Goal: Information Seeking & Learning: Learn about a topic

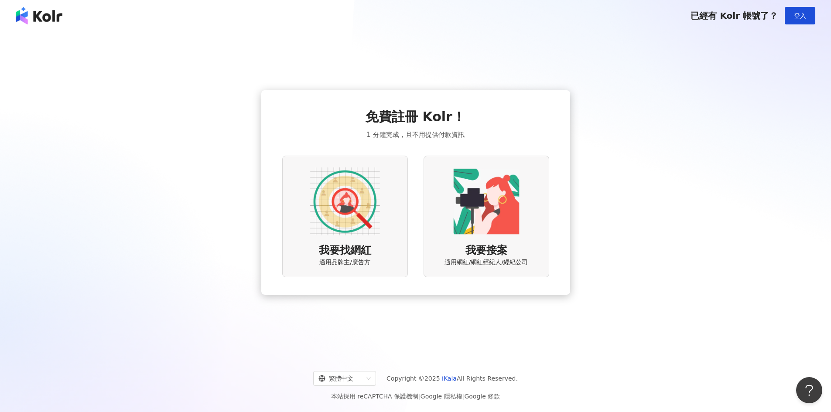
click at [355, 197] on img at bounding box center [345, 202] width 70 height 70
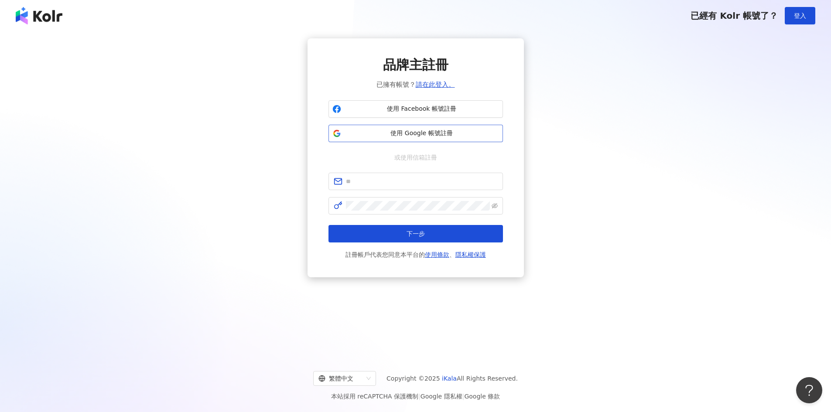
click at [413, 131] on span "使用 Google 帳號註冊" at bounding box center [422, 133] width 154 height 9
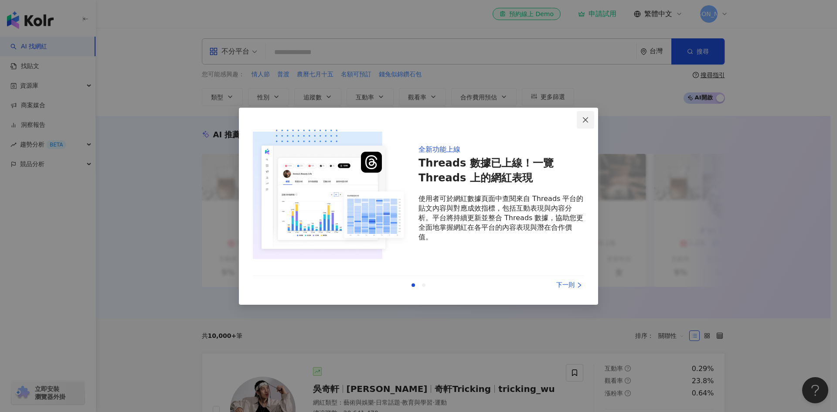
click at [586, 121] on icon "close" at bounding box center [585, 119] width 7 height 7
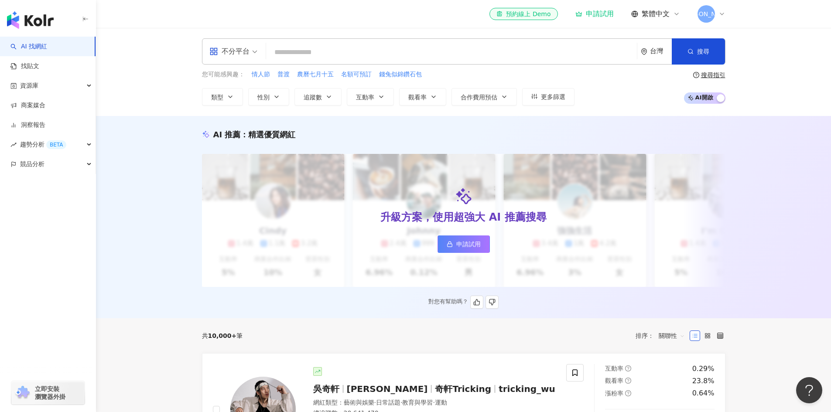
click at [468, 242] on span "申請試用" at bounding box center [468, 244] width 24 height 7
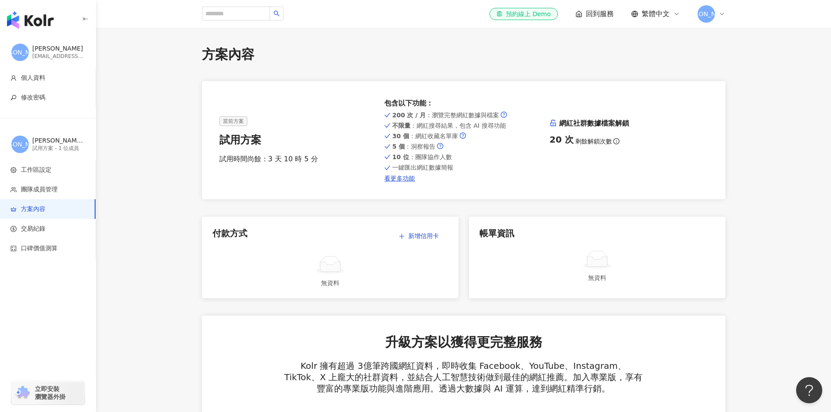
click at [29, 16] on img "button" at bounding box center [30, 19] width 47 height 17
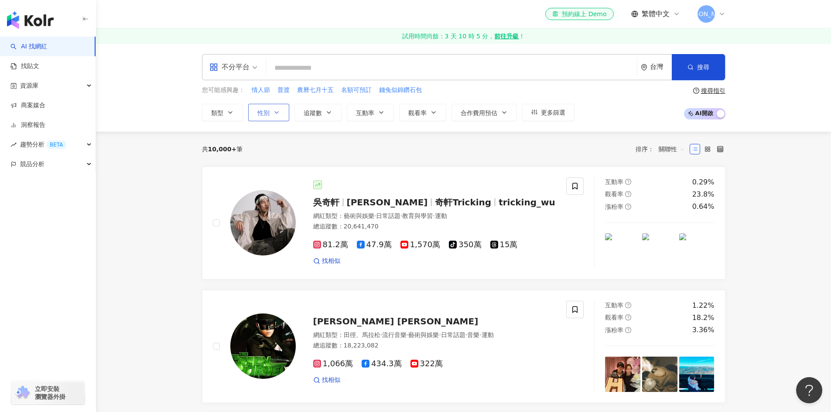
click at [274, 112] on icon "button" at bounding box center [276, 112] width 7 height 7
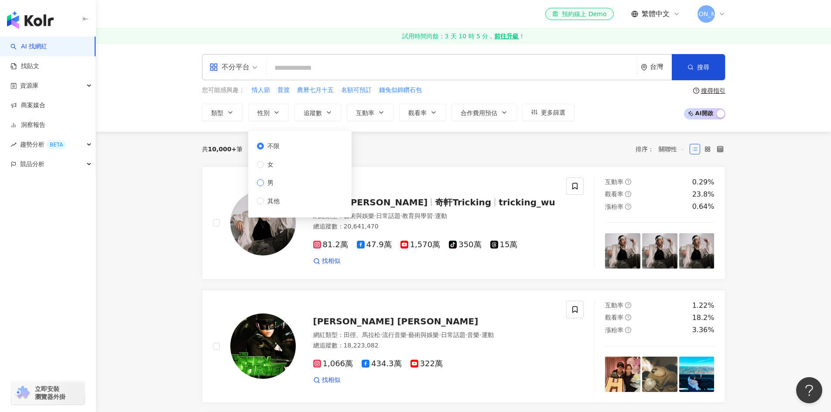
click at [270, 183] on span "男" at bounding box center [270, 183] width 13 height 10
click at [394, 150] on div "共 10,000+ 筆 排序： 關聯性" at bounding box center [463, 149] width 523 height 14
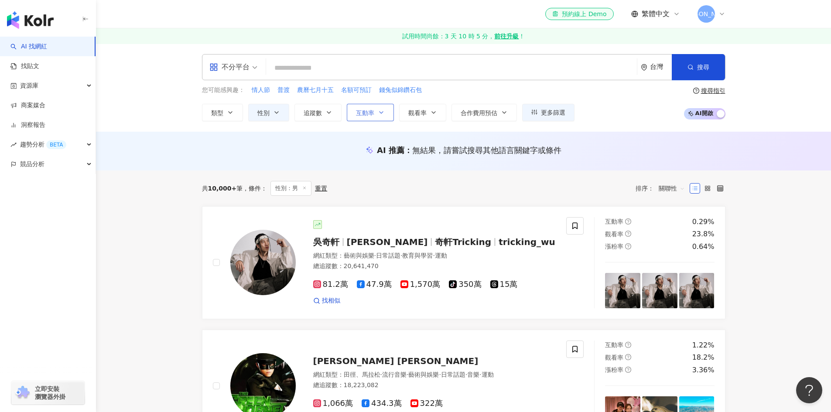
click at [359, 113] on span "互動率" at bounding box center [365, 112] width 18 height 7
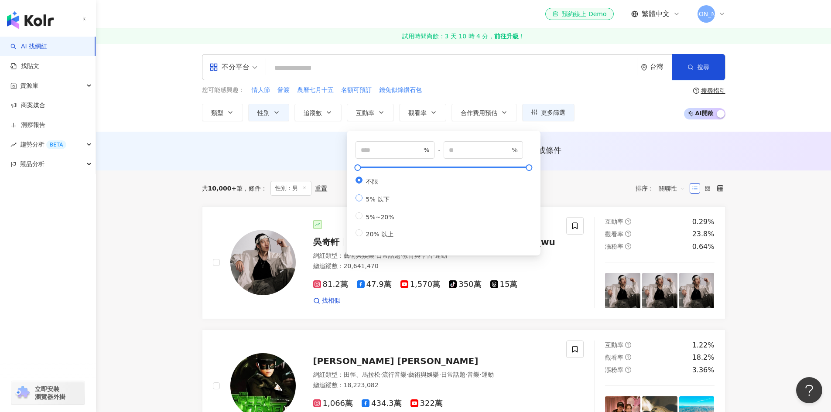
type input "*"
click at [607, 113] on div "您可能感興趣： 情人節 普渡 農曆七月十五 名額可預訂 錢兔似錦鑽石包 類型 性別 追蹤數 互動率 觀看率 合作費用預估 更多篩選 不限 女 男 其他 % -…" at bounding box center [463, 103] width 523 height 36
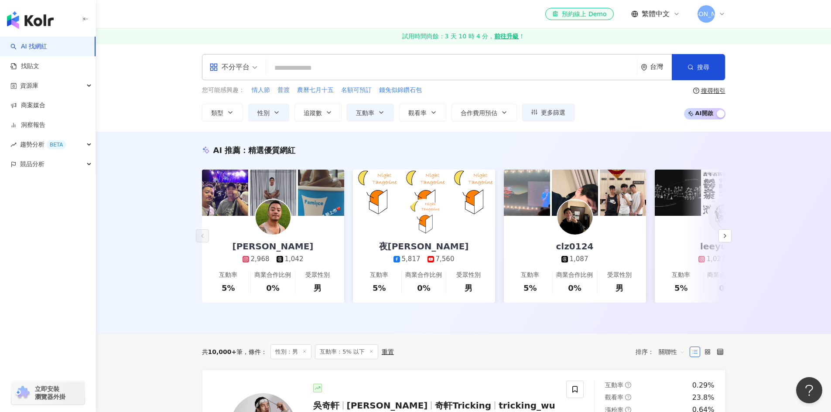
click at [244, 69] on div "不分平台" at bounding box center [229, 67] width 40 height 14
click at [245, 66] on div "不分平台" at bounding box center [229, 67] width 40 height 14
click at [487, 111] on span "合作費用預估" at bounding box center [479, 112] width 37 height 7
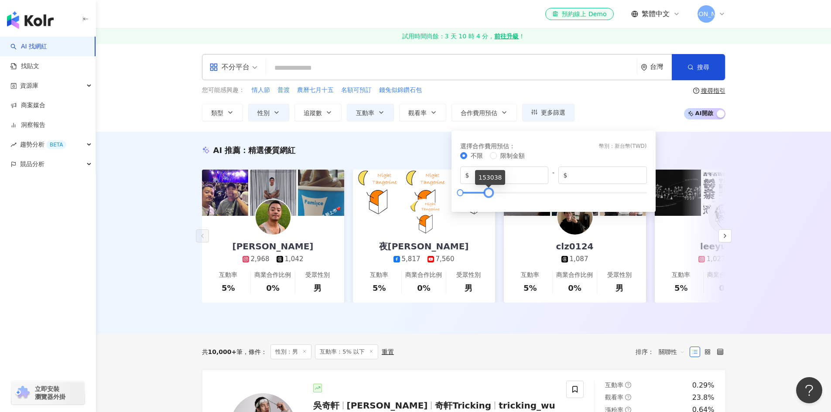
type input "******"
drag, startPoint x: 641, startPoint y: 191, endPoint x: 488, endPoint y: 196, distance: 152.7
click at [488, 195] on div at bounding box center [553, 192] width 187 height 5
click at [640, 106] on div "您可能感興趣： 情人節 普渡 農曆七月十五 名額可預訂 錢兔似錦鑽石包 類型 性別 追蹤數 互動率 觀看率 合作費用預估 更多篩選 不限 女 男 其他 % -…" at bounding box center [463, 103] width 523 height 36
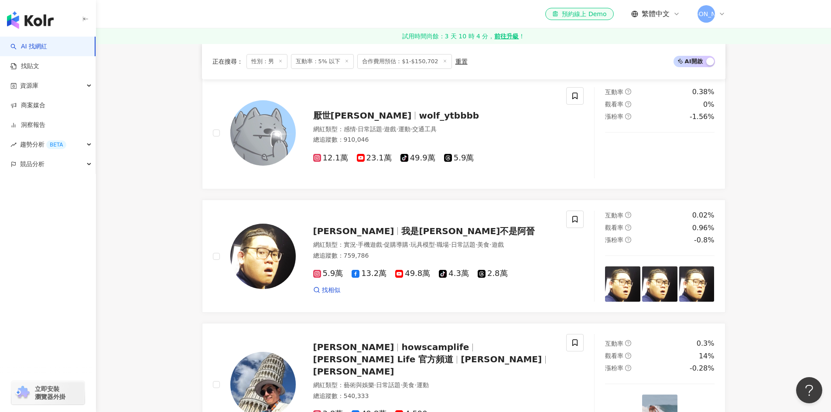
scroll to position [567, 0]
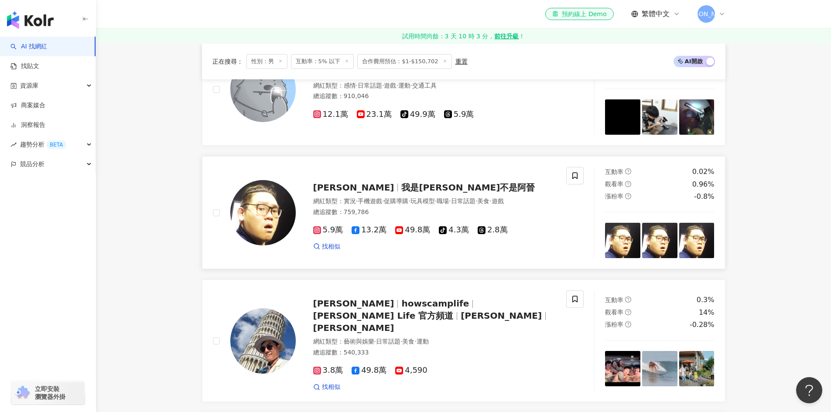
click at [401, 193] on span "我是阿晋不是阿晉" at bounding box center [467, 187] width 133 height 10
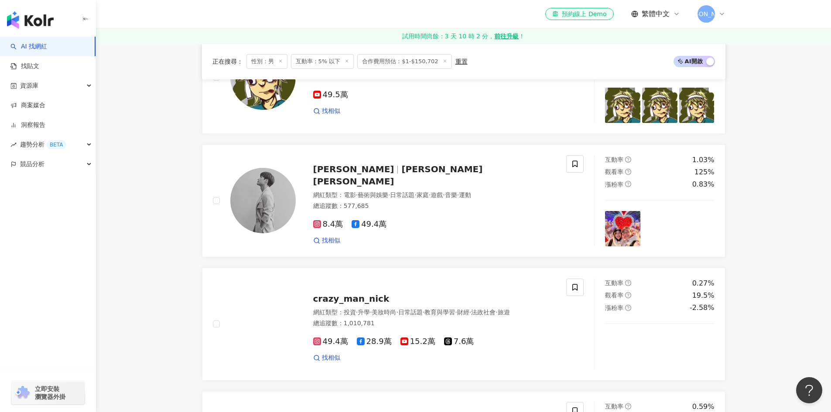
scroll to position [1134, 0]
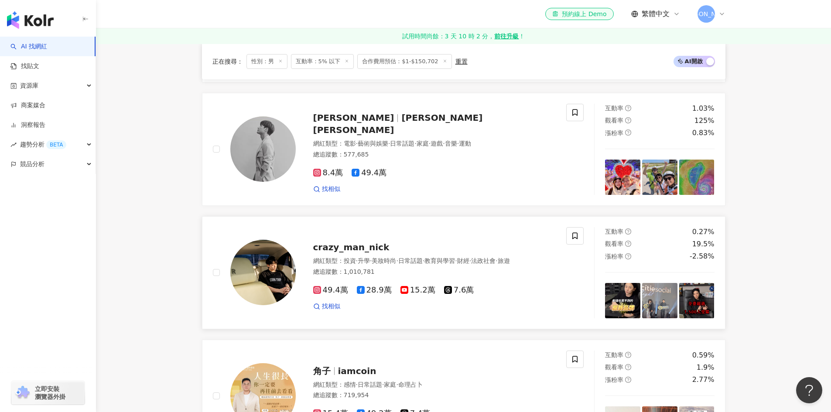
click at [361, 292] on icon at bounding box center [361, 290] width 8 height 8
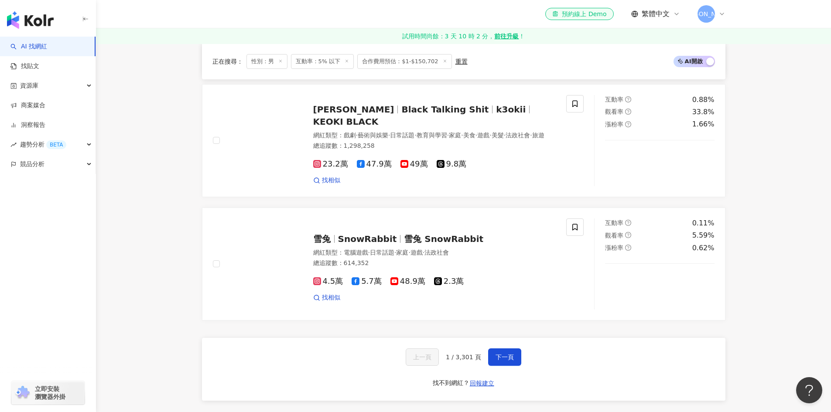
scroll to position [1527, 0]
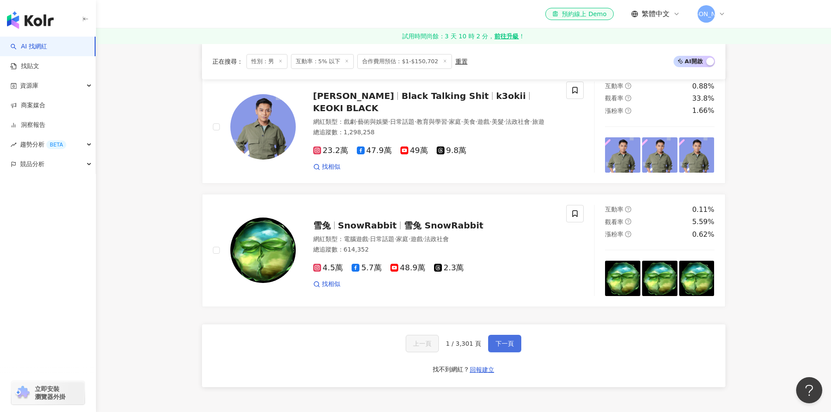
click at [506, 342] on span "下一頁" at bounding box center [505, 343] width 18 height 7
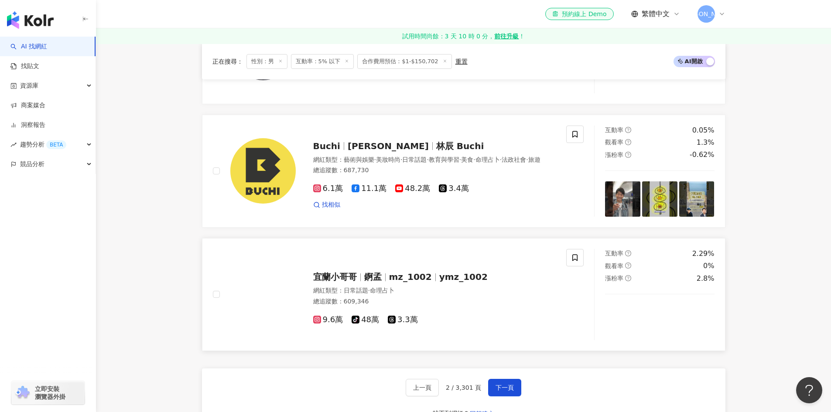
scroll to position [1483, 0]
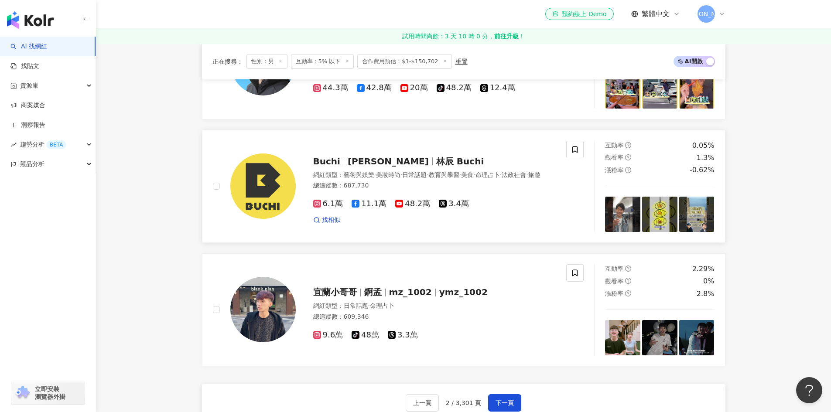
click at [355, 208] on icon at bounding box center [356, 204] width 8 height 8
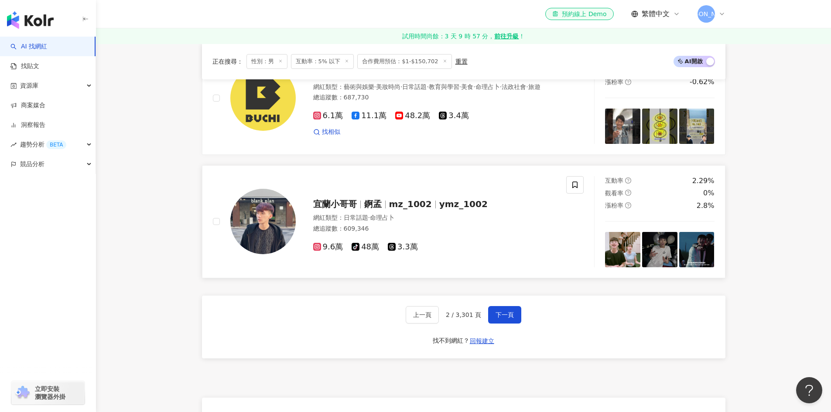
scroll to position [1570, 0]
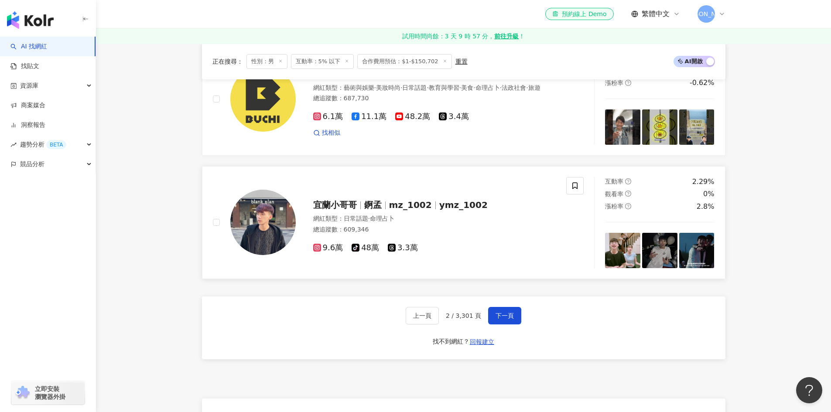
click at [318, 210] on span "宜蘭小哥哥" at bounding box center [335, 205] width 44 height 10
click at [492, 321] on button "下一頁" at bounding box center [504, 315] width 33 height 17
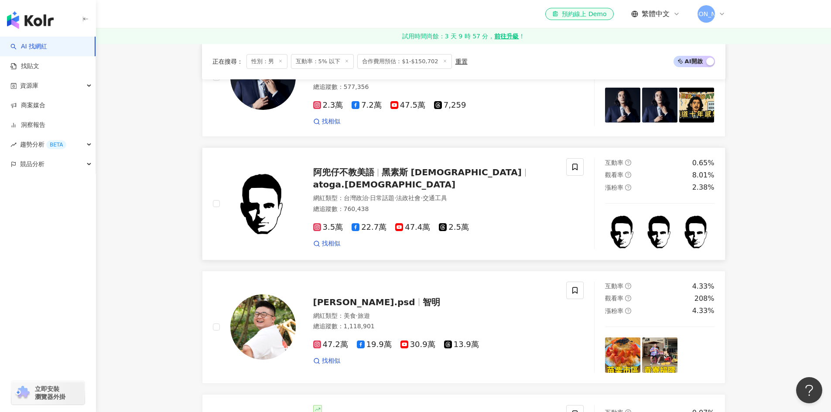
scroll to position [1198, 0]
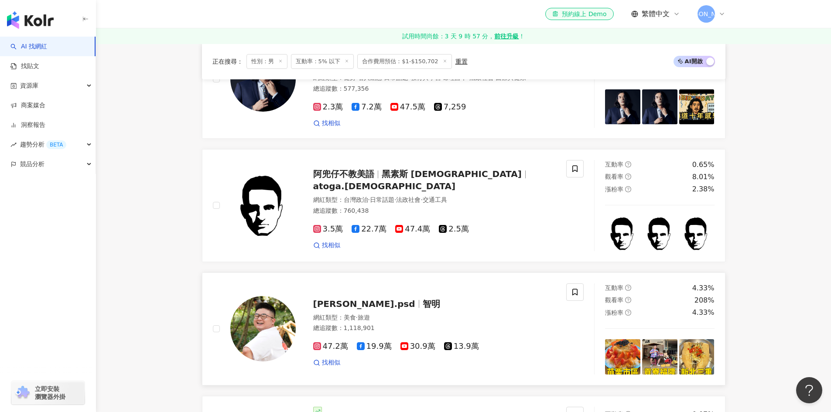
click at [343, 307] on span "jimmy.psd" at bounding box center [364, 304] width 102 height 10
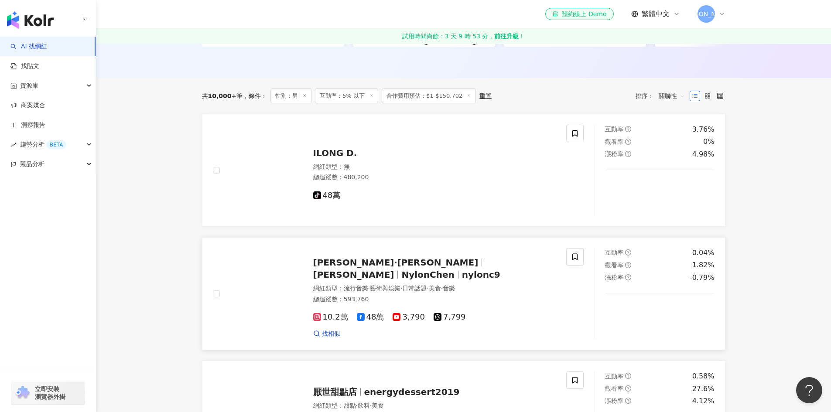
scroll to position [238, 0]
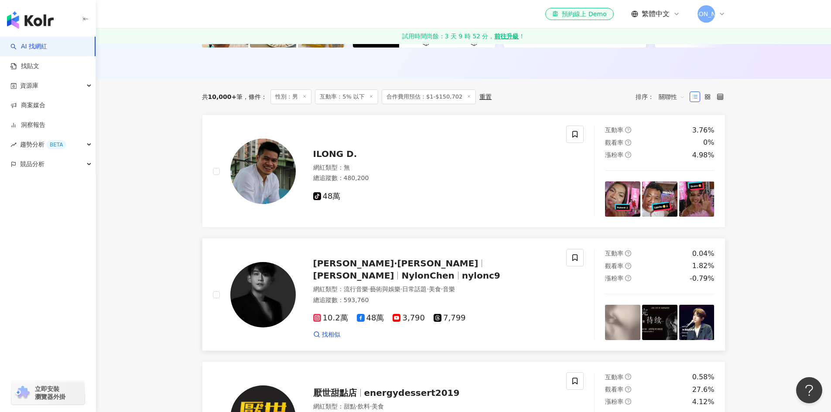
click at [359, 321] on icon at bounding box center [361, 318] width 8 height 8
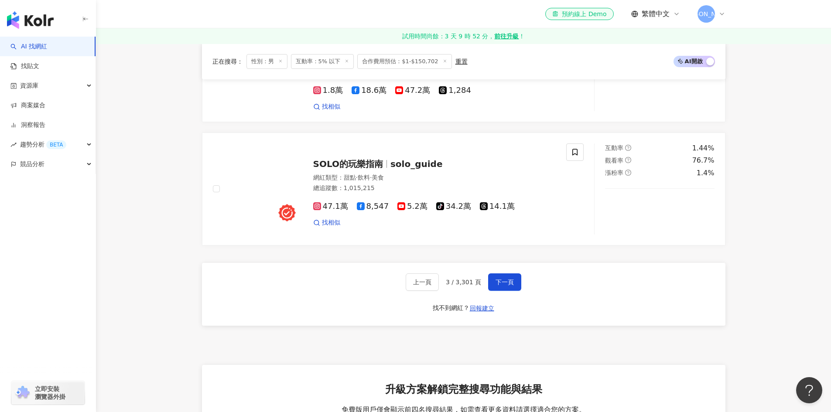
scroll to position [1590, 0]
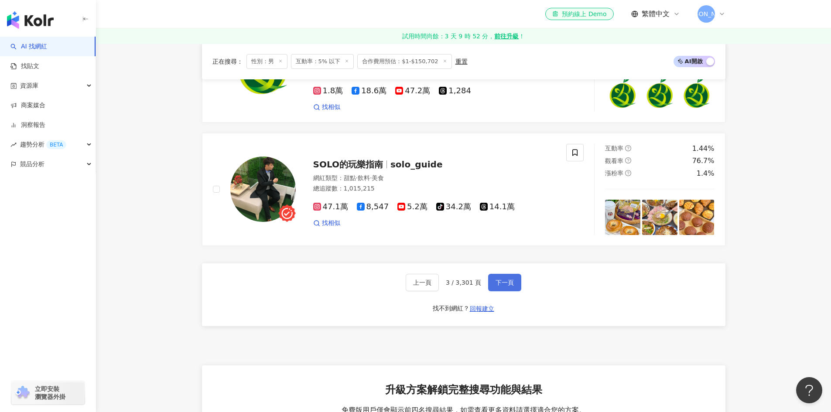
click at [502, 279] on span "下一頁" at bounding box center [505, 282] width 18 height 7
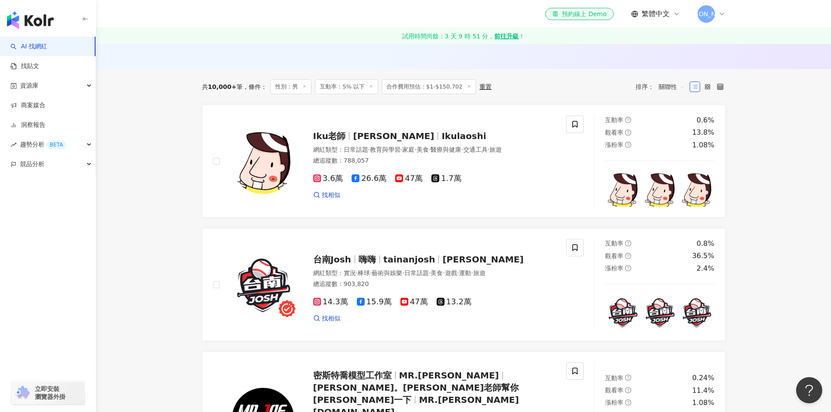
scroll to position [193, 0]
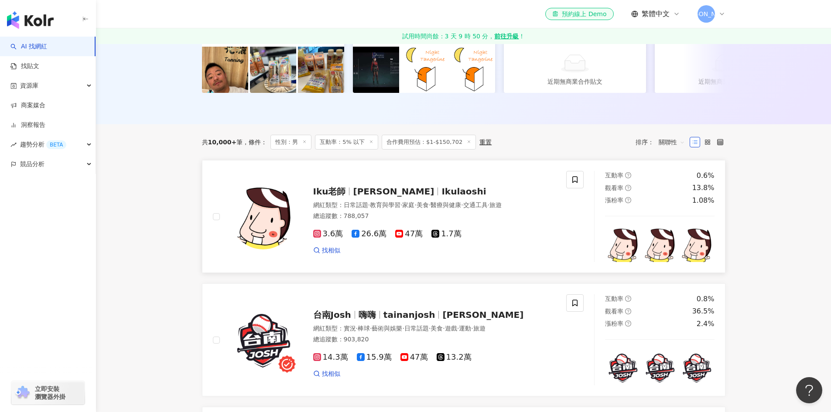
click at [355, 238] on icon at bounding box center [356, 234] width 8 height 8
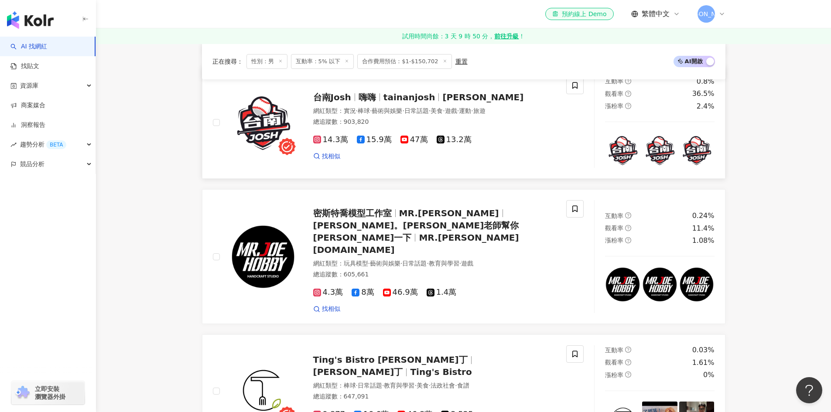
scroll to position [411, 0]
click at [361, 143] on icon at bounding box center [361, 139] width 8 height 8
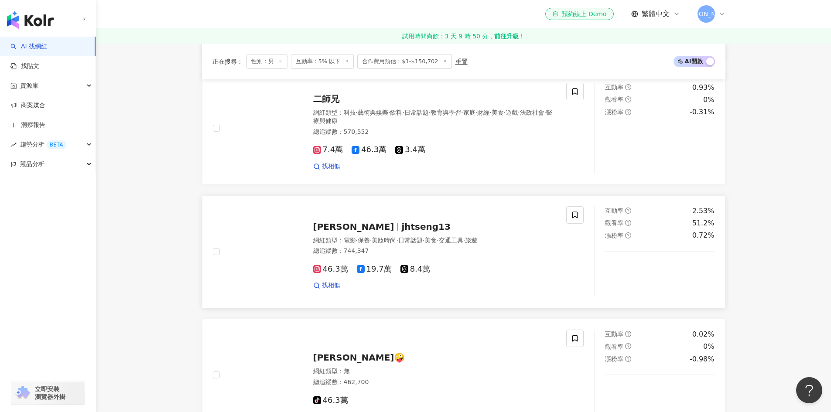
scroll to position [1589, 0]
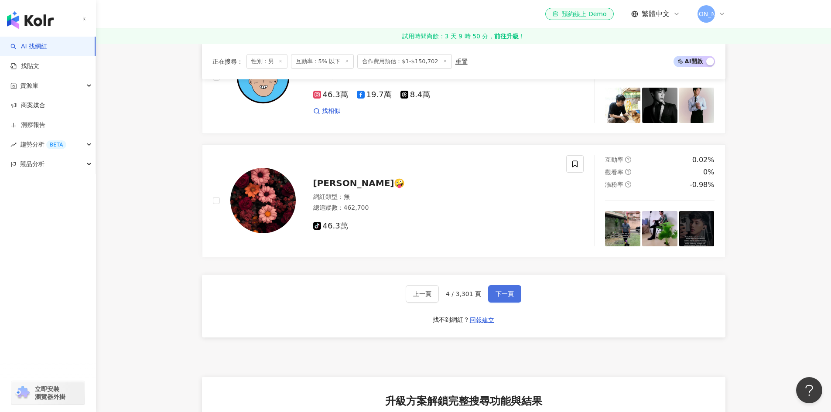
click at [506, 291] on span "下一頁" at bounding box center [505, 294] width 18 height 7
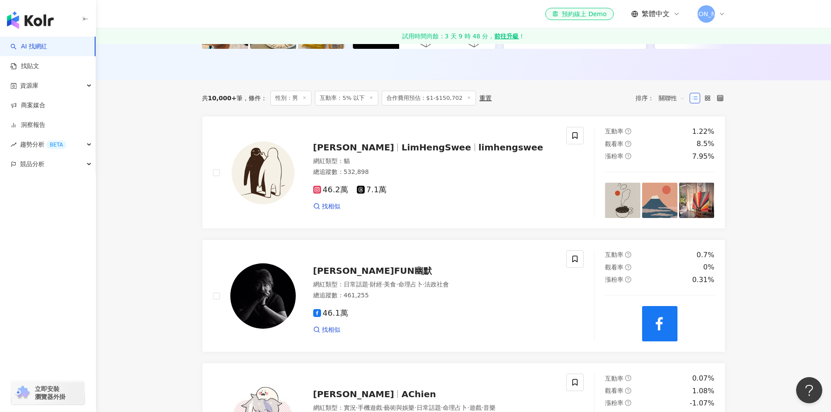
scroll to position [236, 0]
click at [340, 166] on div "網紅類型 ： 貓" at bounding box center [434, 161] width 243 height 9
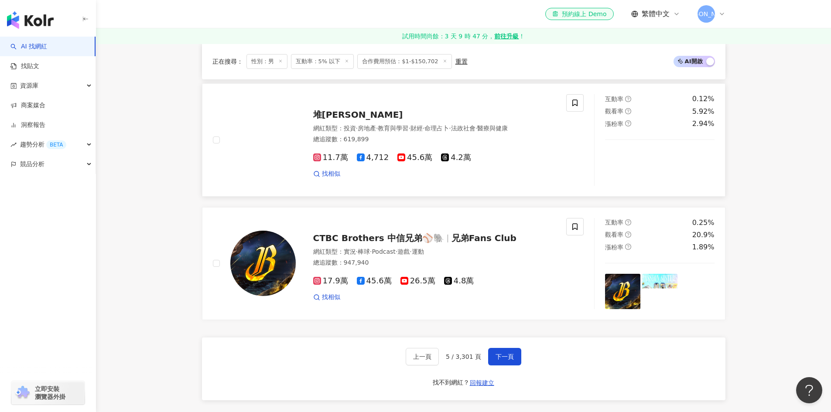
scroll to position [1545, 0]
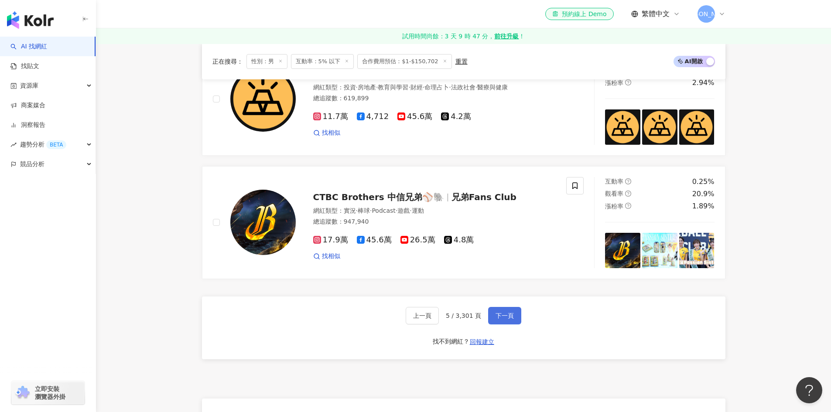
click at [507, 319] on span "下一頁" at bounding box center [505, 315] width 18 height 7
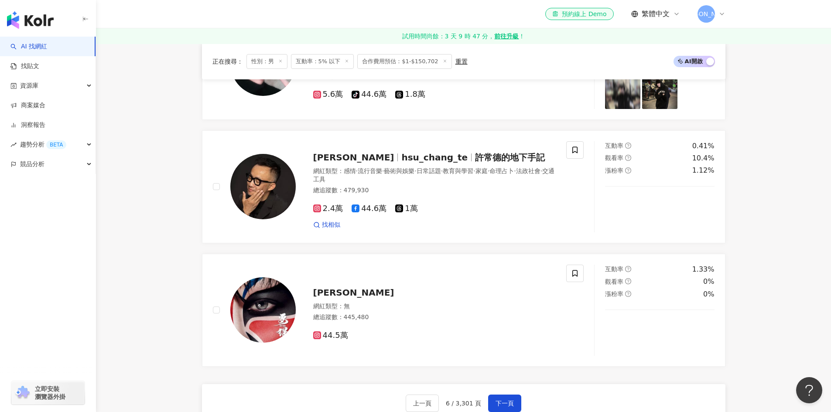
scroll to position [1594, 0]
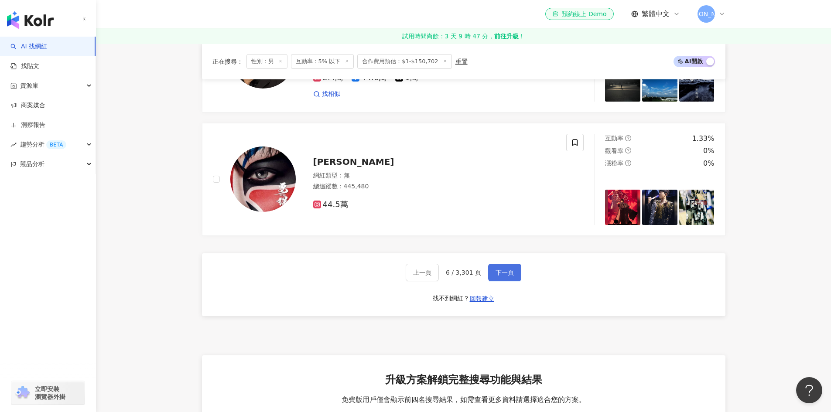
click at [499, 276] on span "下一頁" at bounding box center [505, 272] width 18 height 7
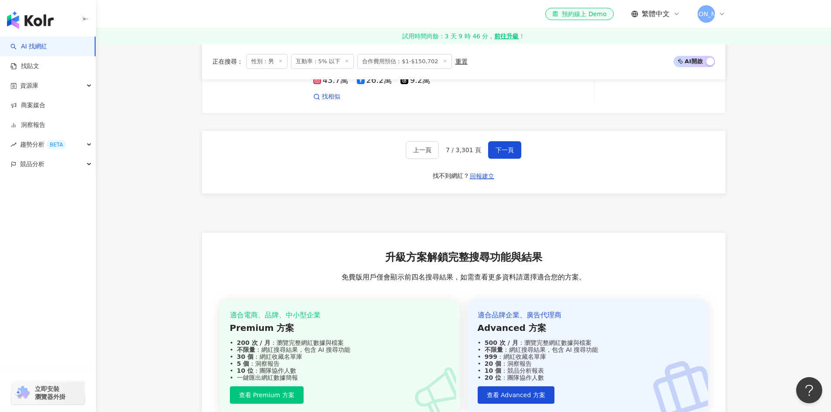
scroll to position [1632, 0]
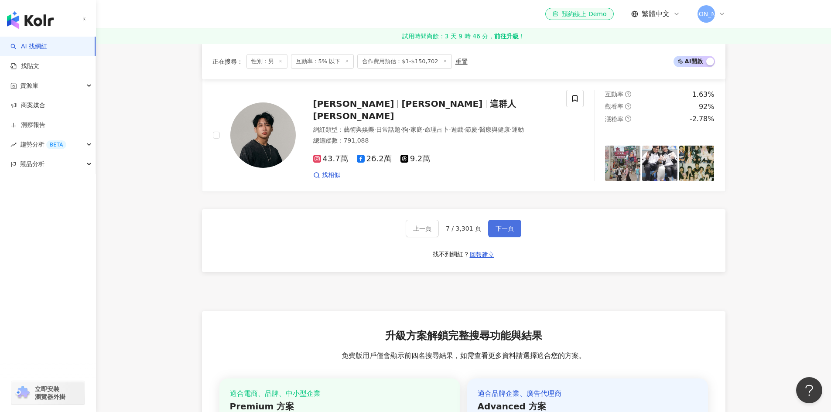
click at [501, 232] on span "下一頁" at bounding box center [505, 228] width 18 height 7
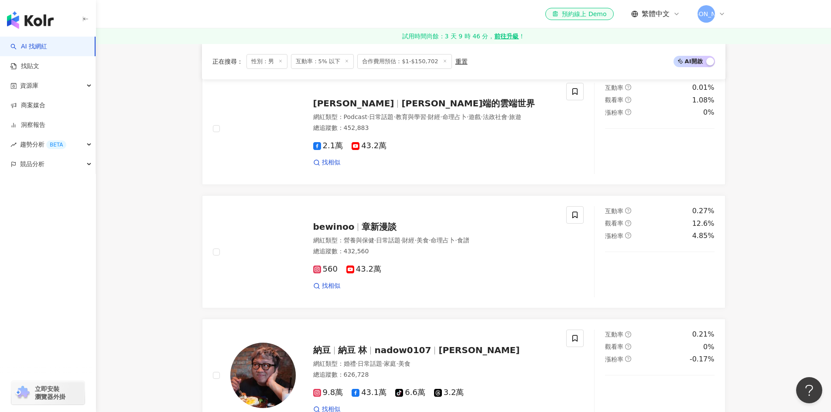
scroll to position [978, 0]
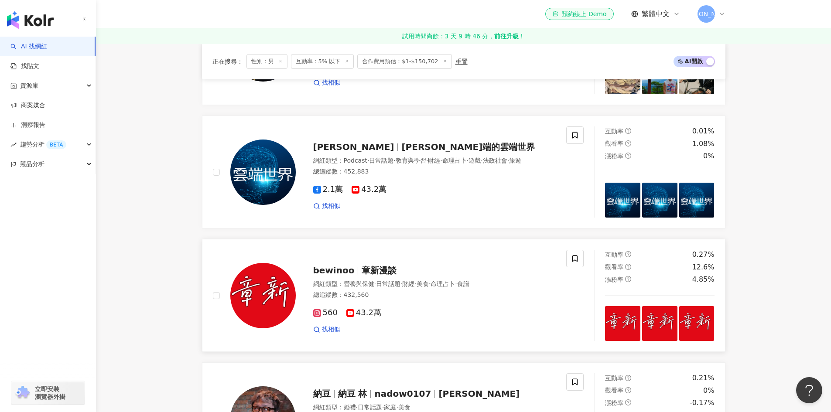
drag, startPoint x: 496, startPoint y: 249, endPoint x: 452, endPoint y: 263, distance: 46.1
click at [452, 263] on div "bewinoo 章新漫談 網紅類型 ： 營養與保健 · 日常話題 · 財經 · 美食 · 命理占卜 · 食譜 總追蹤數 ： 432,560 560 43.2萬…" at bounding box center [390, 295] width 354 height 91
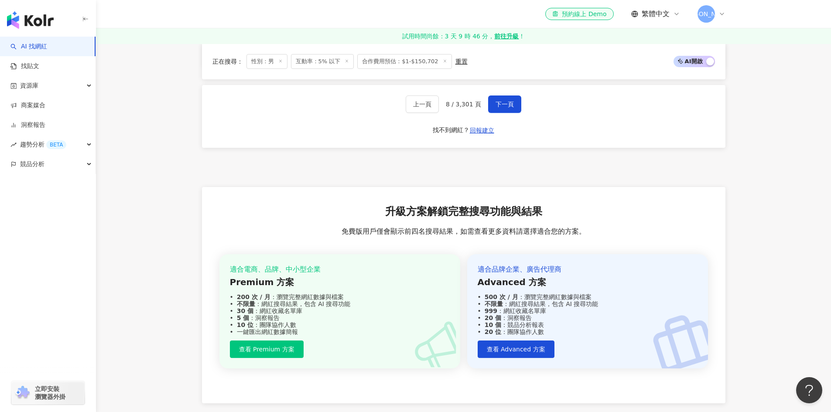
scroll to position [1677, 0]
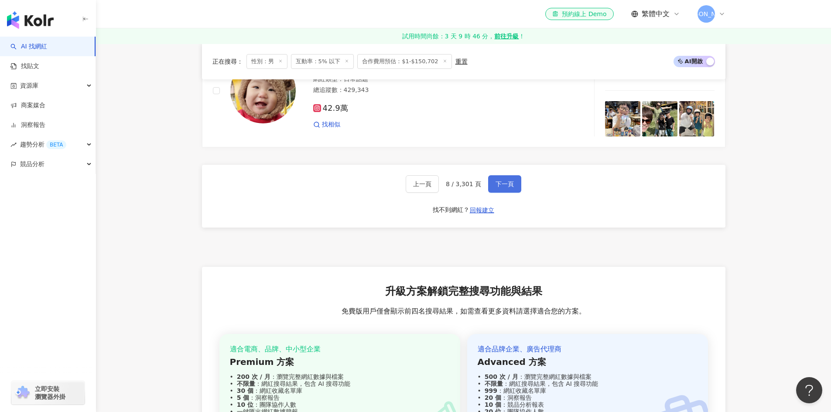
click at [495, 193] on button "下一頁" at bounding box center [504, 183] width 33 height 17
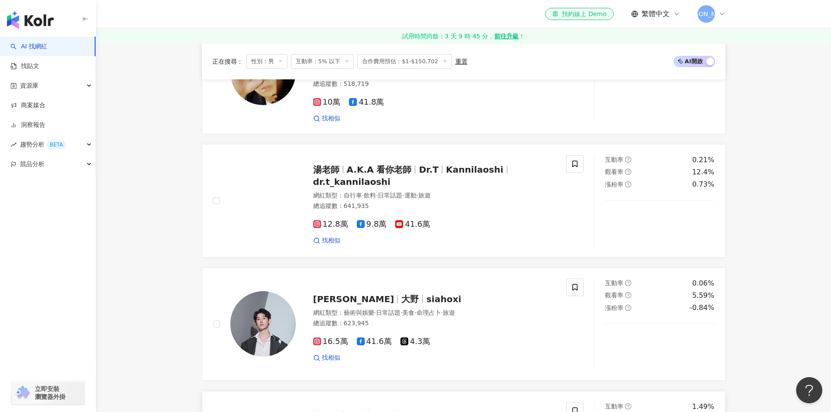
scroll to position [1328, 0]
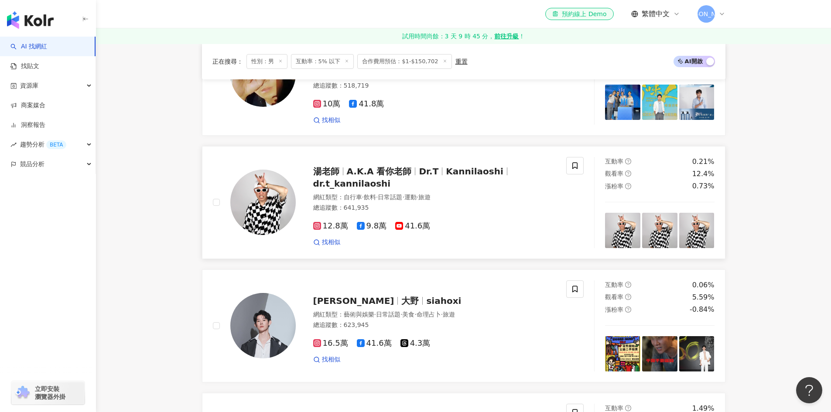
drag, startPoint x: 476, startPoint y: 215, endPoint x: 471, endPoint y: 225, distance: 11.3
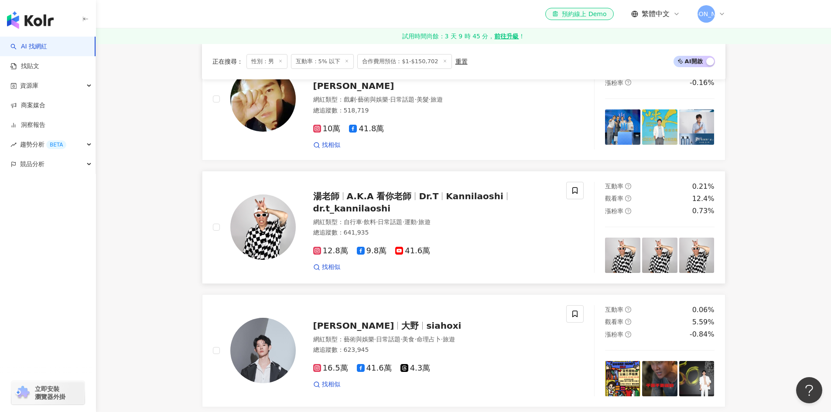
scroll to position [1241, 0]
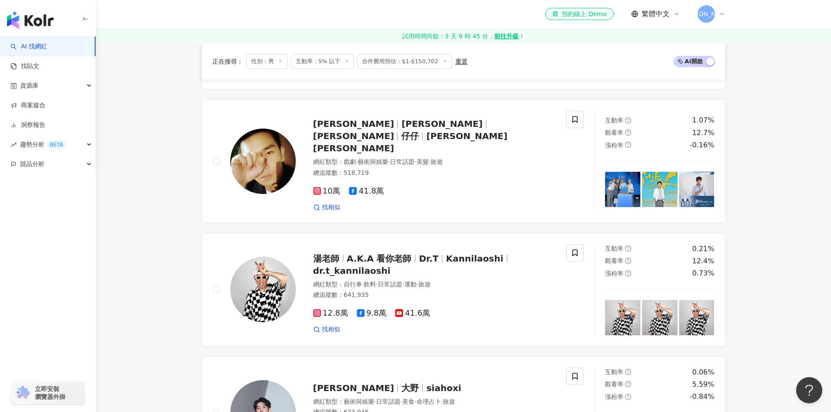
drag, startPoint x: 445, startPoint y: 223, endPoint x: 193, endPoint y: 231, distance: 252.7
click at [193, 231] on div "正在搜尋 ： 性別：男 互動率：5% 以下 合作費用預估：$1-$150,702 重置 AI 開啟 AI 關閉 型男主廚-吳秉承 網紅類型 ： 美食 · 食譜…" at bounding box center [464, 3] width 558 height 1852
drag, startPoint x: 197, startPoint y: 292, endPoint x: 195, endPoint y: 313, distance: 20.6
drag, startPoint x: 195, startPoint y: 313, endPoint x: 192, endPoint y: 326, distance: 13.9
drag, startPoint x: 192, startPoint y: 326, endPoint x: 167, endPoint y: 192, distance: 136.6
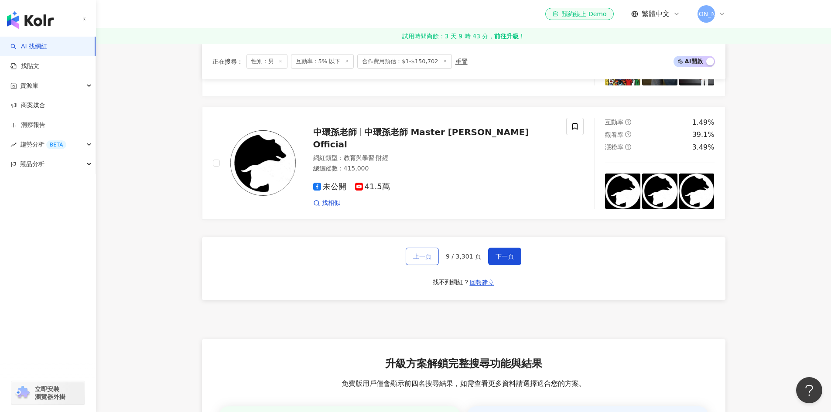
scroll to position [1720, 0]
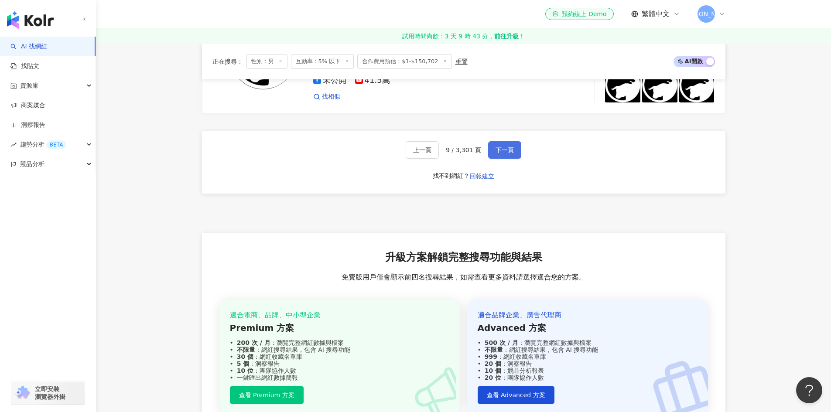
click at [507, 147] on span "下一頁" at bounding box center [505, 150] width 18 height 7
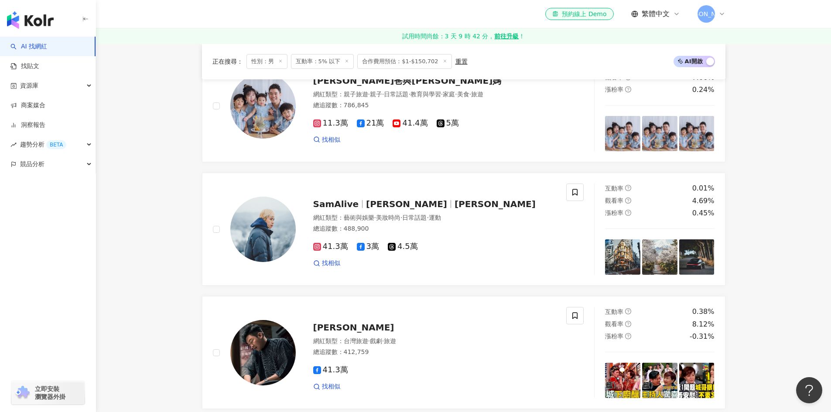
scroll to position [673, 0]
click at [357, 251] on icon at bounding box center [361, 247] width 8 height 8
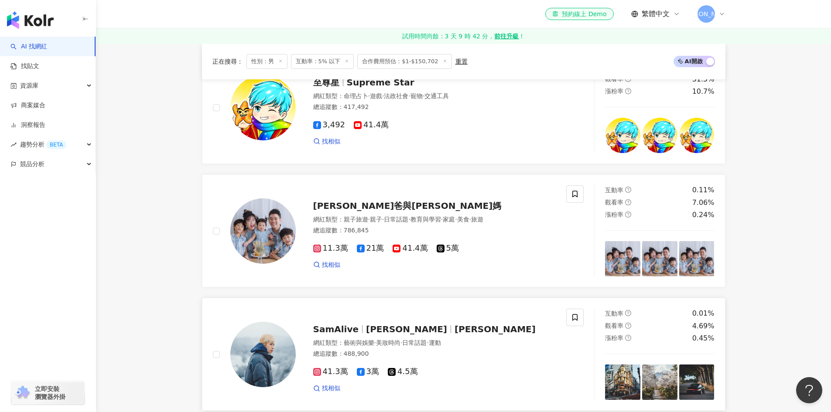
scroll to position [499, 0]
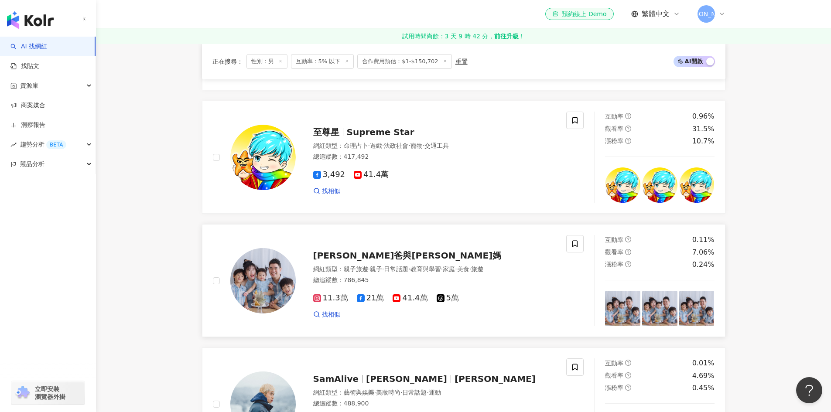
click at [363, 303] on span "21萬" at bounding box center [370, 298] width 27 height 9
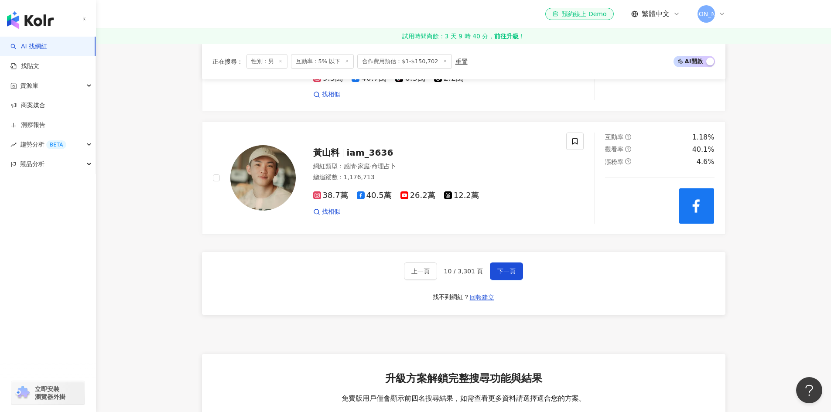
scroll to position [1633, 0]
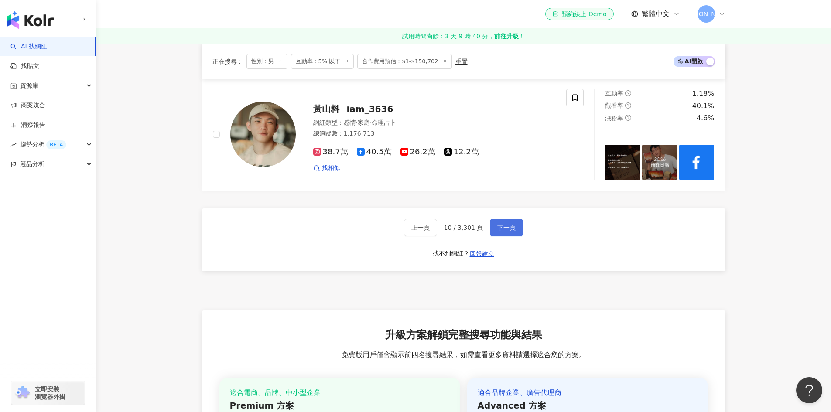
click at [502, 231] on span "下一頁" at bounding box center [506, 227] width 18 height 7
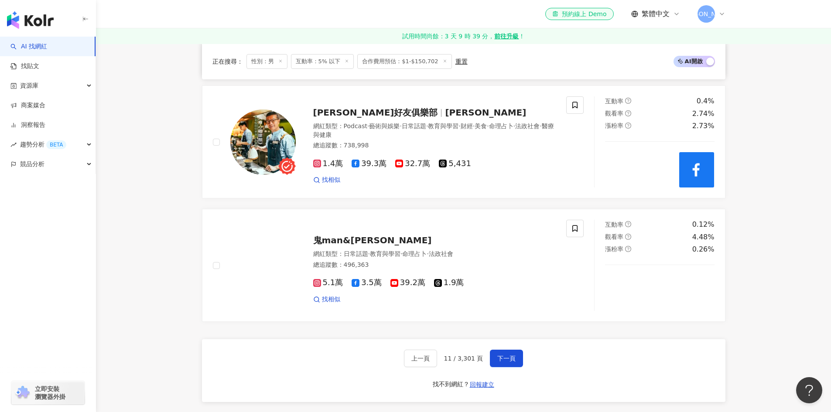
scroll to position [1707, 0]
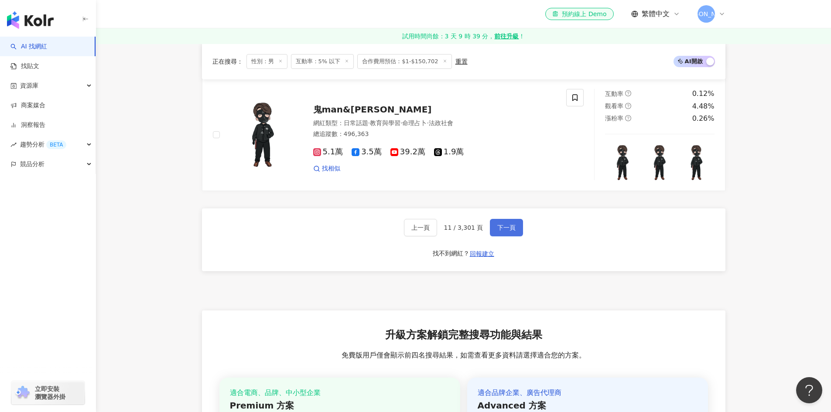
click at [500, 231] on span "下一頁" at bounding box center [506, 227] width 18 height 7
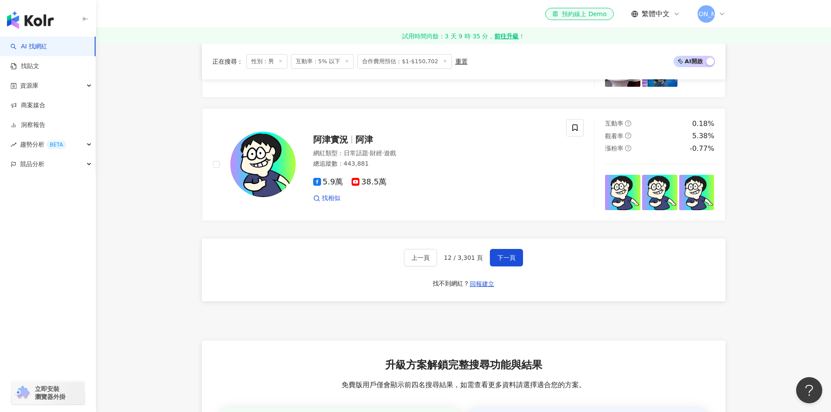
scroll to position [1633, 0]
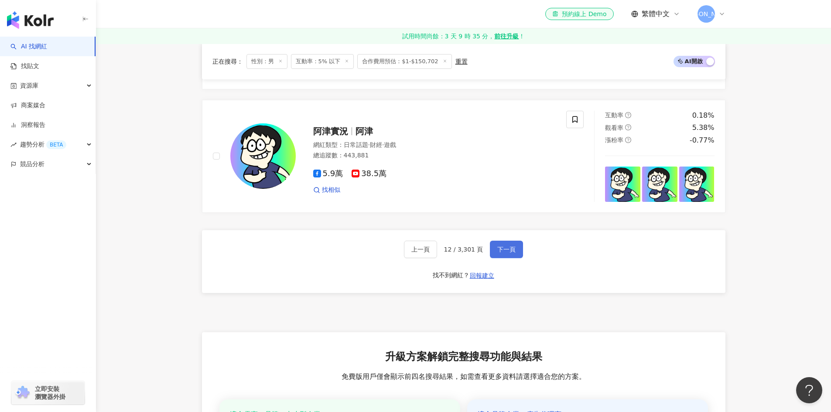
click at [509, 246] on span "下一頁" at bounding box center [506, 249] width 18 height 7
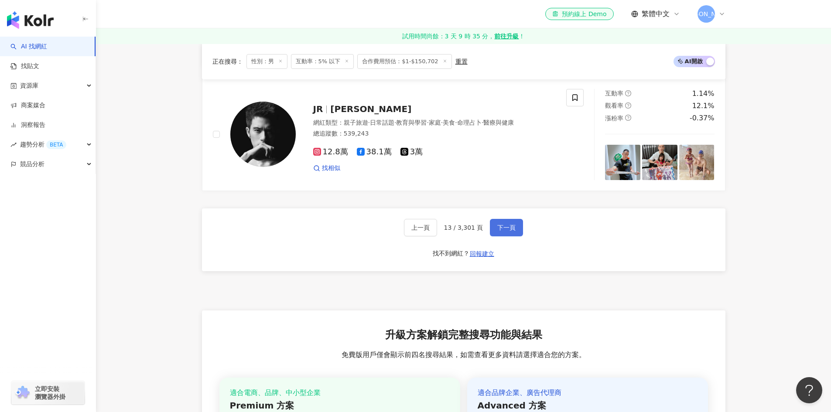
click at [507, 236] on button "下一頁" at bounding box center [506, 227] width 33 height 17
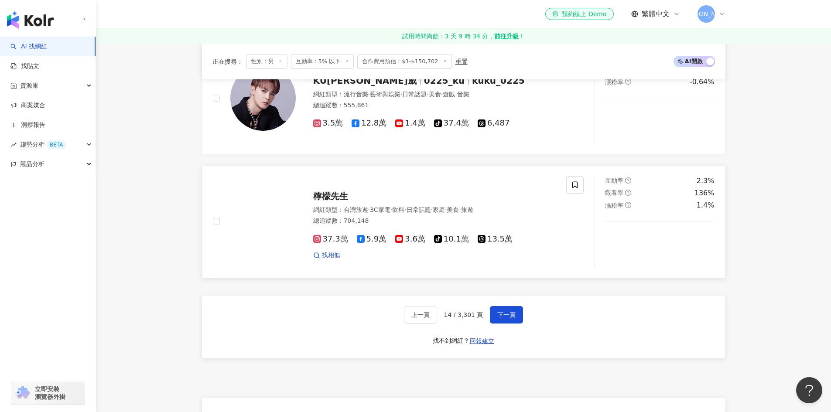
scroll to position [1502, 0]
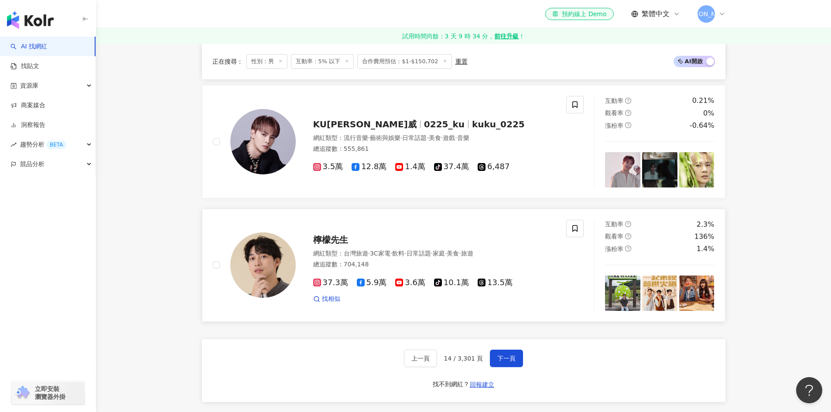
click at [360, 287] on icon at bounding box center [361, 283] width 8 height 8
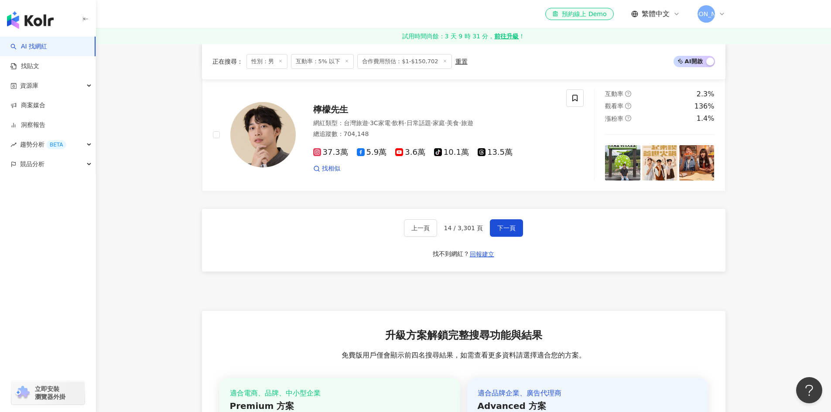
scroll to position [1633, 0]
click at [510, 228] on button "下一頁" at bounding box center [506, 227] width 33 height 17
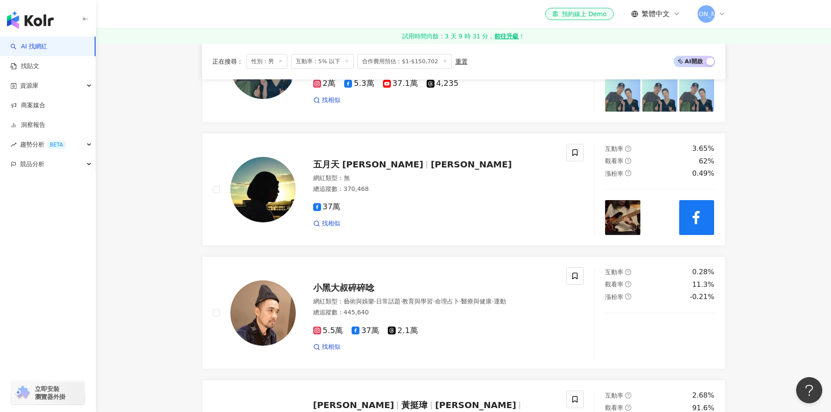
scroll to position [717, 0]
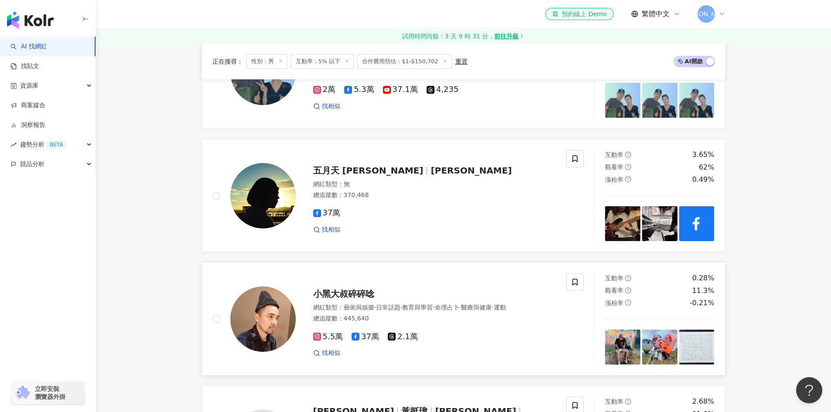
click at [354, 334] on g at bounding box center [356, 337] width 8 height 8
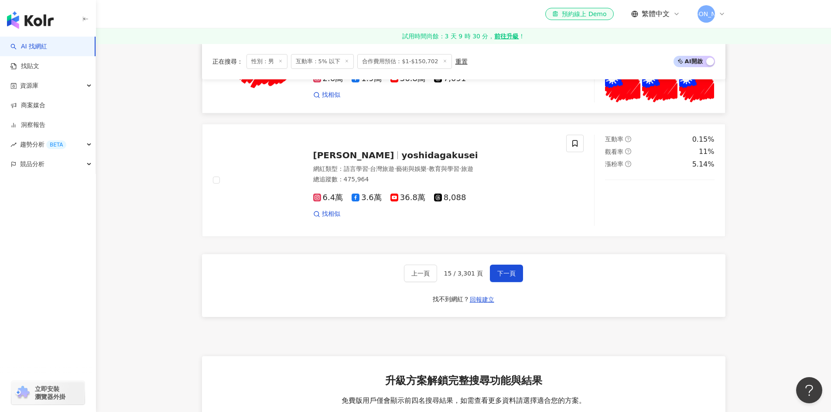
scroll to position [1720, 0]
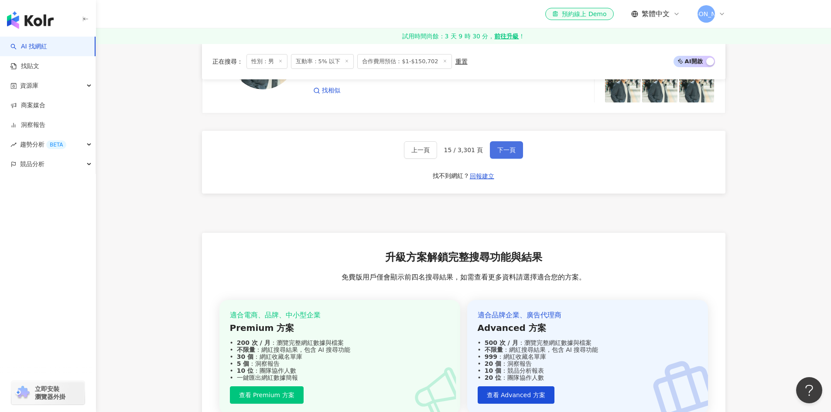
click at [502, 149] on span "下一頁" at bounding box center [506, 150] width 18 height 7
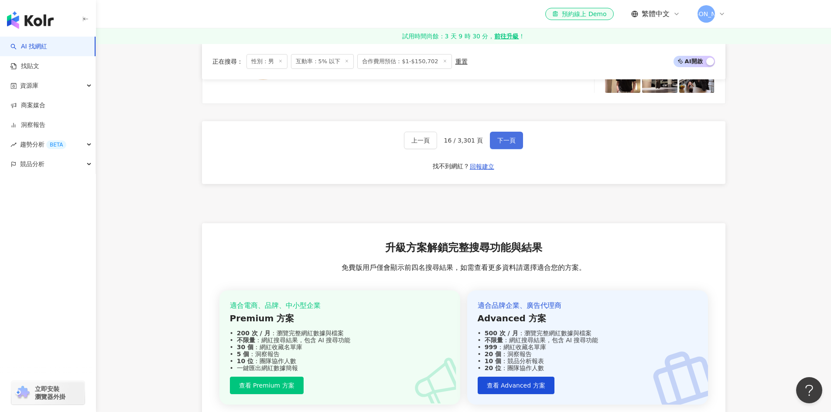
click at [502, 144] on span "下一頁" at bounding box center [506, 140] width 18 height 7
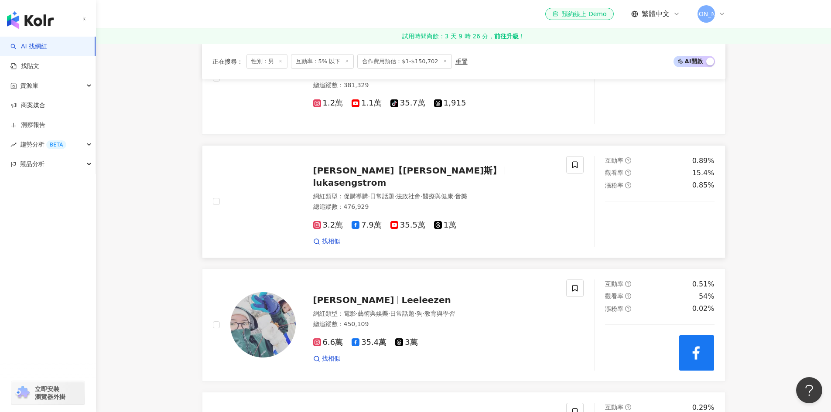
scroll to position [1328, 0]
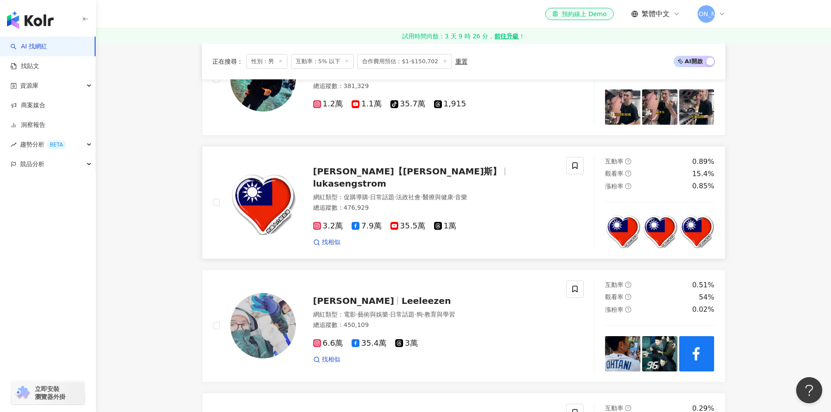
click at [346, 175] on span "Lukas Engstrom【盧卡斯】" at bounding box center [407, 171] width 188 height 10
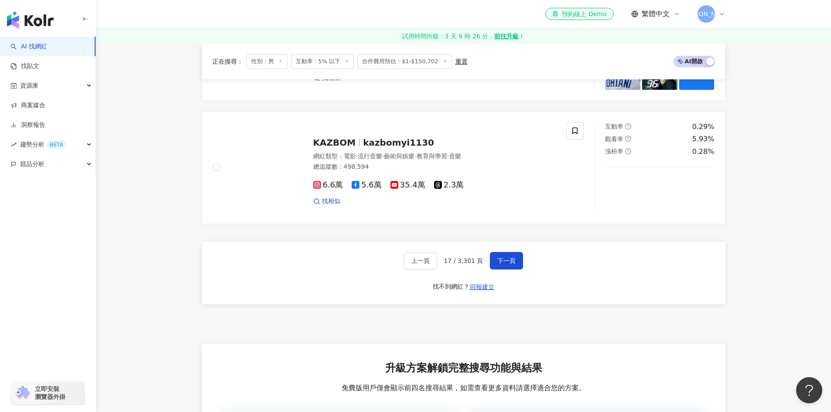
scroll to position [1720, 0]
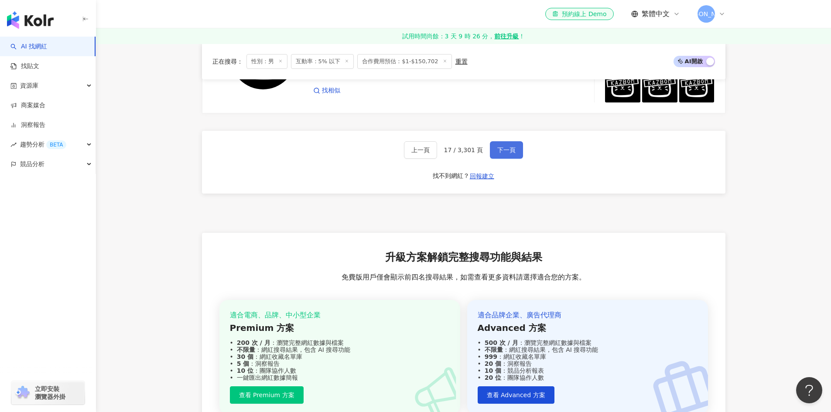
click at [492, 150] on button "下一頁" at bounding box center [506, 149] width 33 height 17
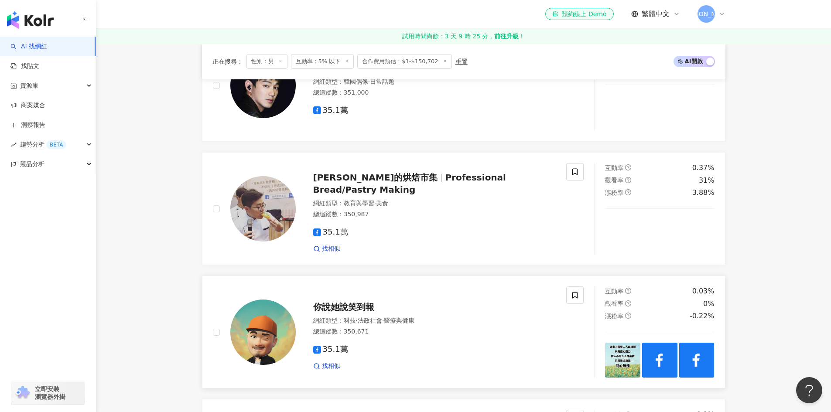
scroll to position [935, 0]
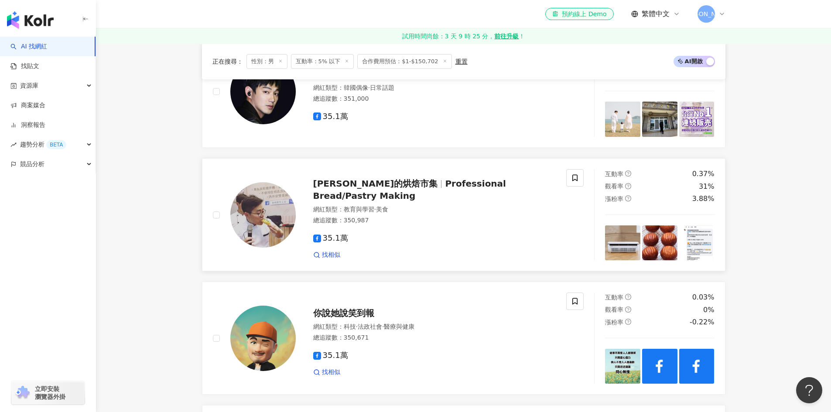
click at [318, 236] on icon at bounding box center [317, 239] width 8 height 8
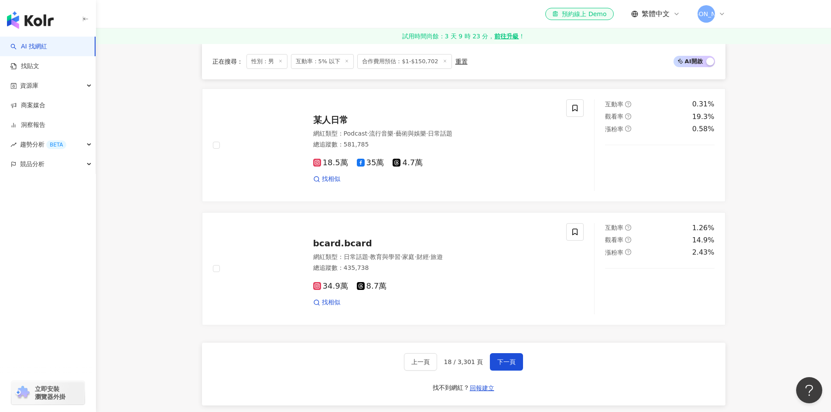
scroll to position [1502, 0]
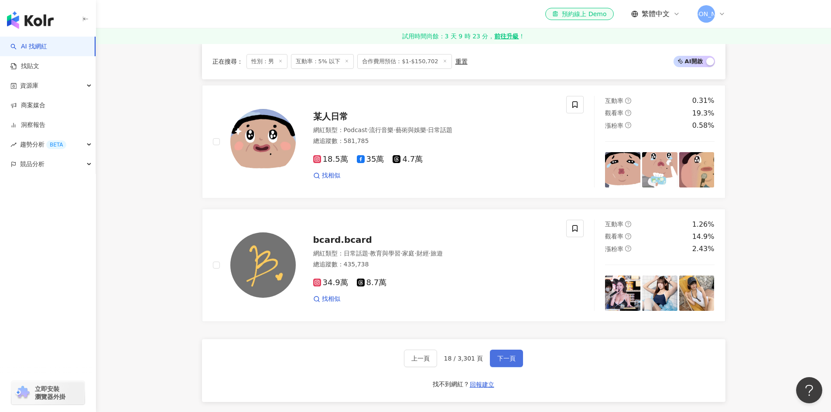
click at [511, 362] on span "下一頁" at bounding box center [506, 358] width 18 height 7
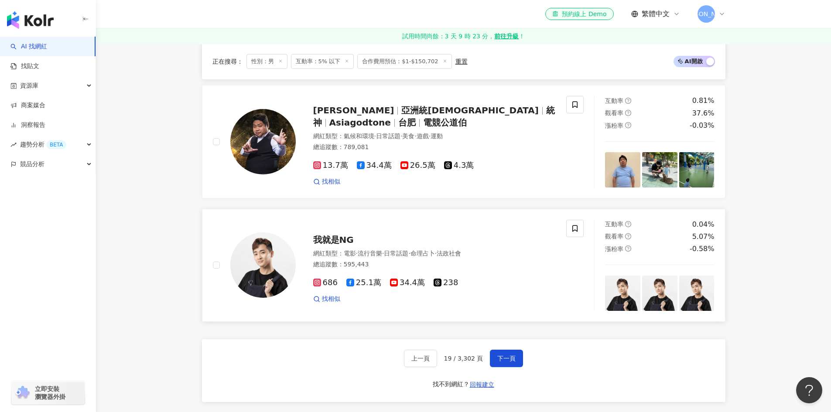
click at [354, 287] on span "25.1萬" at bounding box center [363, 282] width 35 height 9
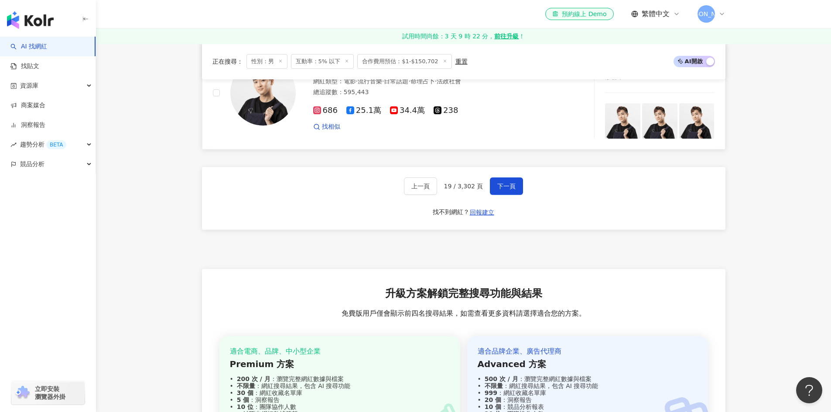
scroll to position [1677, 0]
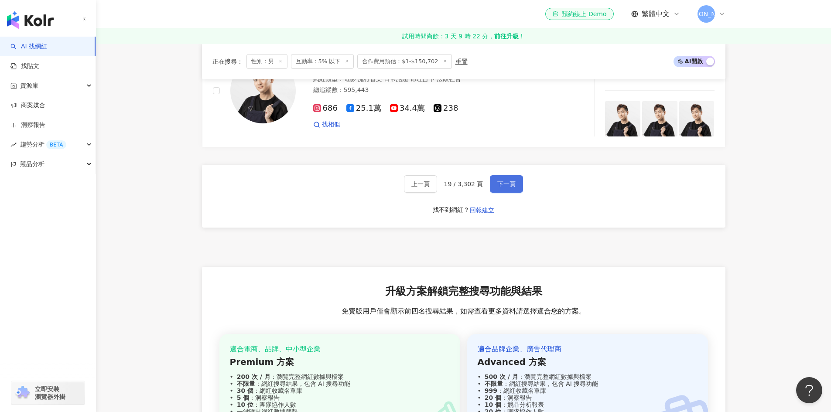
click at [509, 188] on span "下一頁" at bounding box center [506, 184] width 18 height 7
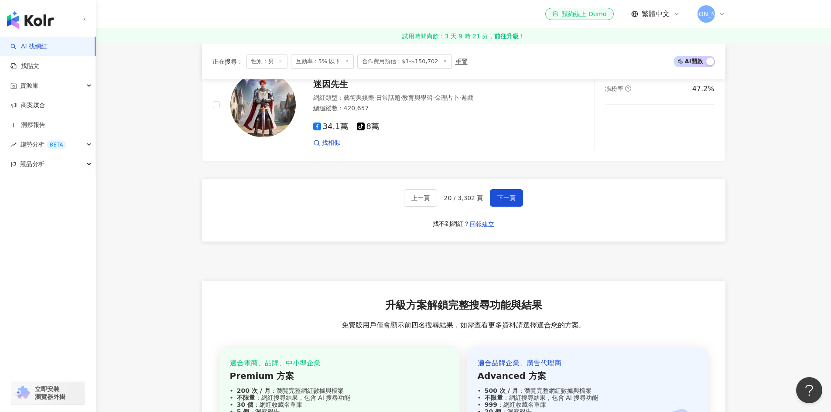
scroll to position [1746, 0]
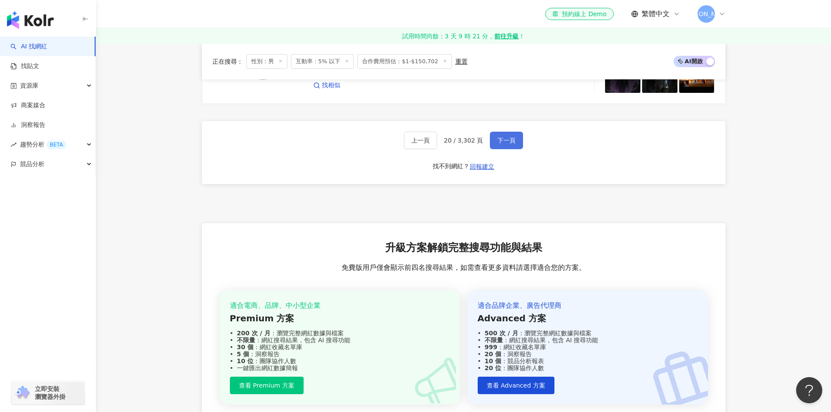
click at [503, 144] on span "下一頁" at bounding box center [506, 140] width 18 height 7
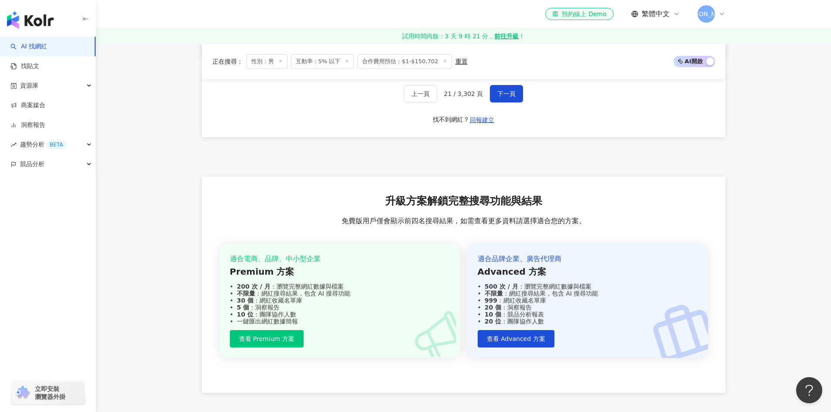
scroll to position [1677, 0]
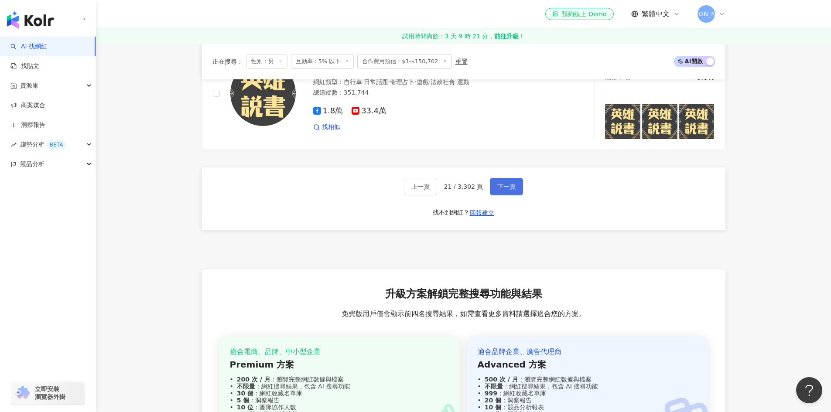
click at [512, 190] on span "下一頁" at bounding box center [506, 186] width 18 height 7
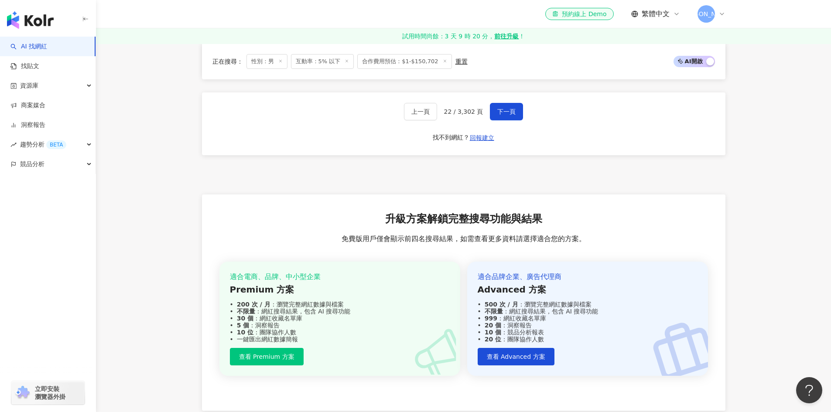
scroll to position [1702, 0]
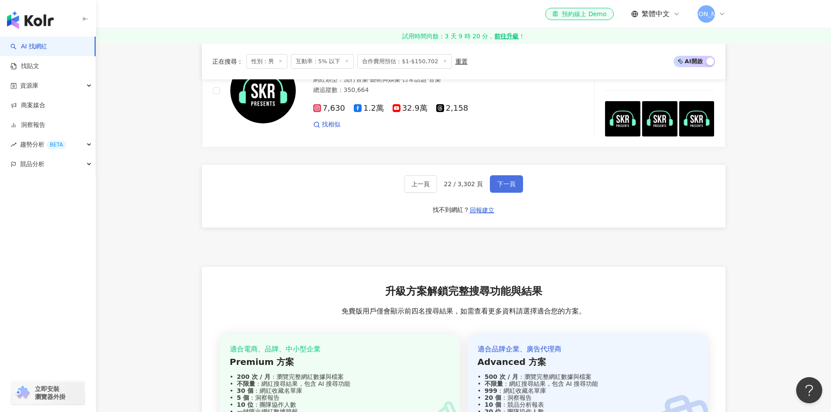
click at [499, 188] on span "下一頁" at bounding box center [506, 184] width 18 height 7
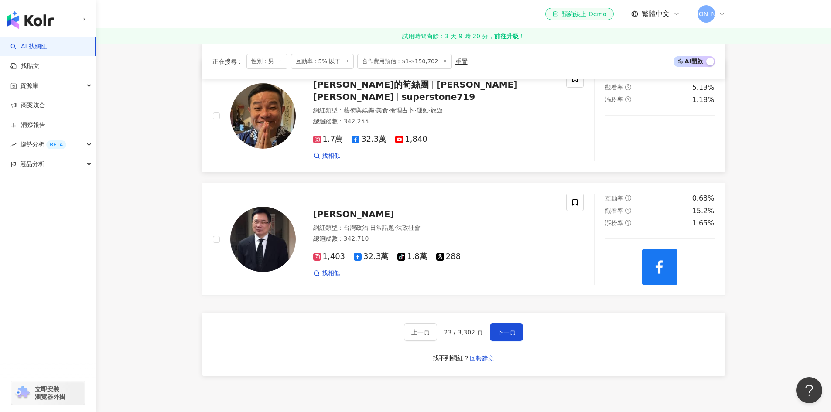
scroll to position [1707, 0]
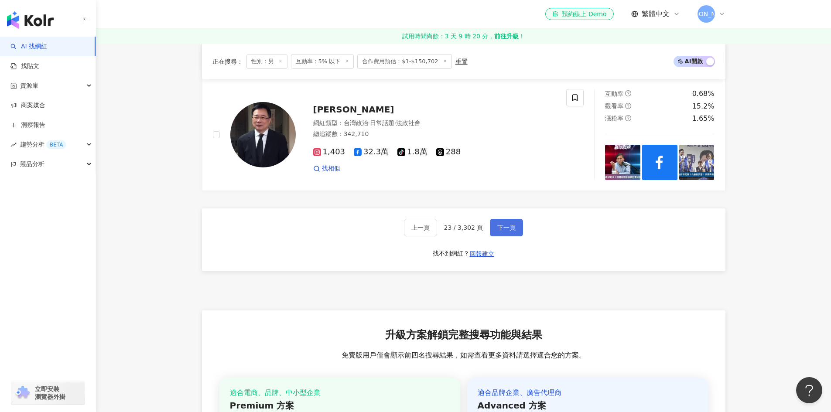
click at [506, 231] on span "下一頁" at bounding box center [506, 227] width 18 height 7
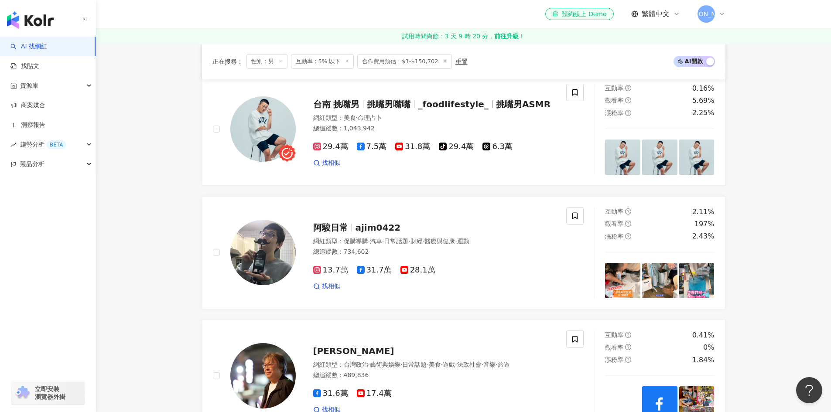
scroll to position [1397, 0]
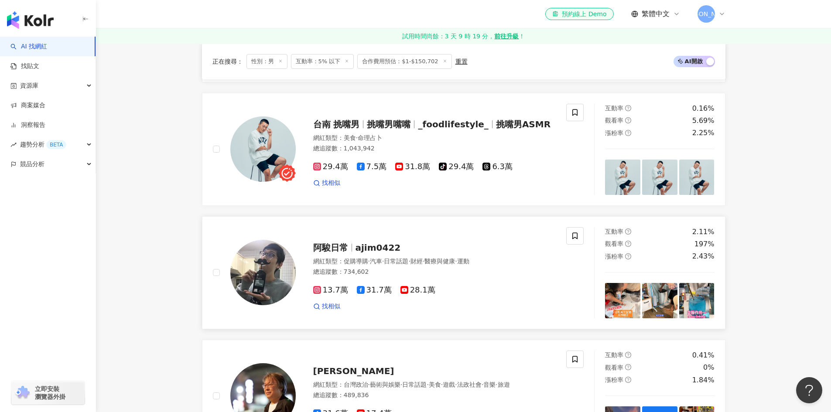
click at [361, 294] on icon at bounding box center [361, 290] width 8 height 8
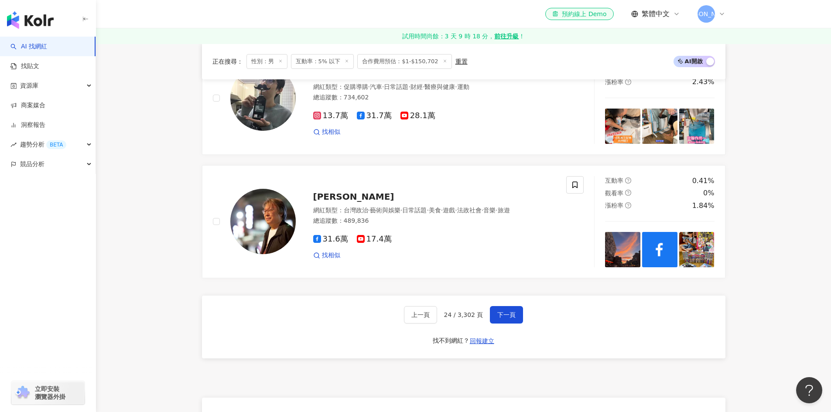
scroll to position [1746, 0]
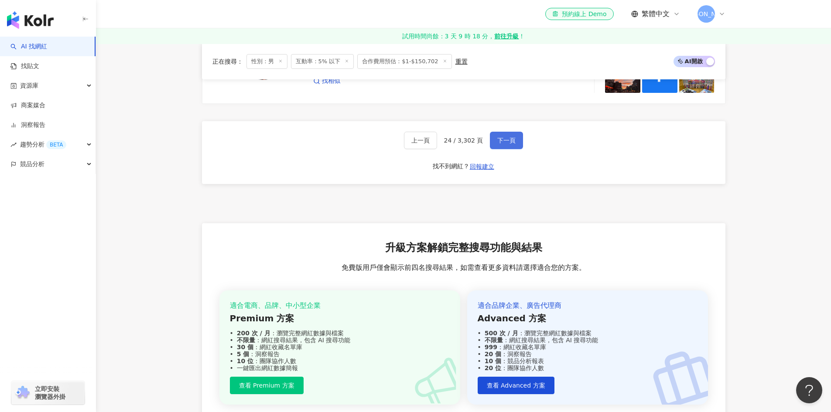
click at [508, 144] on span "下一頁" at bounding box center [506, 140] width 18 height 7
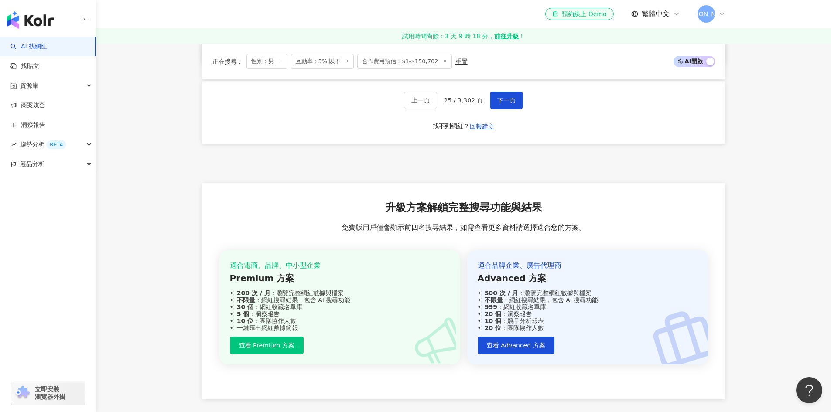
scroll to position [1677, 0]
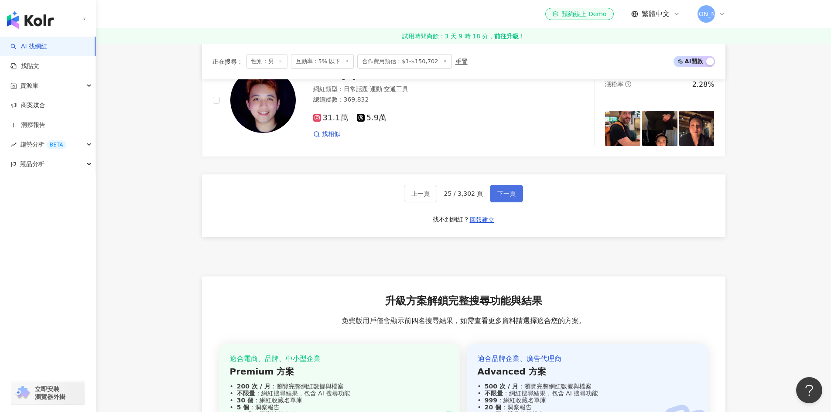
click at [509, 190] on span "下一頁" at bounding box center [506, 193] width 18 height 7
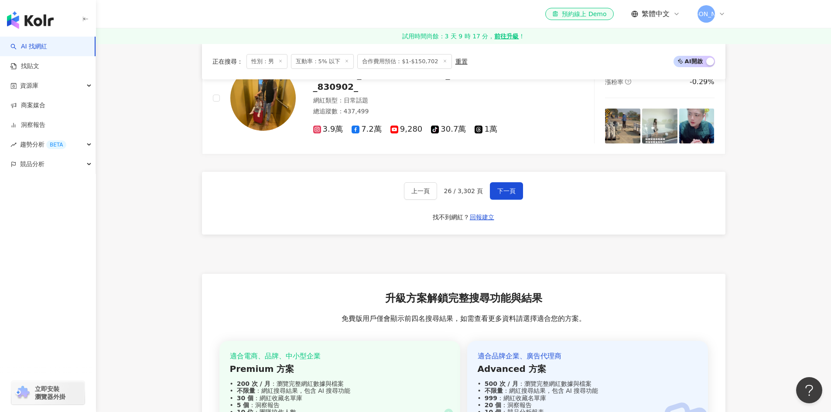
scroll to position [1682, 0]
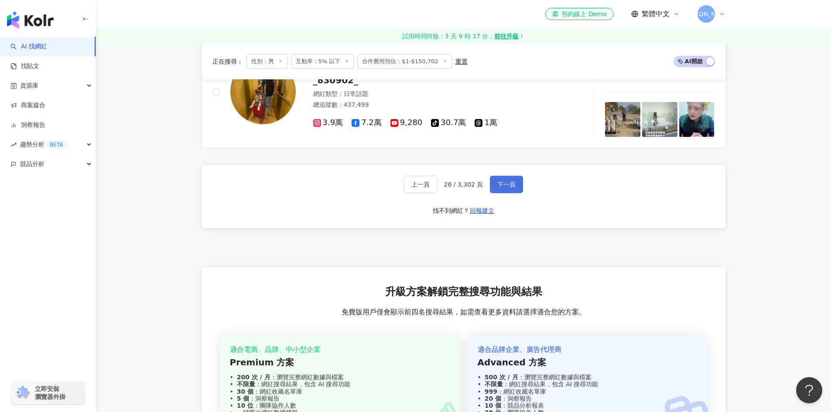
click at [515, 192] on button "下一頁" at bounding box center [506, 184] width 33 height 17
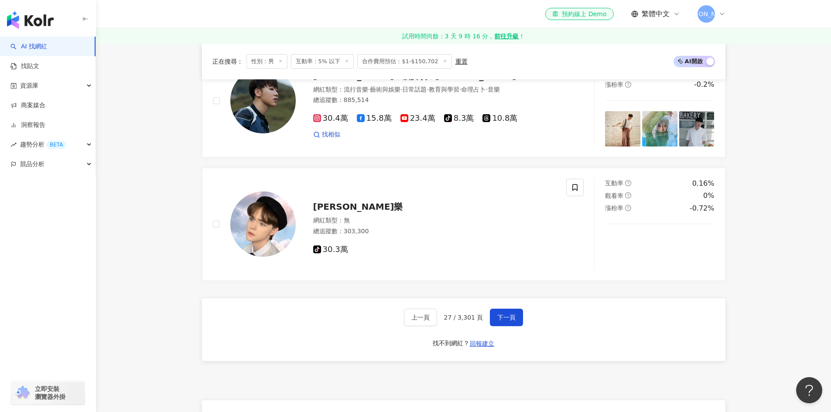
scroll to position [1633, 0]
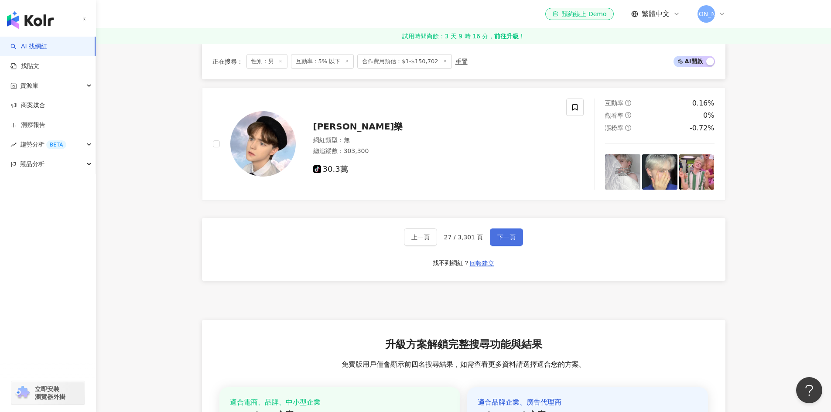
click at [502, 234] on span "下一頁" at bounding box center [506, 237] width 18 height 7
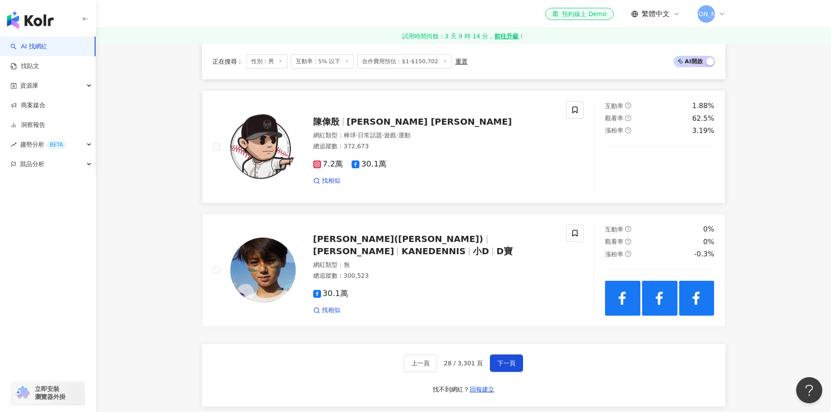
scroll to position [1546, 0]
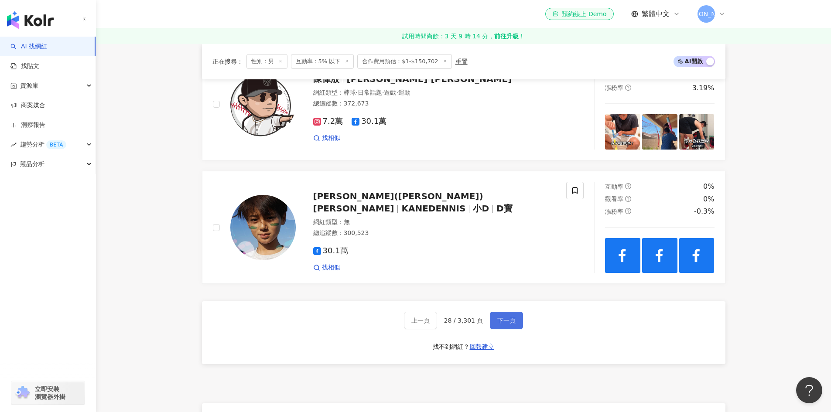
click at [507, 324] on span "下一頁" at bounding box center [506, 320] width 18 height 7
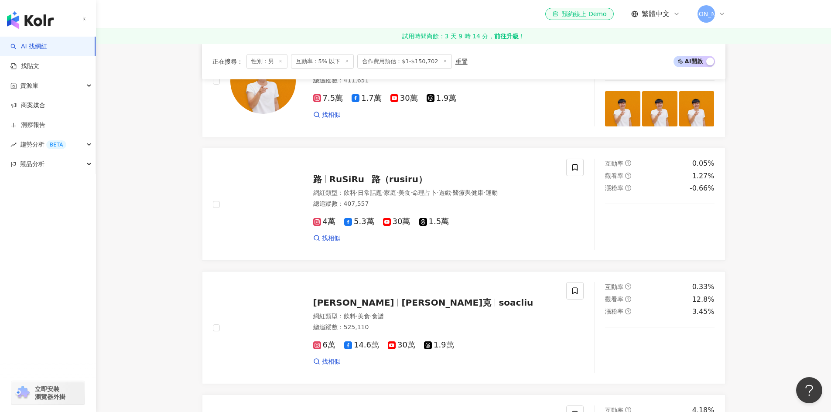
scroll to position [455, 0]
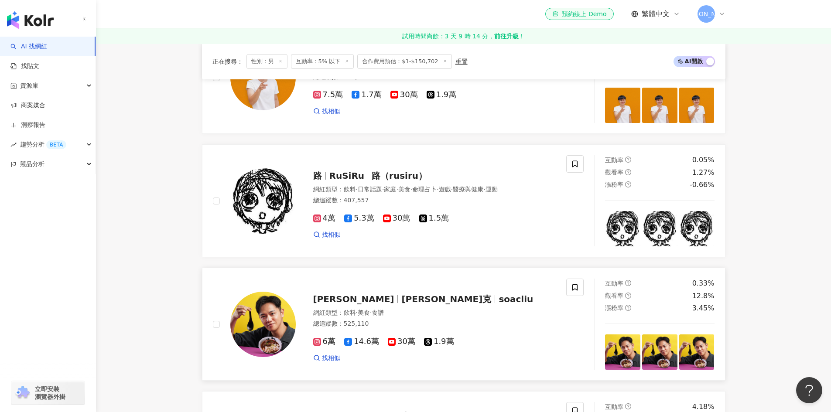
click at [350, 341] on div "6萬 14.6萬 30萬 1.9萬 找相似" at bounding box center [434, 346] width 243 height 32
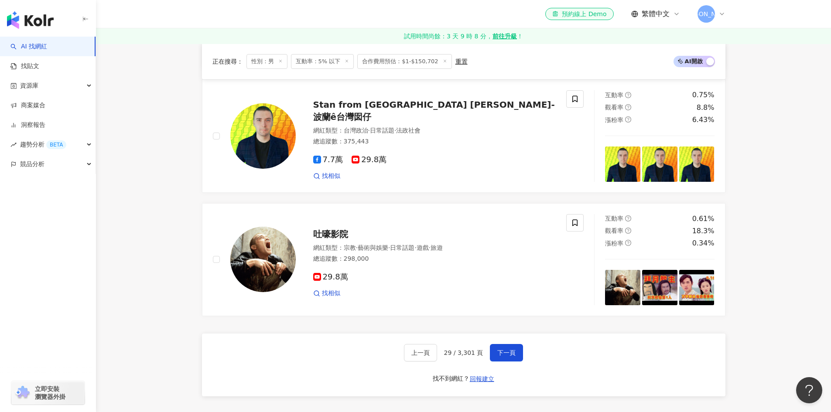
scroll to position [1546, 0]
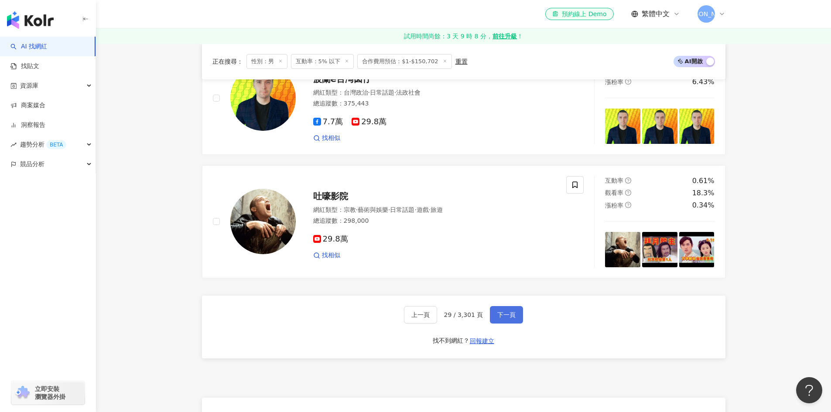
click at [514, 324] on button "下一頁" at bounding box center [506, 314] width 33 height 17
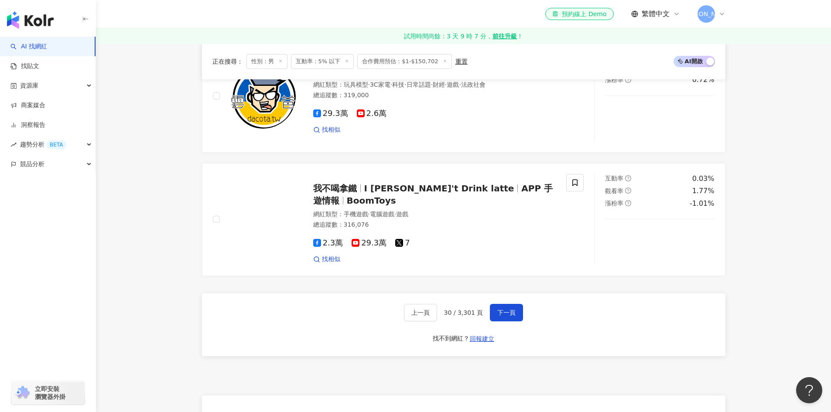
scroll to position [1677, 0]
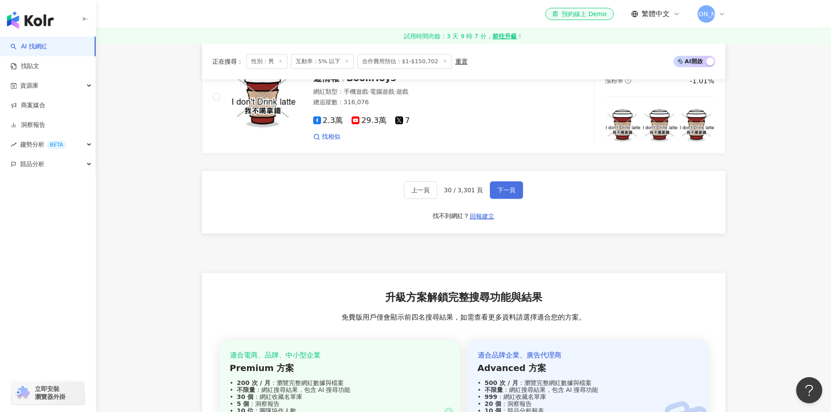
click at [501, 193] on span "下一頁" at bounding box center [506, 190] width 18 height 7
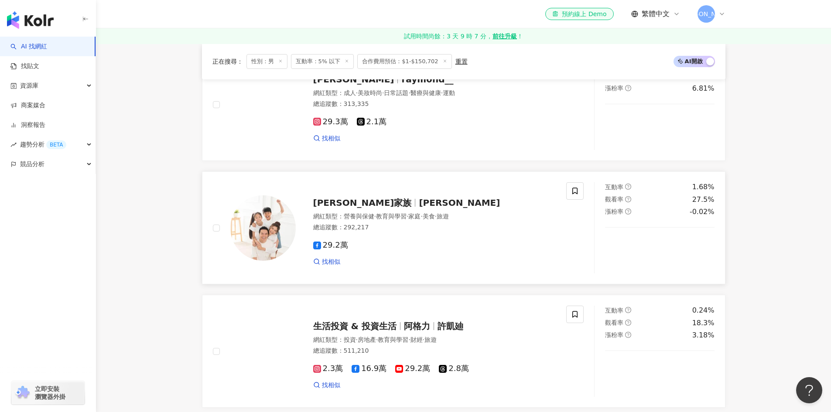
scroll to position [412, 0]
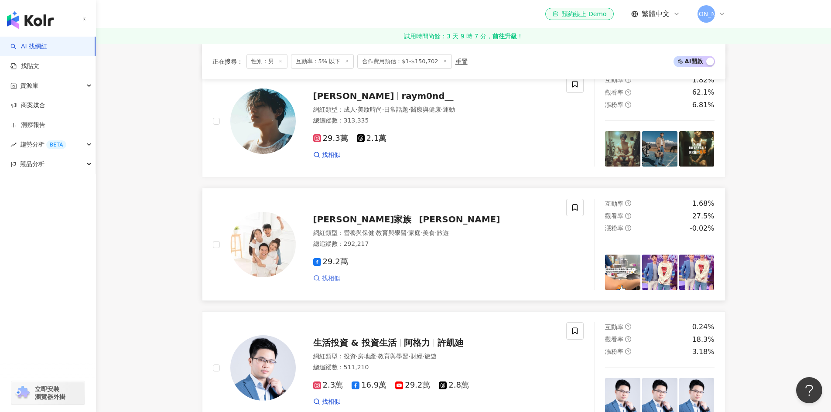
click at [324, 283] on span "找相似" at bounding box center [331, 278] width 18 height 9
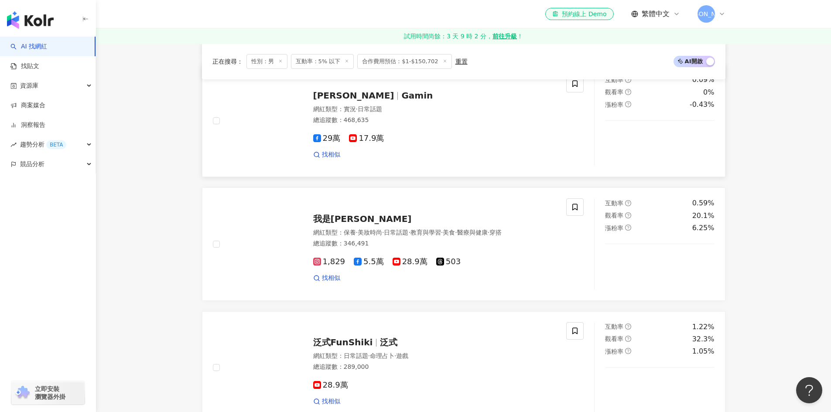
scroll to position [1546, 0]
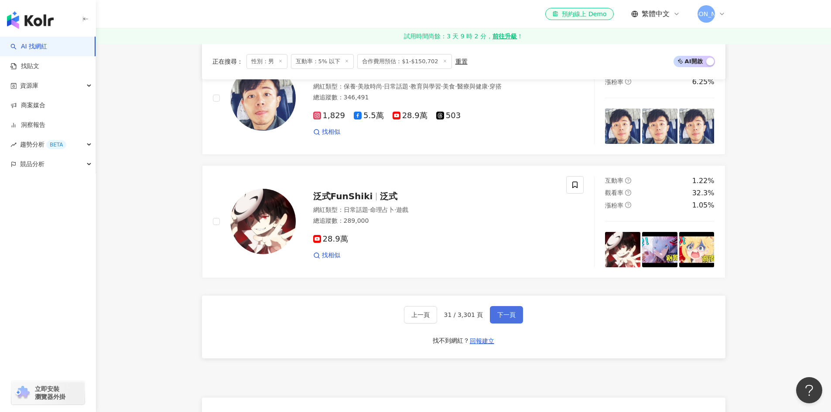
click at [506, 318] on span "下一頁" at bounding box center [506, 314] width 18 height 7
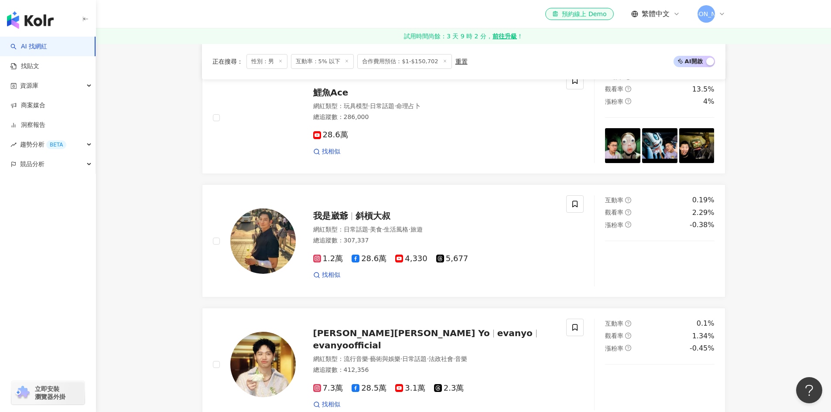
scroll to position [1284, 0]
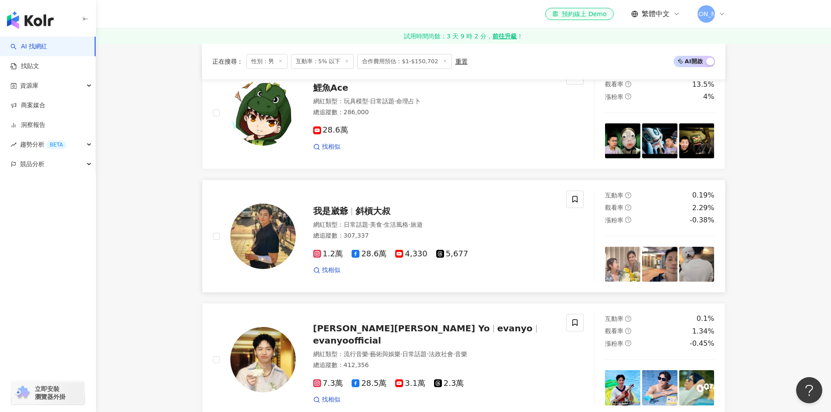
click at [272, 231] on img at bounding box center [262, 236] width 65 height 65
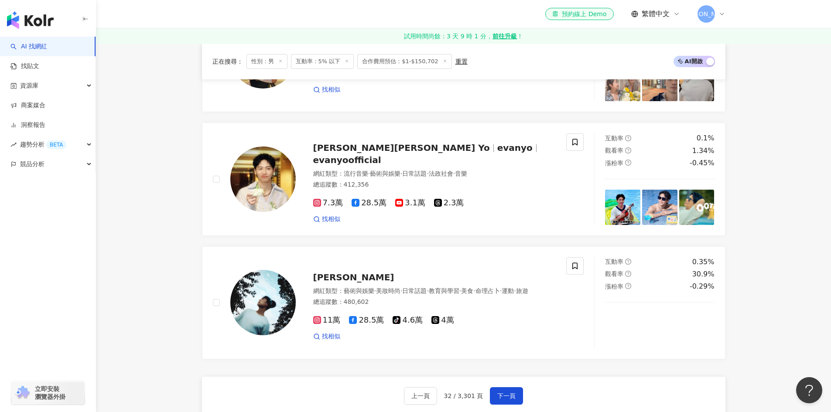
scroll to position [1589, 0]
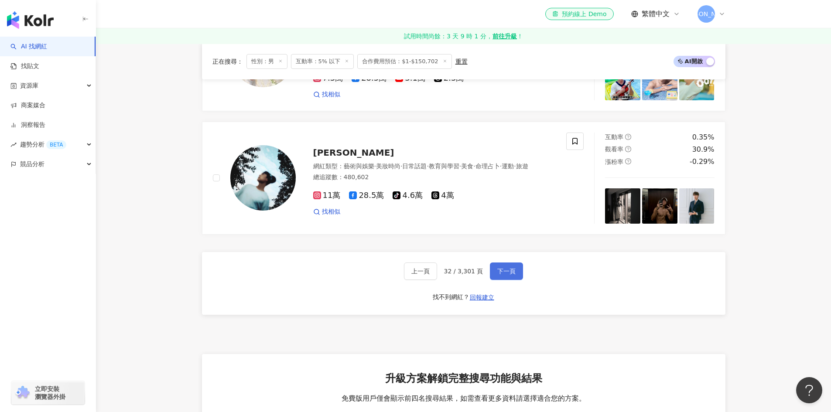
click at [504, 275] on span "下一頁" at bounding box center [506, 271] width 18 height 7
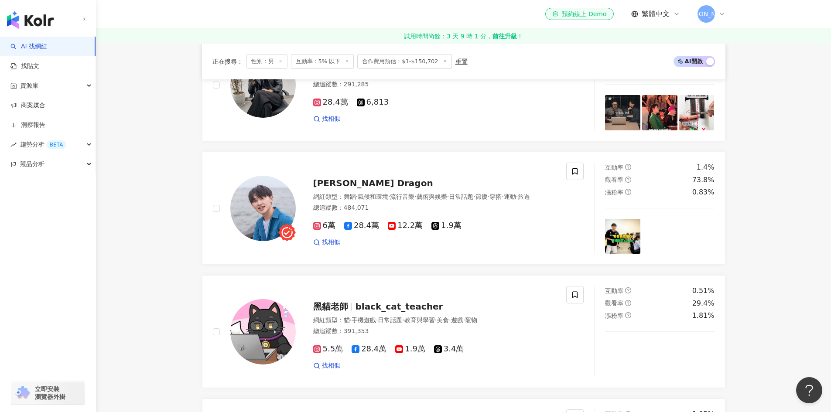
scroll to position [935, 0]
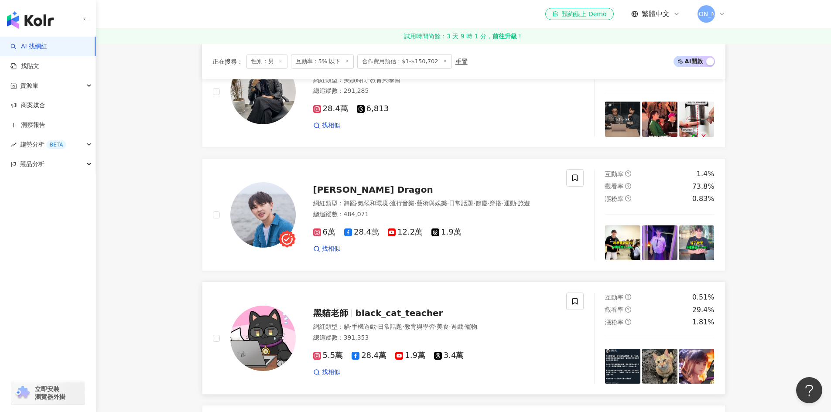
click at [355, 360] on icon at bounding box center [356, 356] width 8 height 8
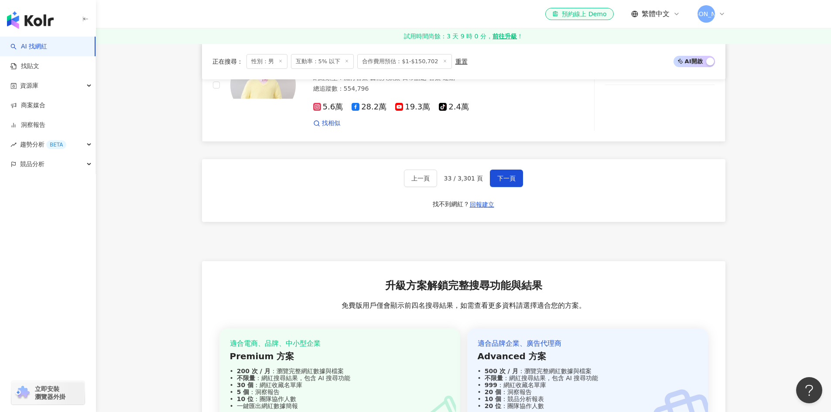
scroll to position [1764, 0]
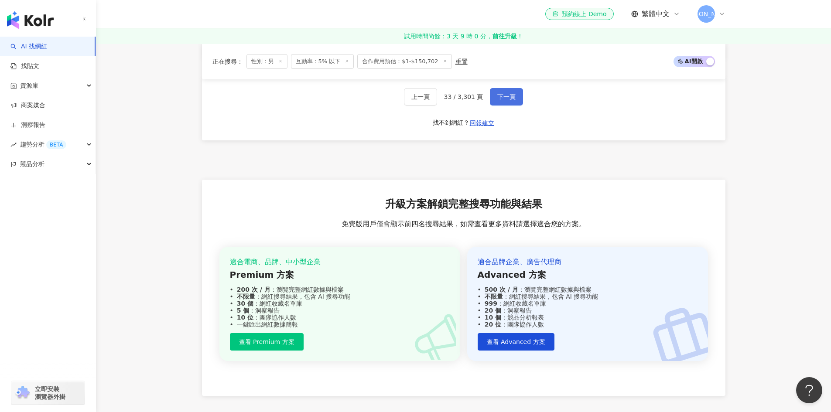
click at [508, 100] on span "下一頁" at bounding box center [506, 96] width 18 height 7
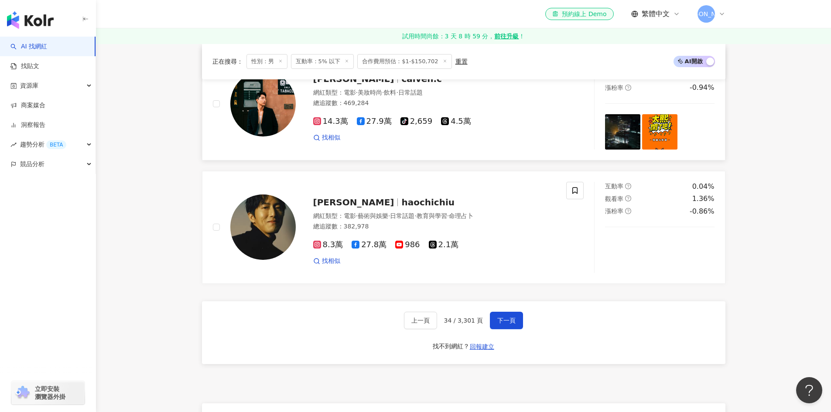
scroll to position [1633, 0]
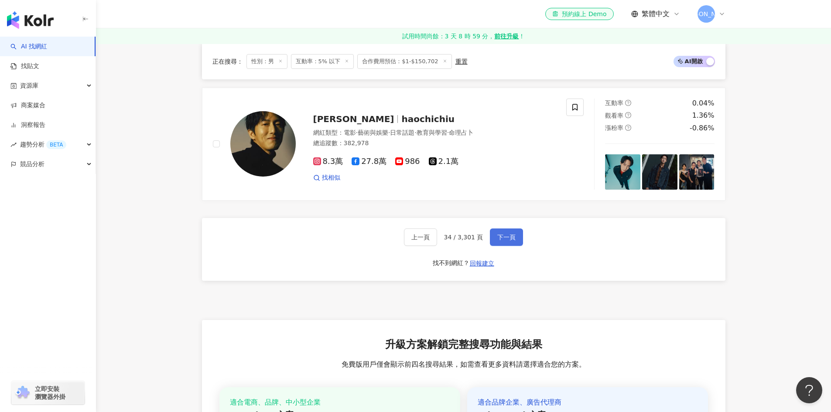
click at [502, 235] on span "下一頁" at bounding box center [506, 237] width 18 height 7
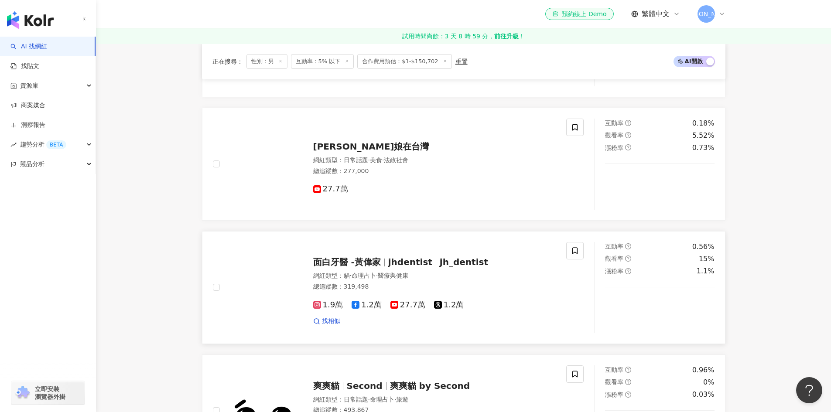
scroll to position [1091, 0]
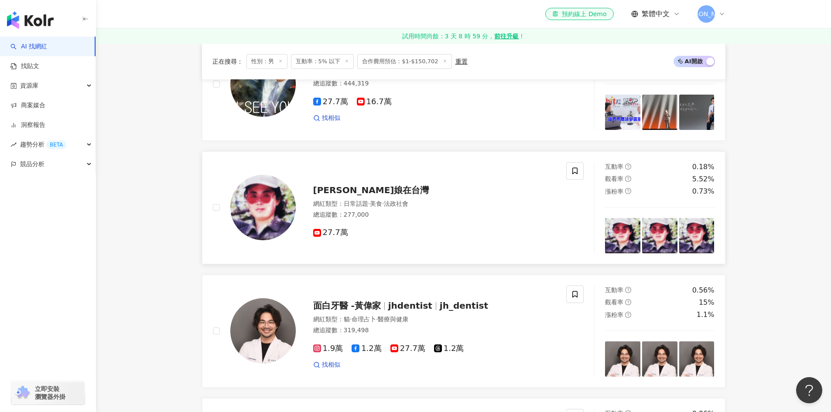
click at [312, 238] on div "魯國巧娘在台灣 網紅類型 ： 日常話題 · 美食 · 法政社會 總追蹤數 ： 277,000 27.7萬" at bounding box center [426, 207] width 260 height 61
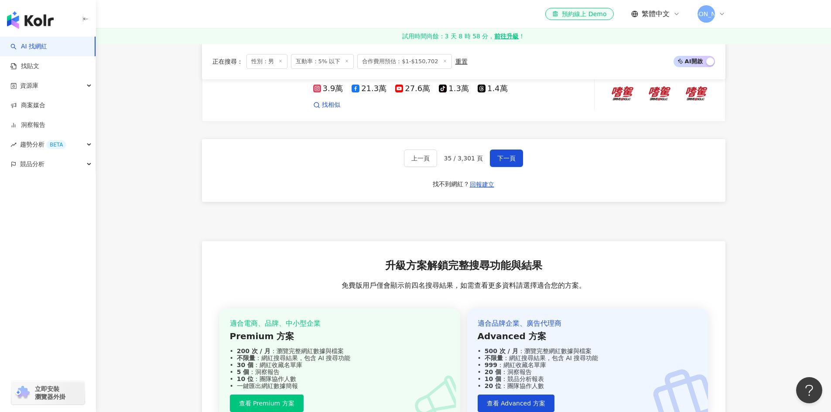
scroll to position [1658, 0]
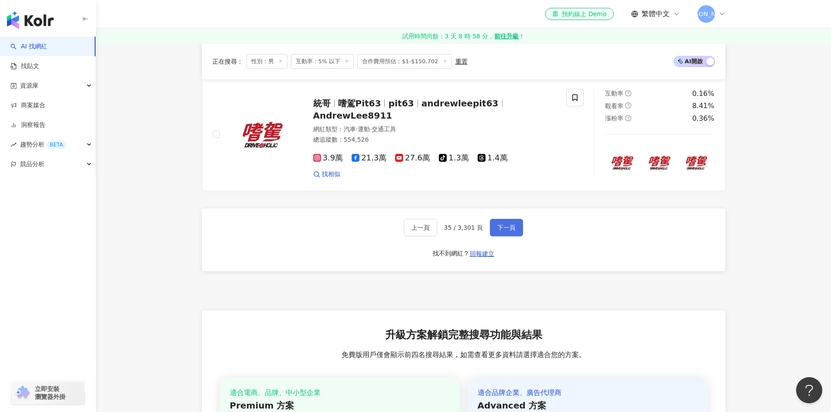
click at [502, 231] on span "下一頁" at bounding box center [506, 227] width 18 height 7
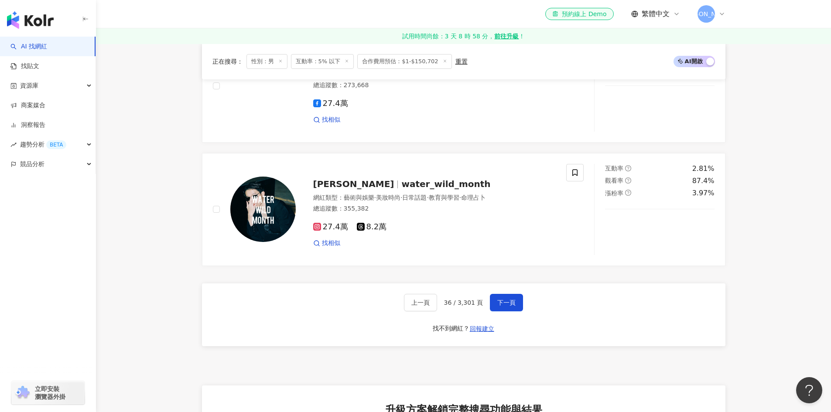
scroll to position [1720, 0]
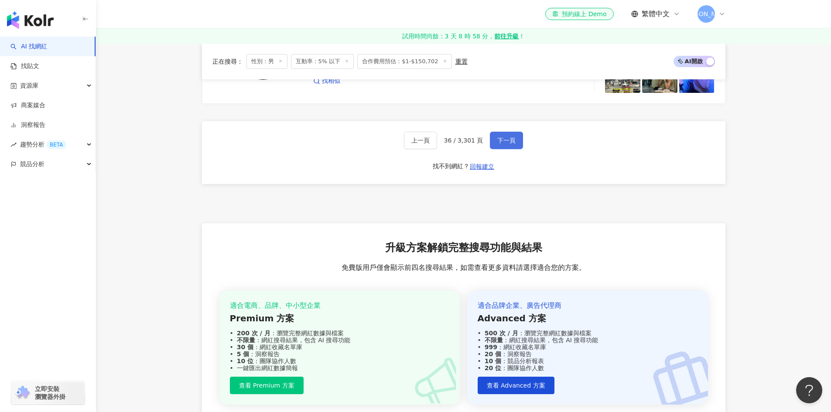
click at [499, 144] on span "下一頁" at bounding box center [506, 140] width 18 height 7
drag, startPoint x: 538, startPoint y: 187, endPoint x: 383, endPoint y: 188, distance: 154.4
click at [383, 184] on div "上一頁 37 / 3,301 頁 下一頁 找不到網紅？ 回報建立" at bounding box center [463, 152] width 523 height 63
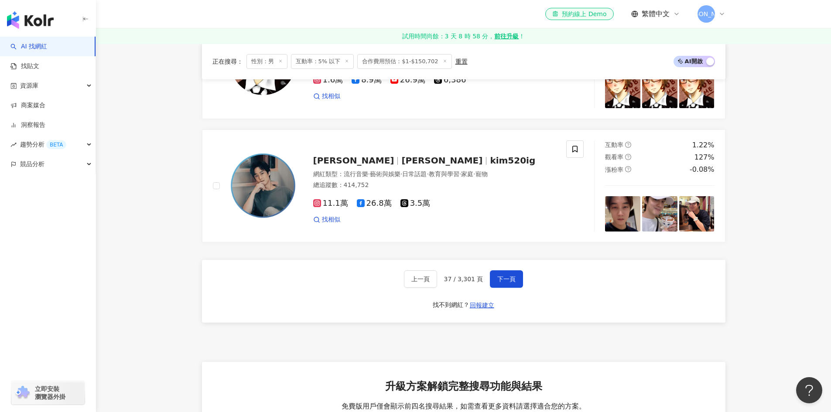
scroll to position [1677, 0]
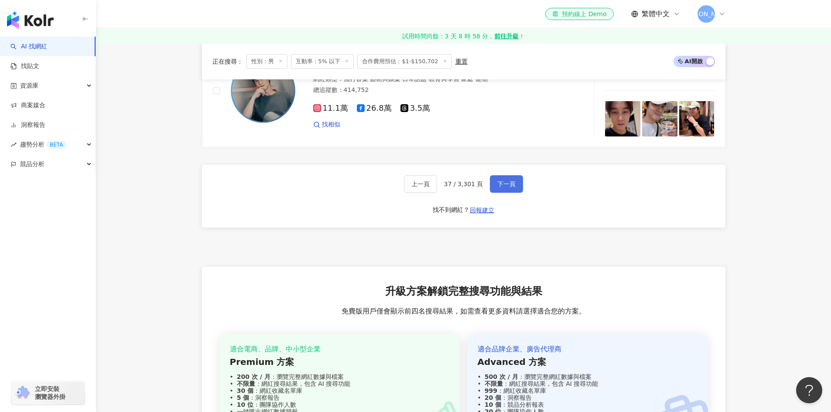
click at [502, 188] on span "下一頁" at bounding box center [506, 184] width 18 height 7
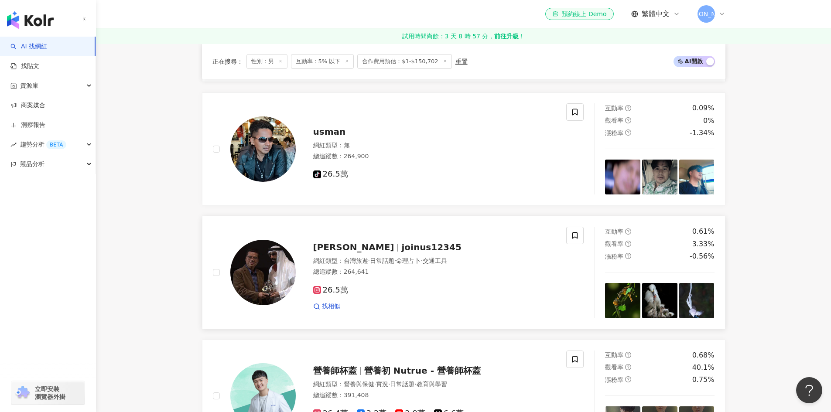
scroll to position [1328, 0]
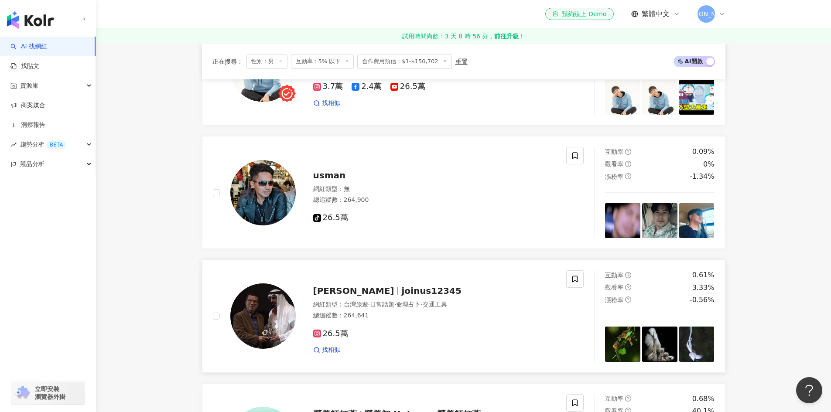
drag, startPoint x: 459, startPoint y: 284, endPoint x: 431, endPoint y: 350, distance: 71.9
drag, startPoint x: 431, startPoint y: 350, endPoint x: 187, endPoint y: 175, distance: 300.0
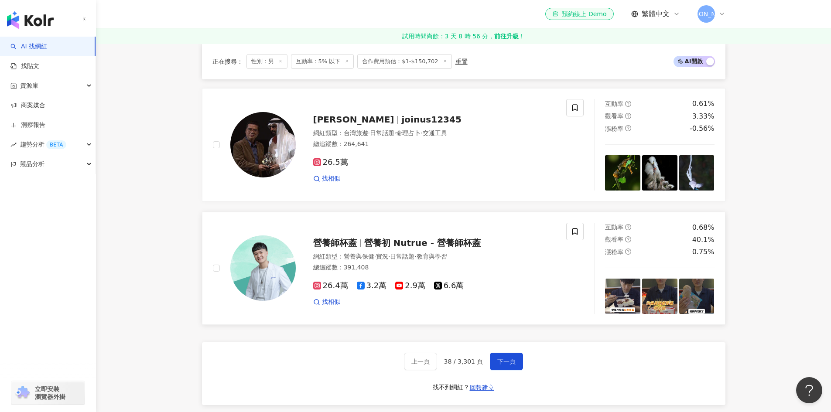
scroll to position [1502, 0]
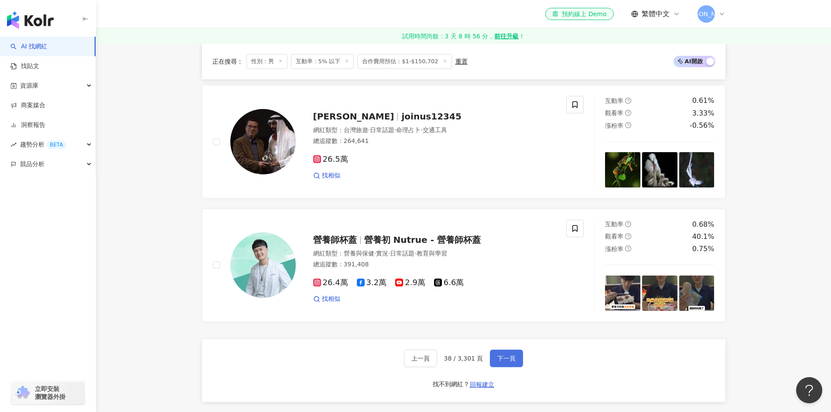
click at [512, 362] on span "下一頁" at bounding box center [506, 358] width 18 height 7
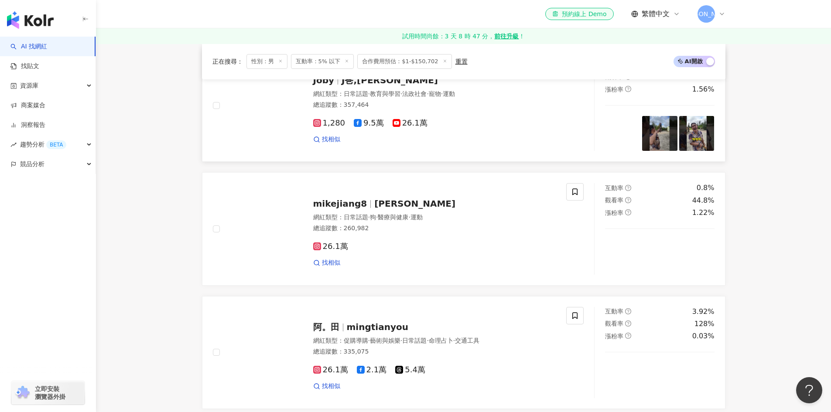
scroll to position [1546, 0]
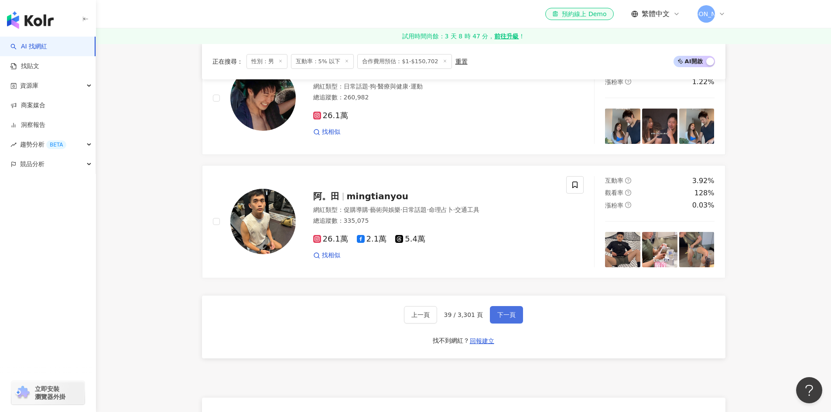
click at [508, 324] on button "下一頁" at bounding box center [506, 314] width 33 height 17
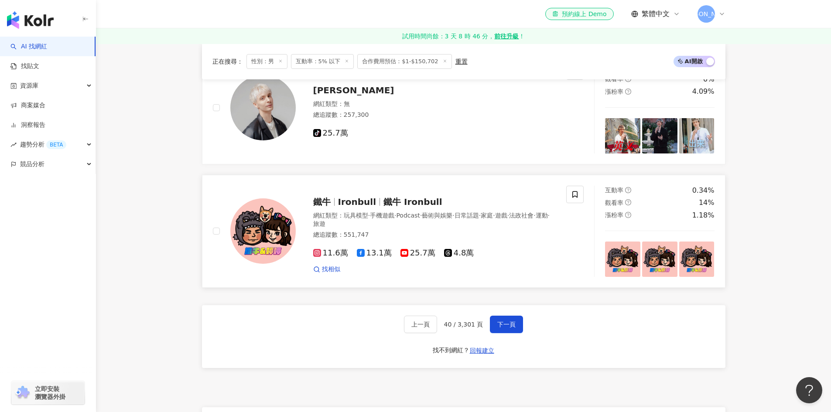
click at [368, 249] on span "13.1萬" at bounding box center [374, 253] width 35 height 9
click at [500, 321] on span "下一頁" at bounding box center [506, 324] width 18 height 7
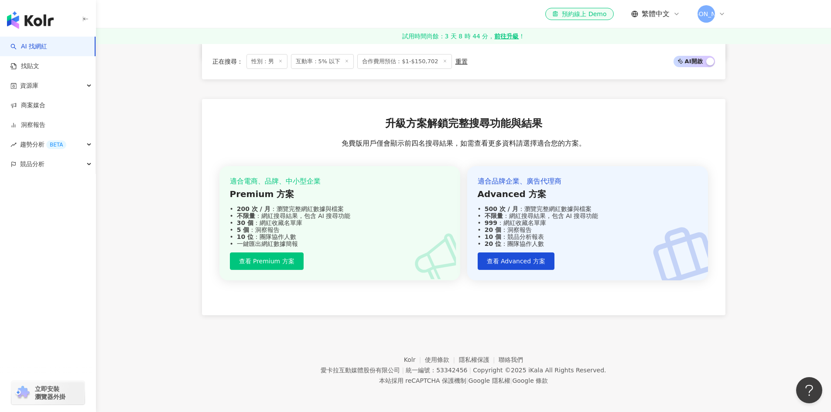
scroll to position [1633, 0]
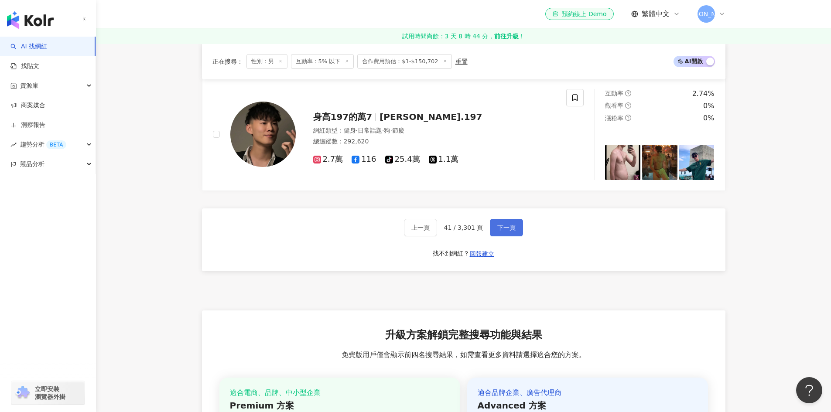
click at [501, 231] on span "下一頁" at bounding box center [506, 227] width 18 height 7
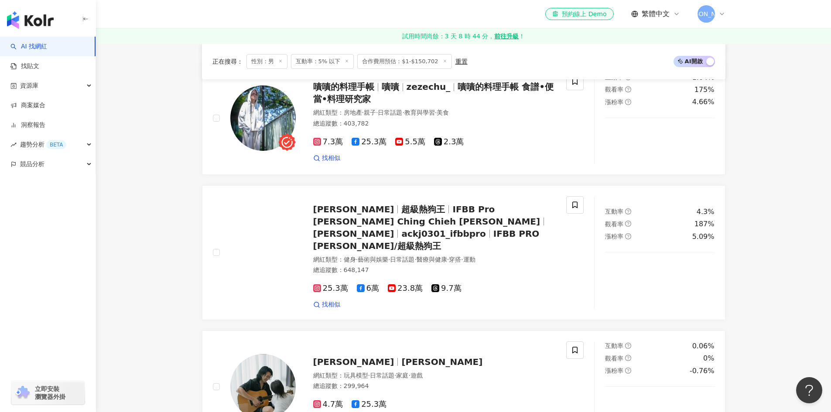
scroll to position [1661, 0]
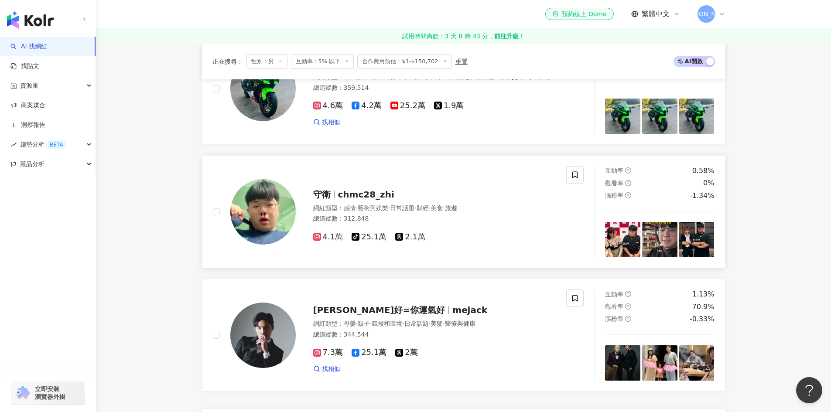
scroll to position [1573, 0]
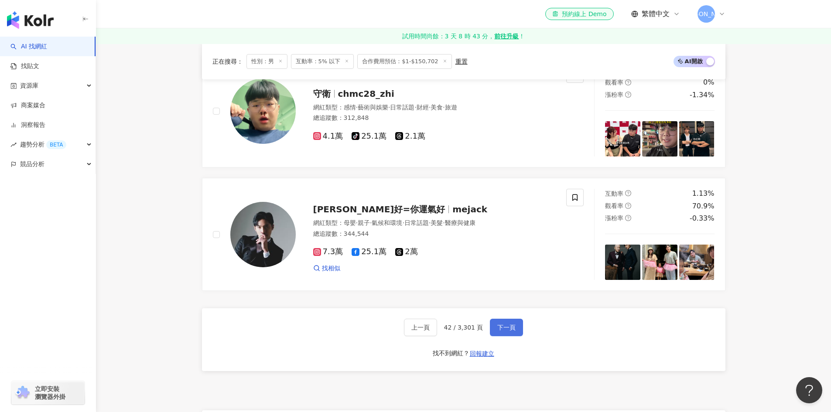
click at [503, 324] on span "下一頁" at bounding box center [506, 327] width 18 height 7
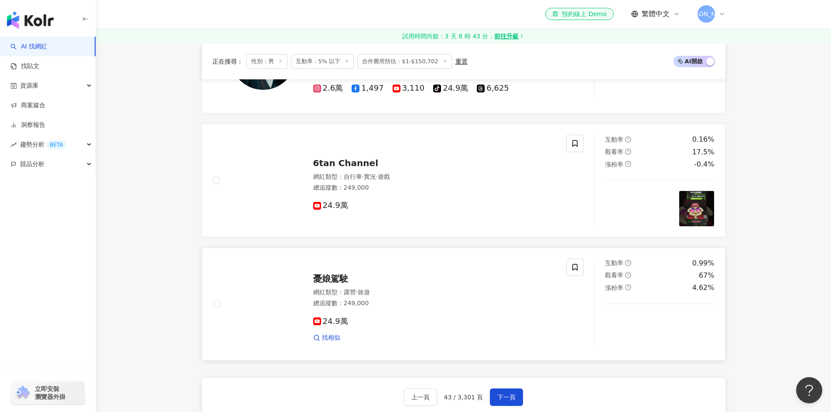
scroll to position [1633, 0]
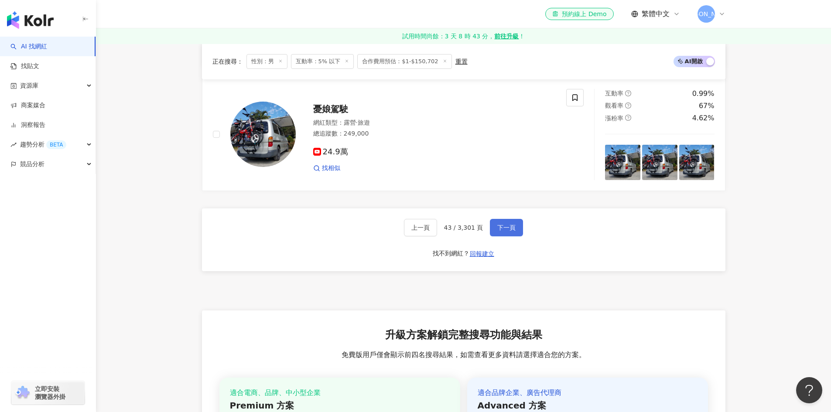
click at [502, 236] on button "下一頁" at bounding box center [506, 227] width 33 height 17
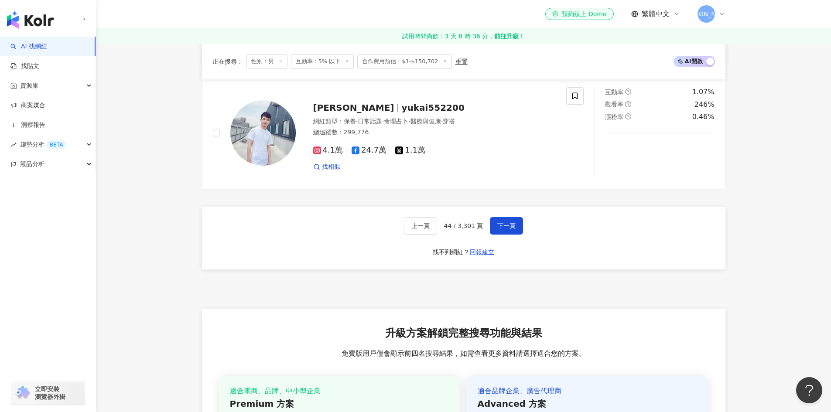
scroll to position [1644, 0]
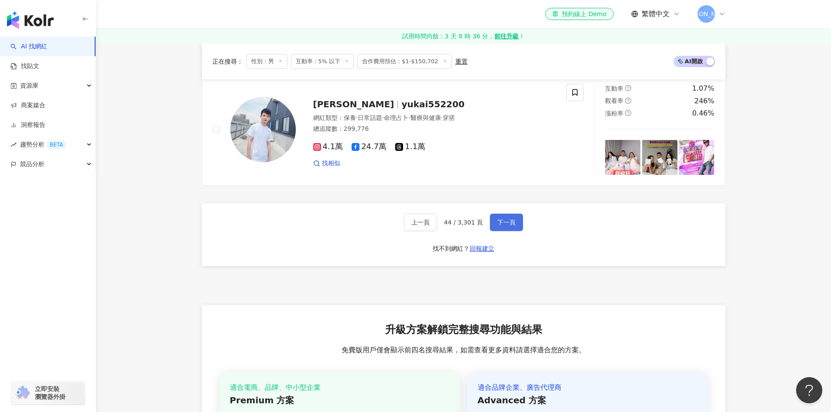
click at [514, 231] on button "下一頁" at bounding box center [506, 222] width 33 height 17
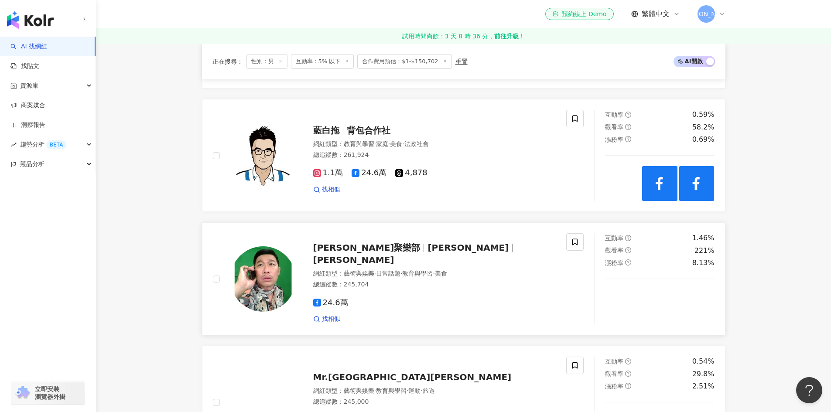
scroll to position [1241, 0]
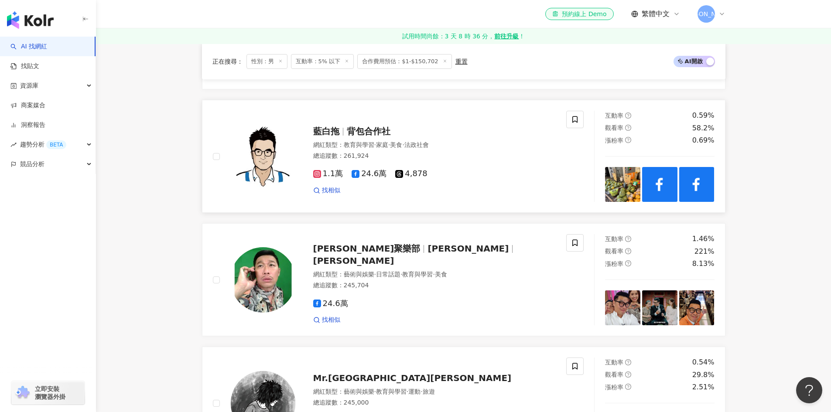
click at [365, 178] on span "24.6萬" at bounding box center [369, 173] width 35 height 9
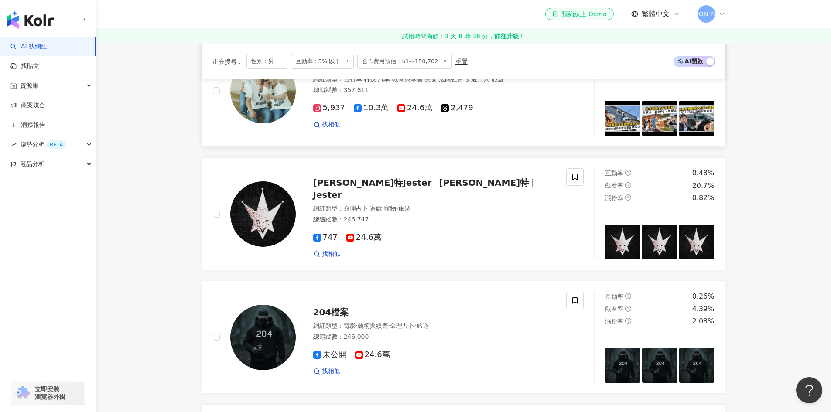
scroll to position [848, 0]
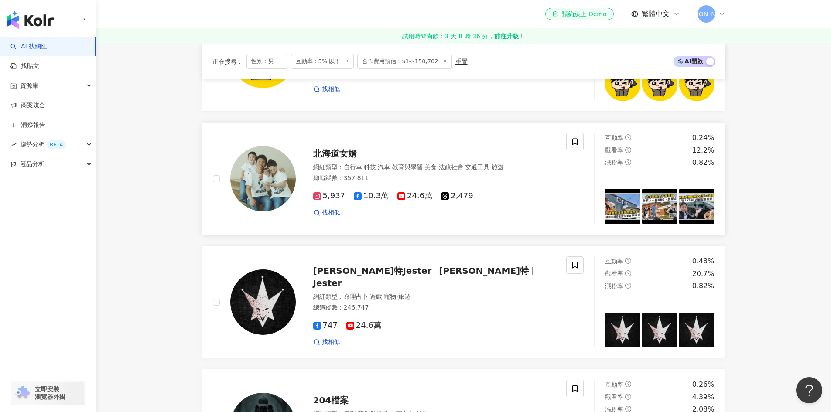
click at [365, 201] on span "10.3萬" at bounding box center [371, 195] width 35 height 9
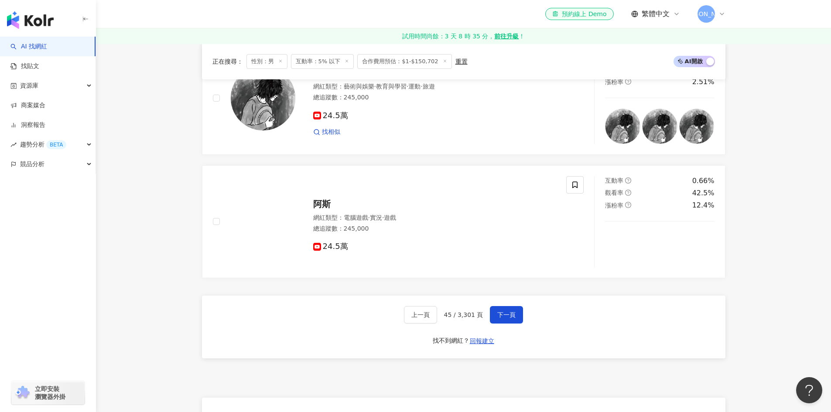
scroll to position [1720, 0]
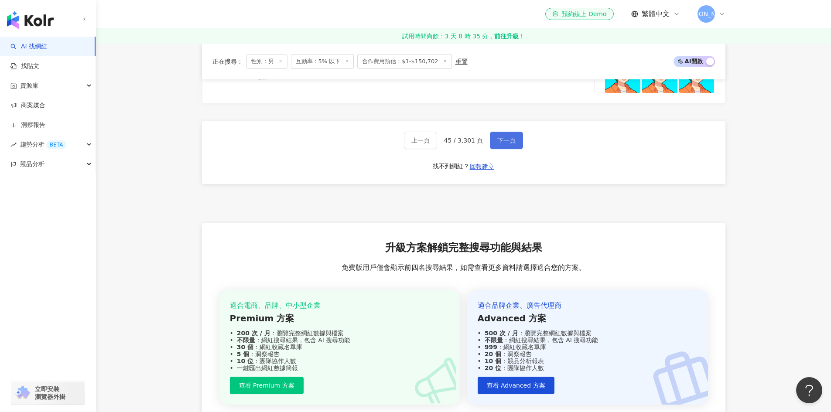
click at [509, 144] on span "下一頁" at bounding box center [506, 140] width 18 height 7
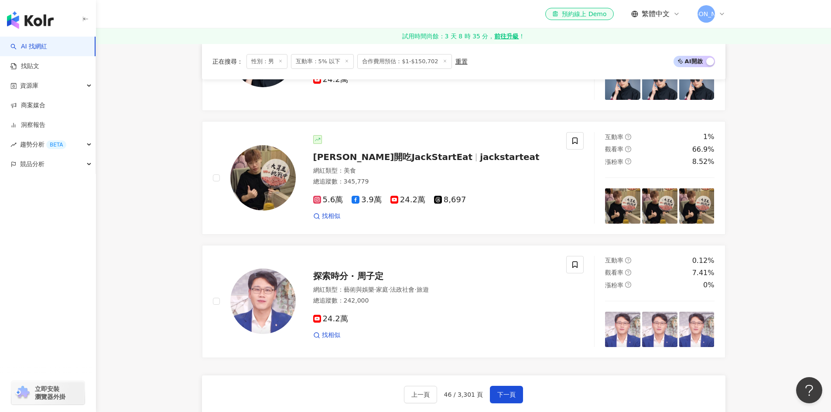
scroll to position [1677, 0]
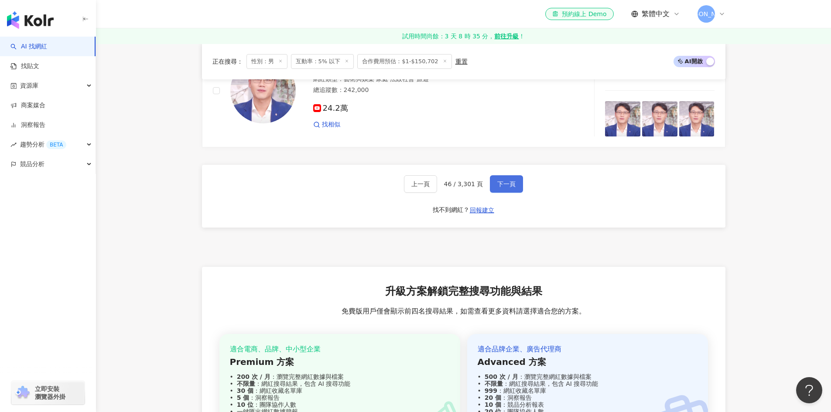
click at [508, 188] on span "下一頁" at bounding box center [506, 184] width 18 height 7
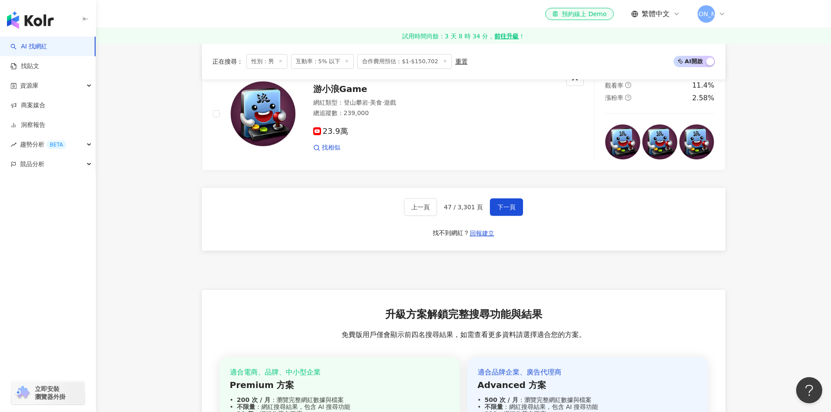
scroll to position [1682, 0]
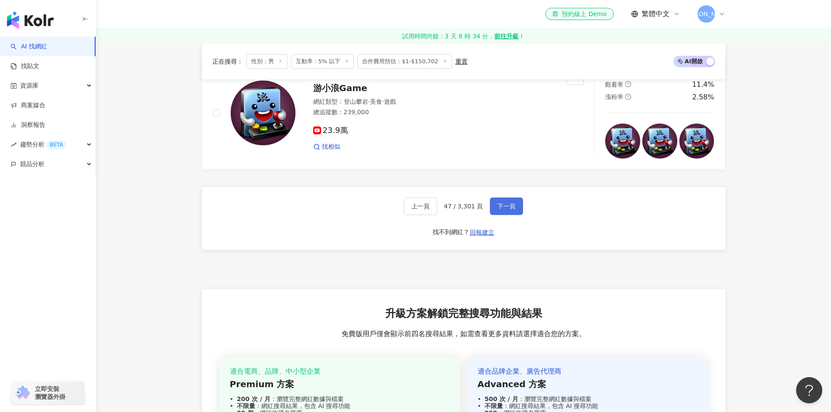
click at [513, 203] on span "下一頁" at bounding box center [506, 206] width 18 height 7
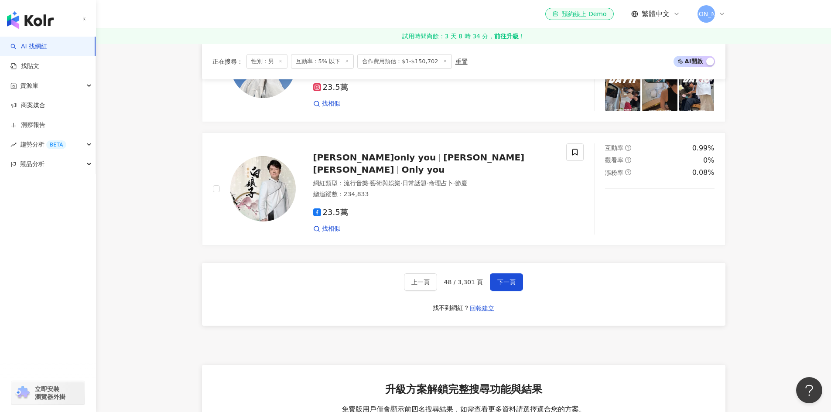
scroll to position [1589, 0]
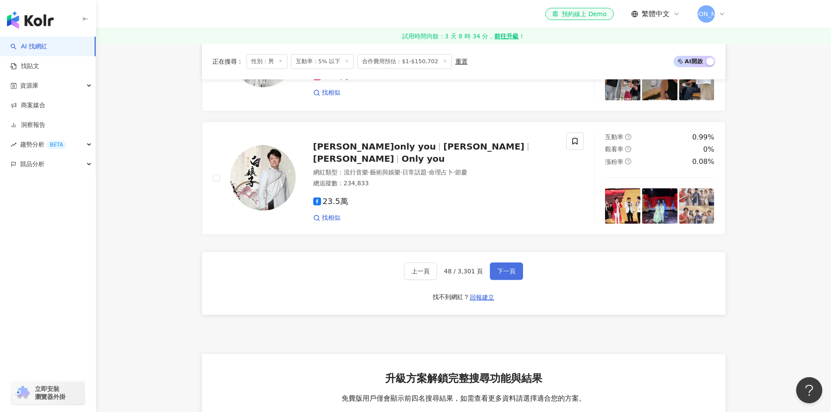
click at [509, 275] on span "下一頁" at bounding box center [506, 271] width 18 height 7
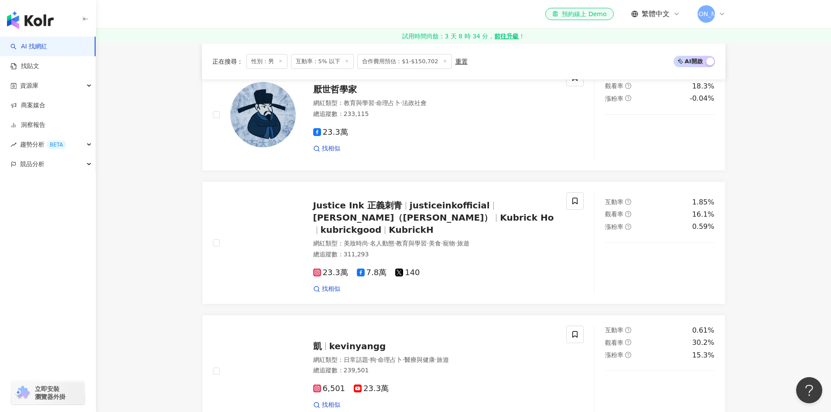
scroll to position [1546, 0]
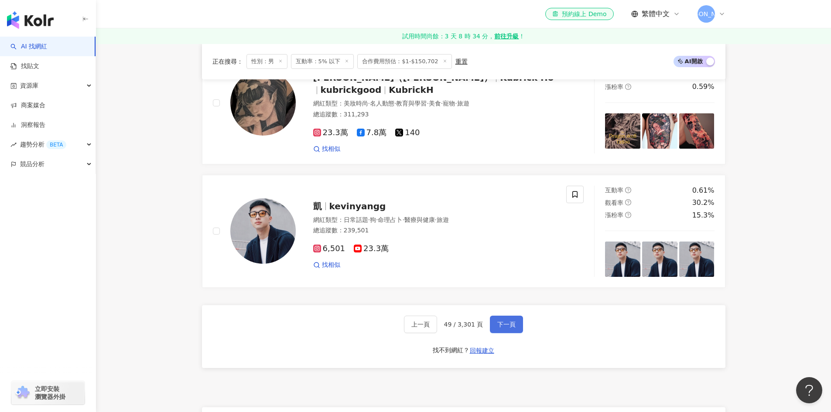
click at [512, 322] on span "下一頁" at bounding box center [506, 324] width 18 height 7
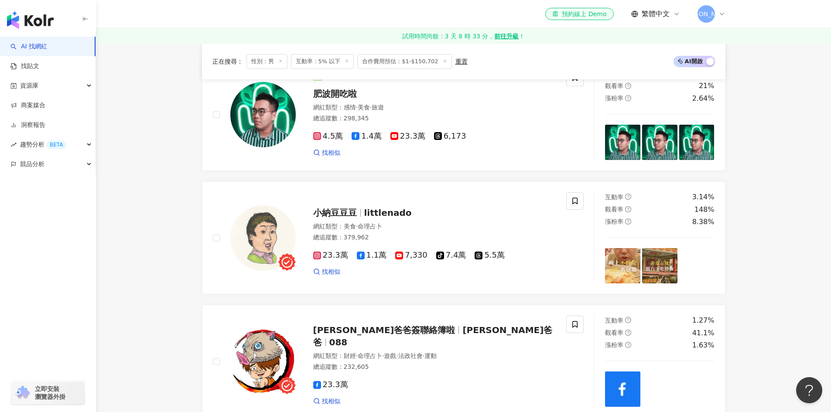
scroll to position [412, 0]
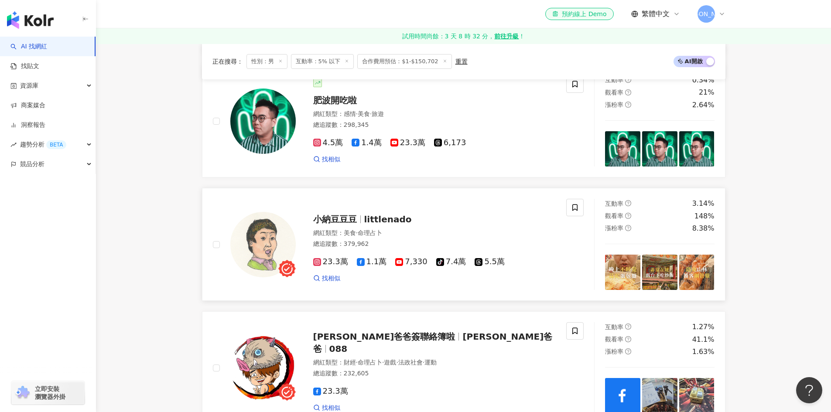
click at [362, 267] on span "1.1萬" at bounding box center [372, 261] width 30 height 9
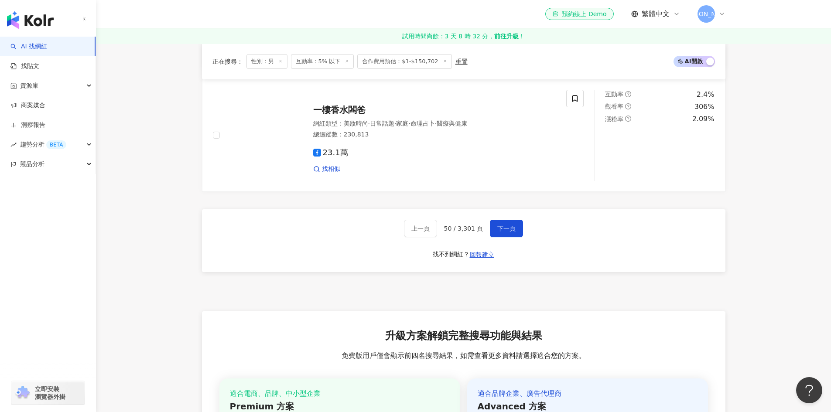
scroll to position [1633, 0]
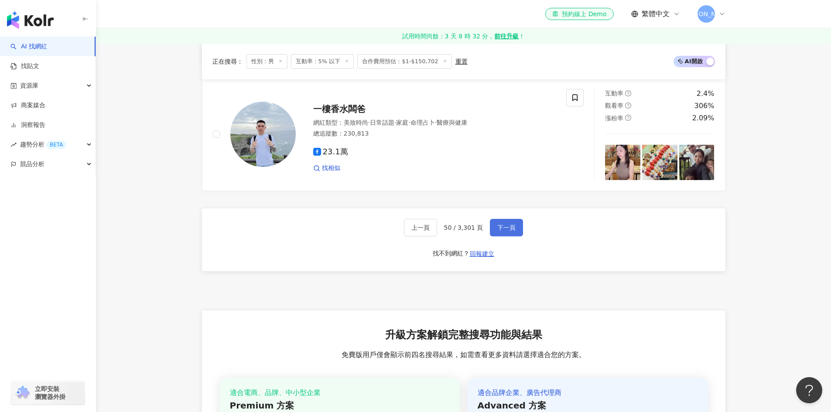
click at [504, 231] on span "下一頁" at bounding box center [506, 227] width 18 height 7
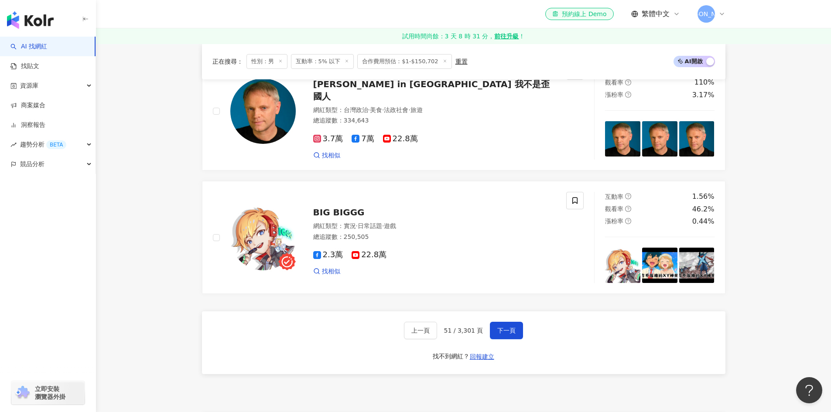
scroll to position [1657, 0]
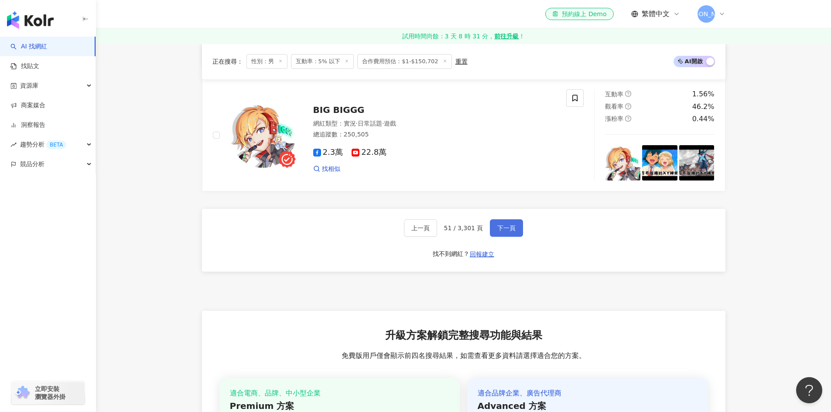
click at [510, 232] on span "下一頁" at bounding box center [506, 228] width 18 height 7
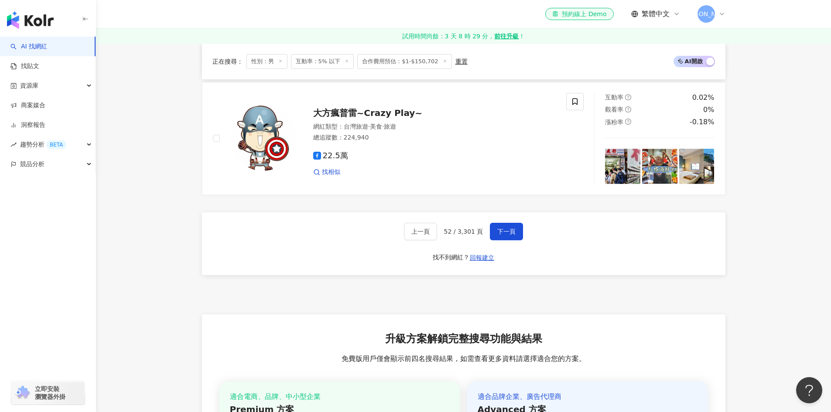
scroll to position [1633, 0]
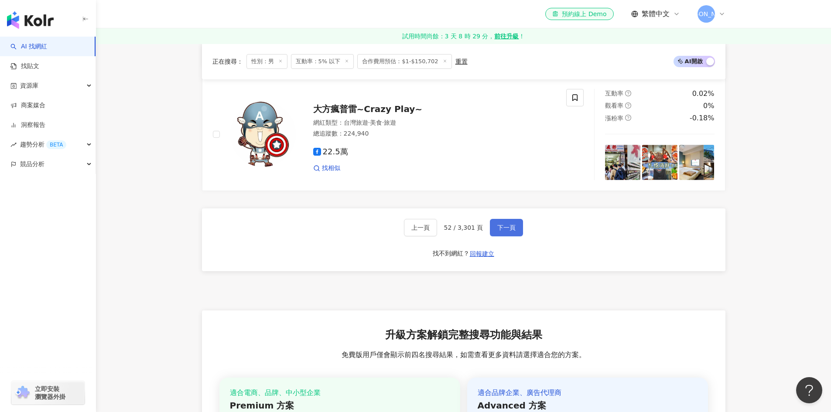
click at [509, 231] on span "下一頁" at bounding box center [506, 227] width 18 height 7
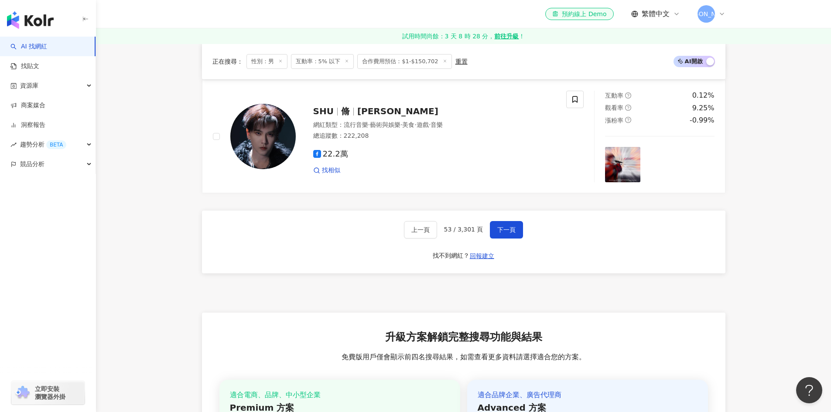
scroll to position [1466, 0]
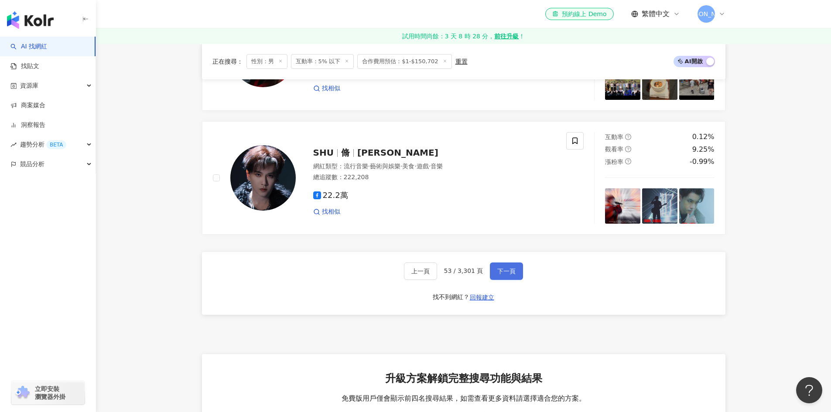
click at [511, 275] on span "下一頁" at bounding box center [506, 271] width 18 height 7
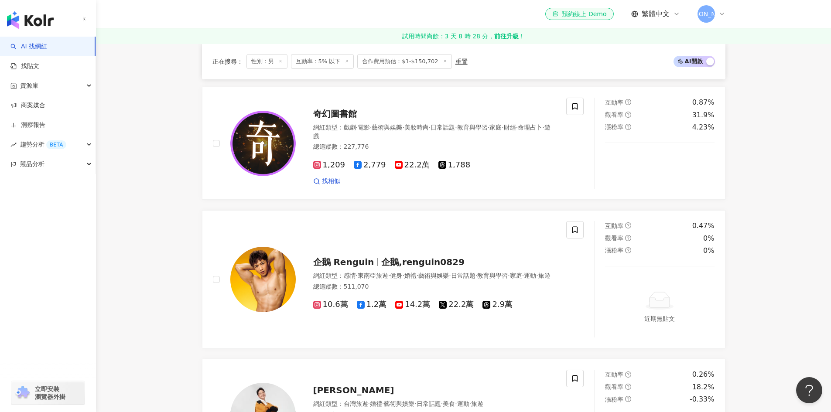
scroll to position [1615, 0]
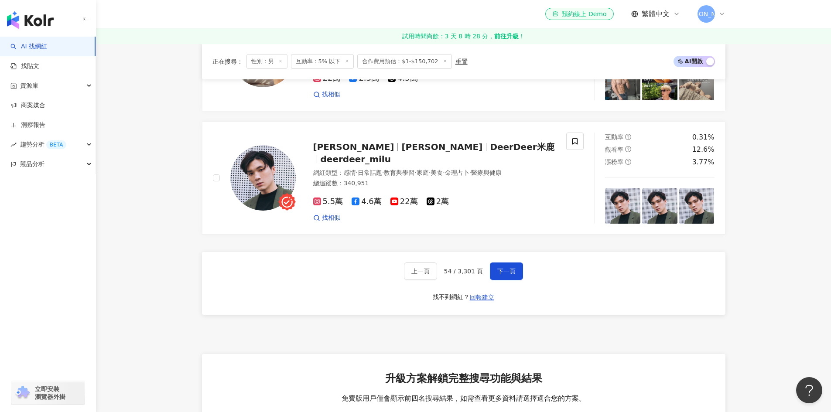
drag, startPoint x: 538, startPoint y: 284, endPoint x: 366, endPoint y: 255, distance: 174.2
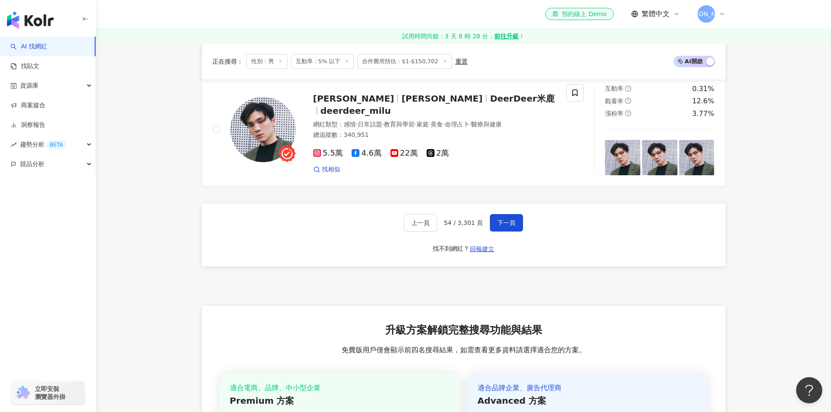
scroll to position [1658, 0]
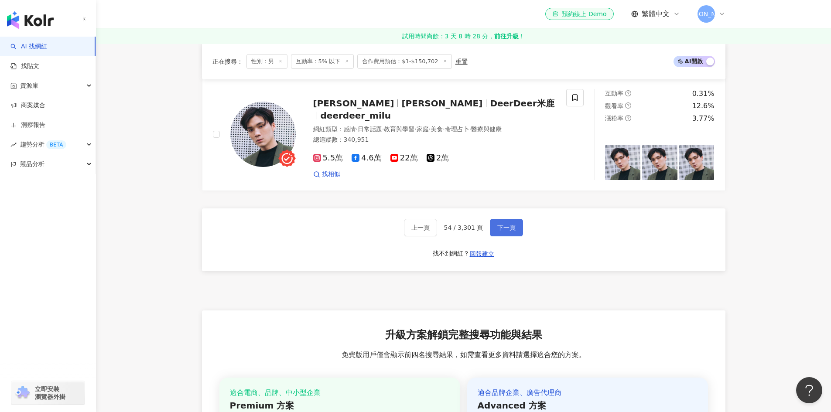
click at [499, 231] on span "下一頁" at bounding box center [506, 227] width 18 height 7
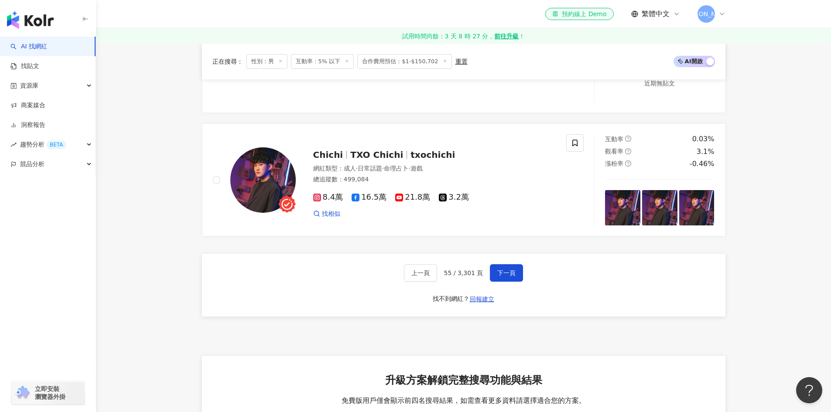
scroll to position [1633, 0]
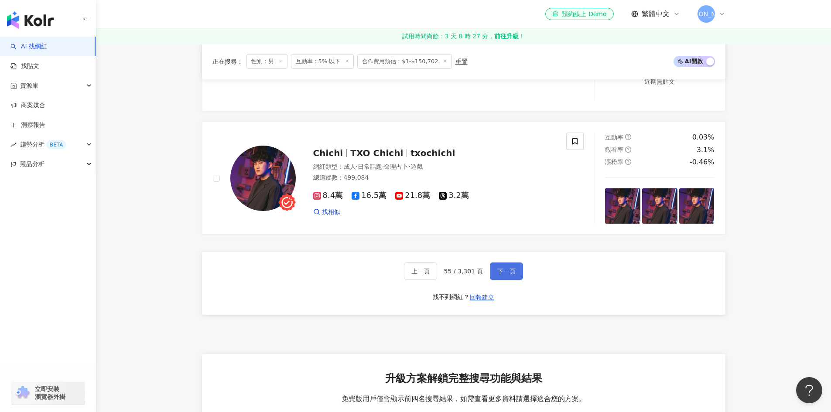
click at [507, 280] on button "下一頁" at bounding box center [506, 271] width 33 height 17
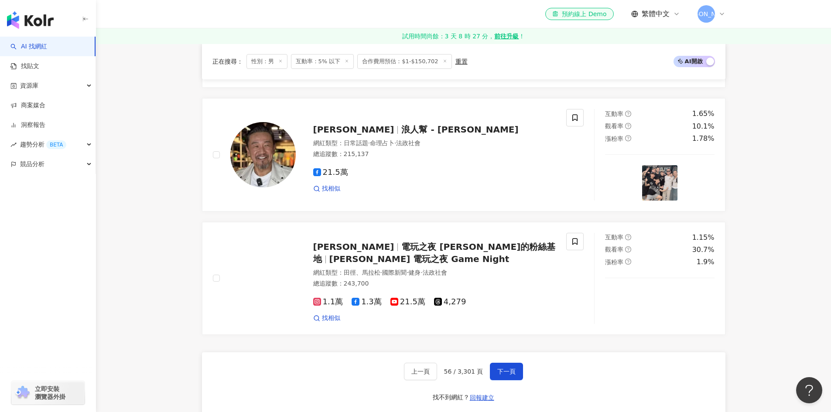
scroll to position [1546, 0]
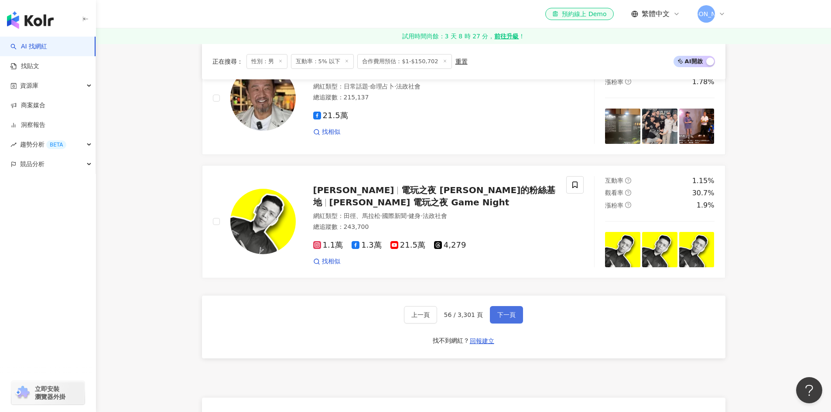
click at [511, 318] on span "下一頁" at bounding box center [506, 314] width 18 height 7
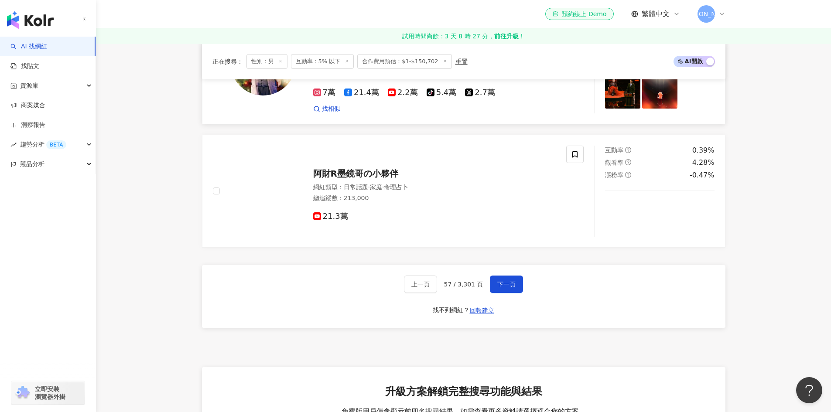
scroll to position [1589, 0]
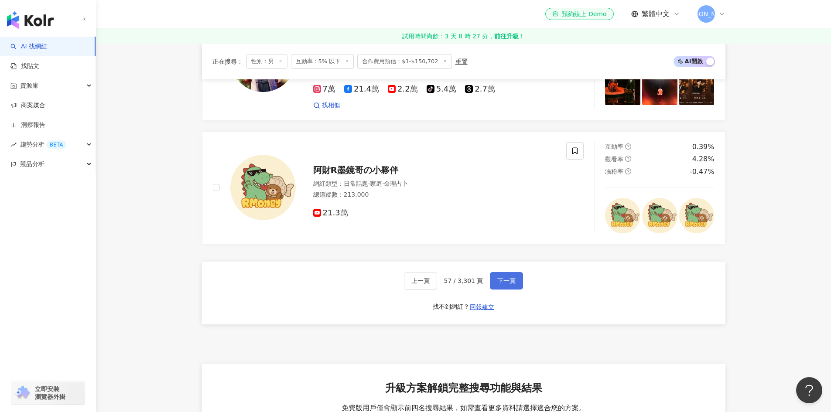
click at [515, 280] on button "下一頁" at bounding box center [506, 280] width 33 height 17
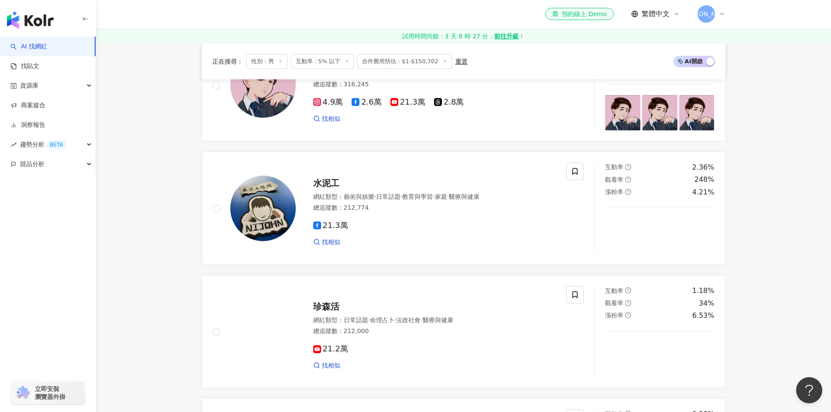
scroll to position [237, 0]
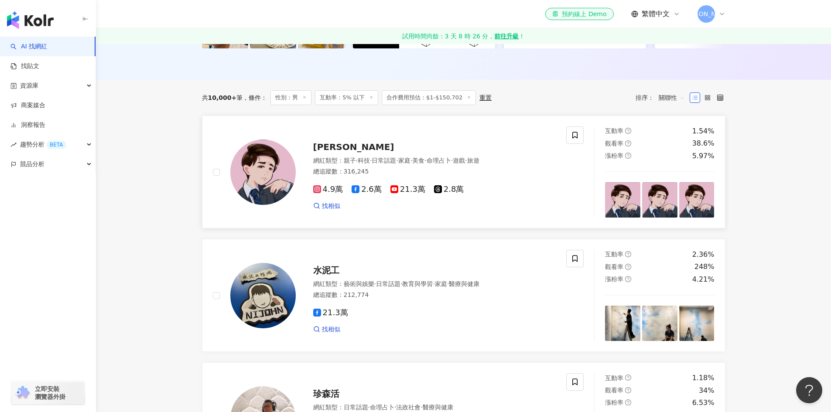
click at [356, 193] on icon at bounding box center [356, 189] width 8 height 8
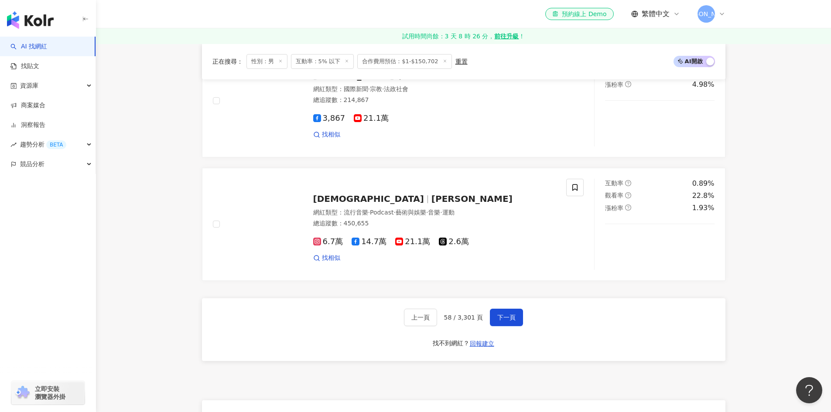
scroll to position [1589, 0]
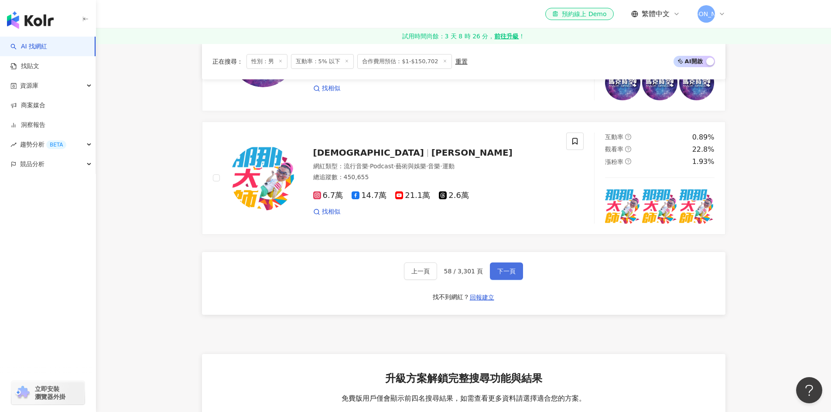
click at [509, 275] on span "下一頁" at bounding box center [506, 271] width 18 height 7
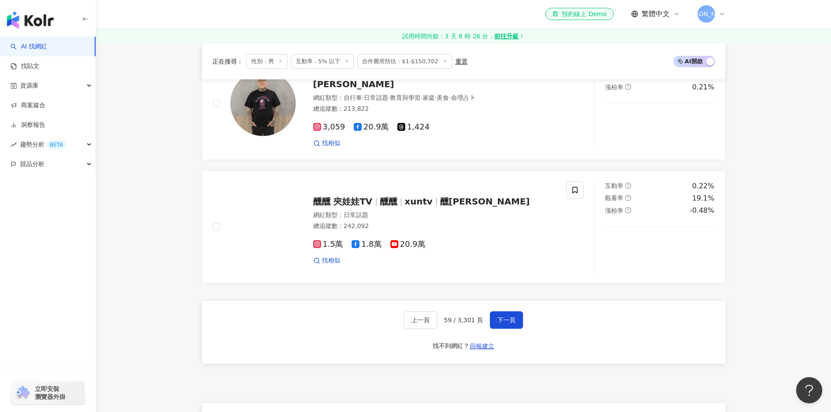
scroll to position [1546, 0]
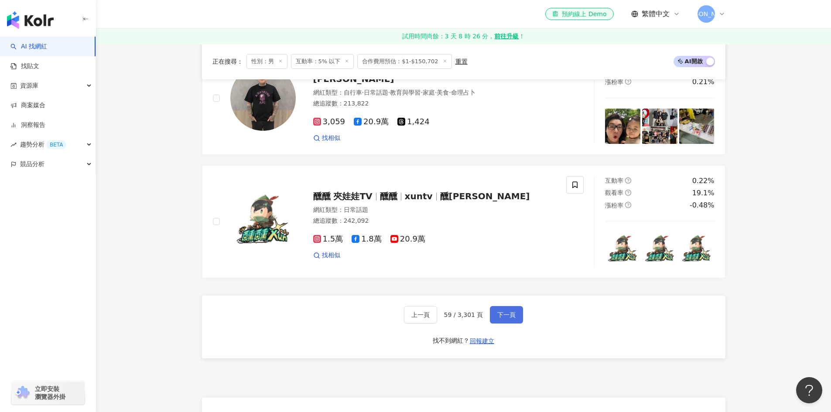
click at [509, 318] on span "下一頁" at bounding box center [506, 314] width 18 height 7
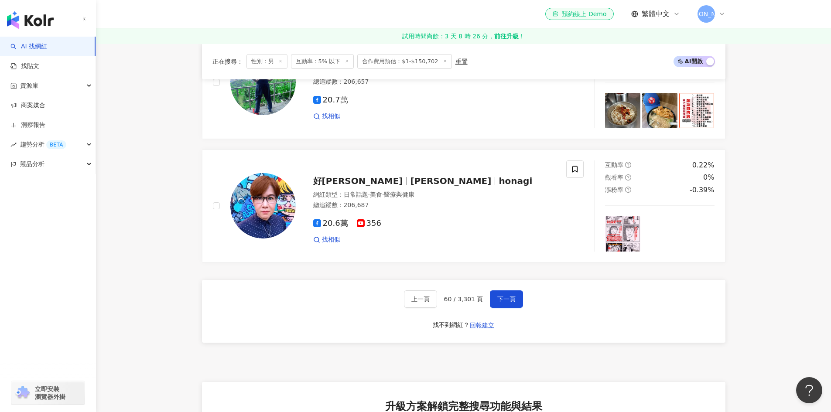
scroll to position [1564, 0]
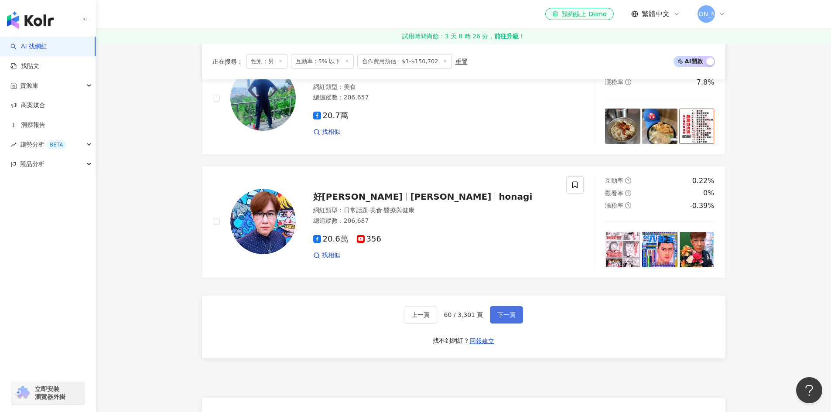
click at [516, 321] on button "下一頁" at bounding box center [506, 314] width 33 height 17
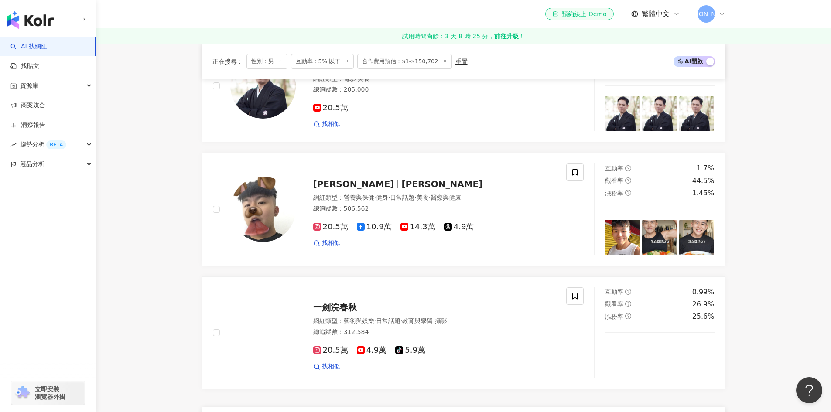
scroll to position [1502, 0]
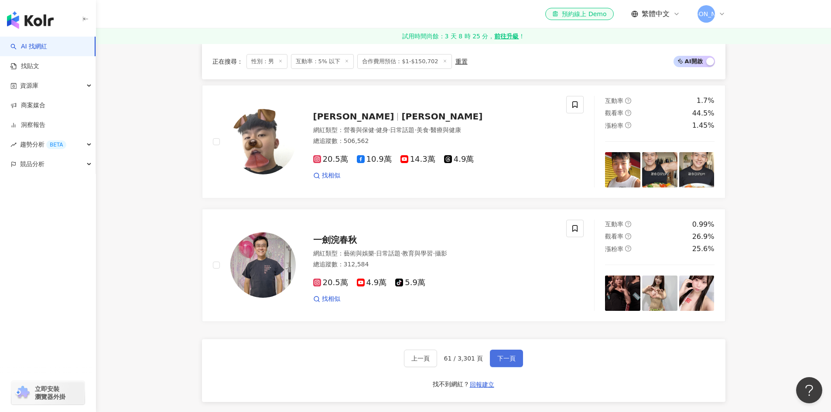
click at [513, 362] on span "下一頁" at bounding box center [506, 358] width 18 height 7
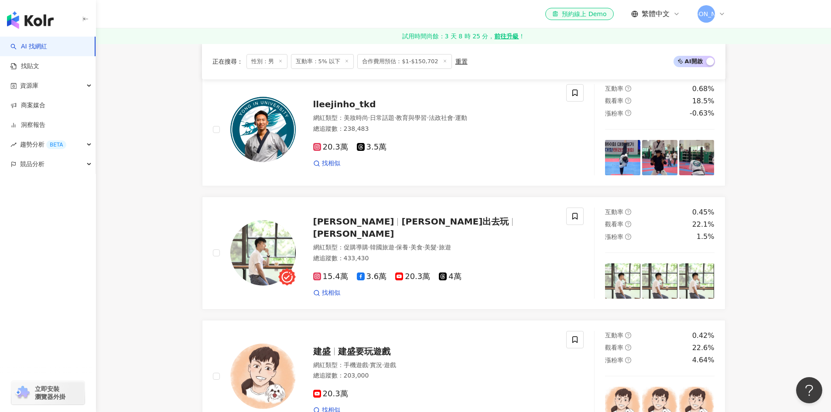
scroll to position [1159, 0]
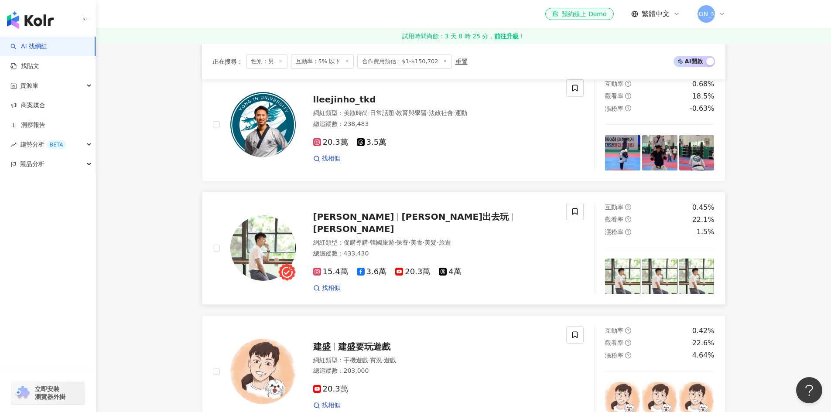
click at [357, 271] on icon at bounding box center [361, 272] width 8 height 8
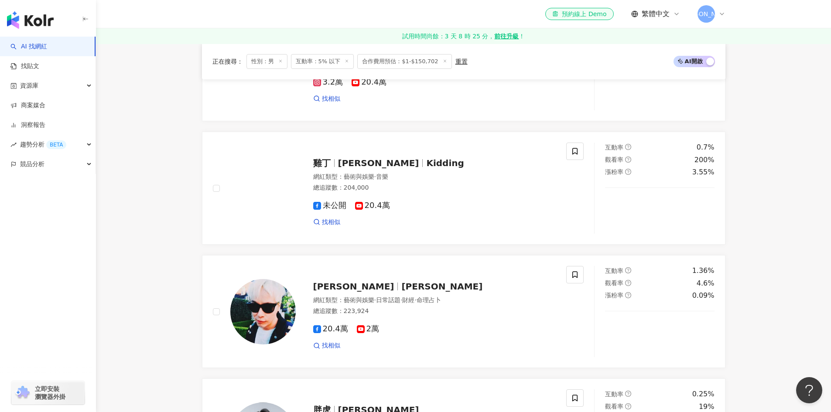
scroll to position [810, 0]
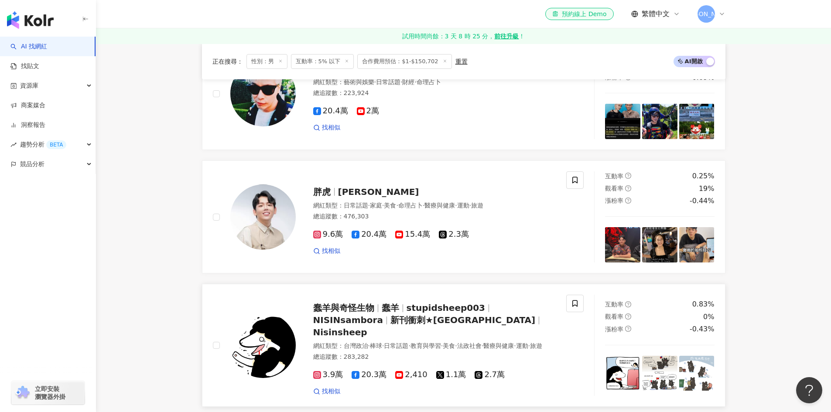
click at [355, 378] on icon at bounding box center [356, 375] width 8 height 8
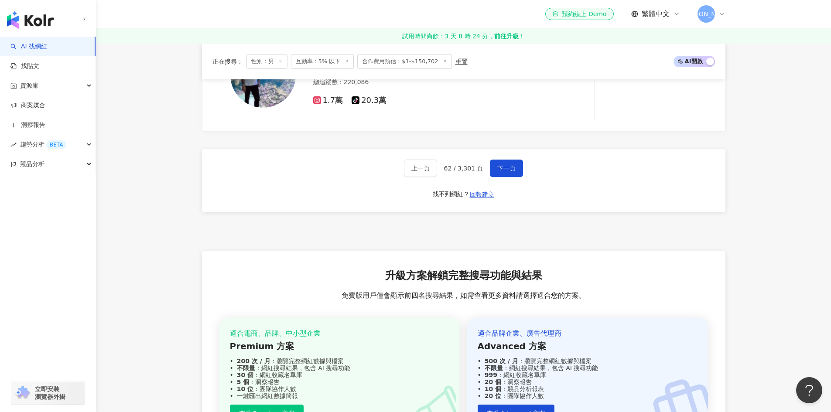
scroll to position [1769, 0]
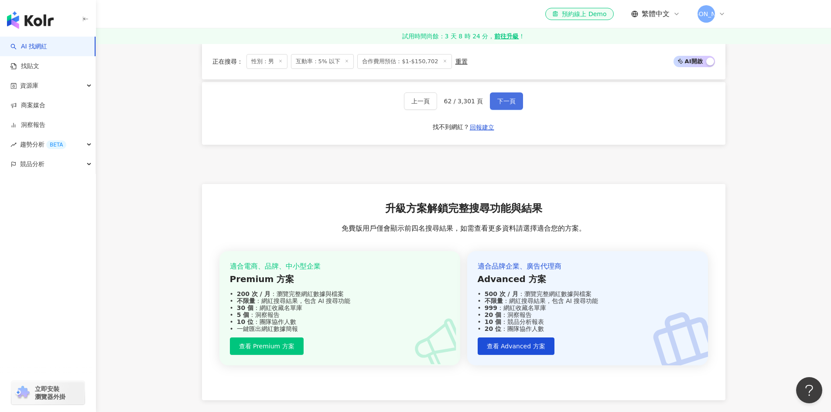
click at [504, 103] on span "下一頁" at bounding box center [506, 101] width 18 height 7
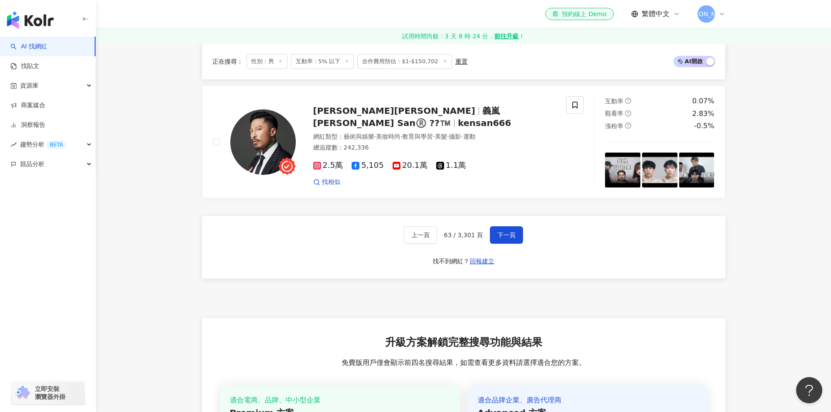
scroll to position [1633, 0]
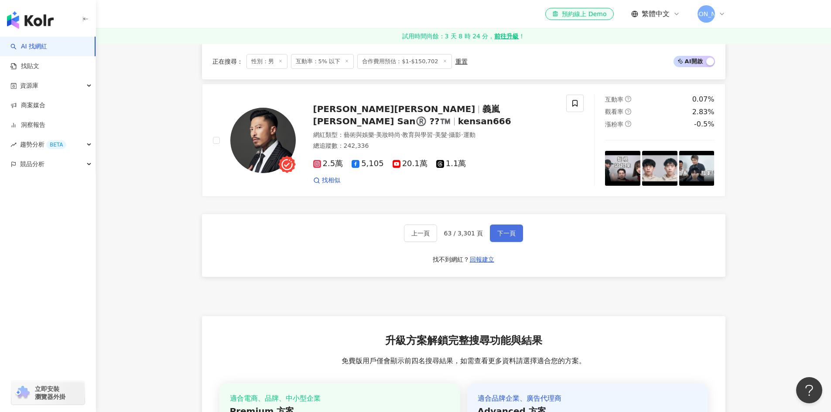
click at [505, 235] on span "下一頁" at bounding box center [506, 233] width 18 height 7
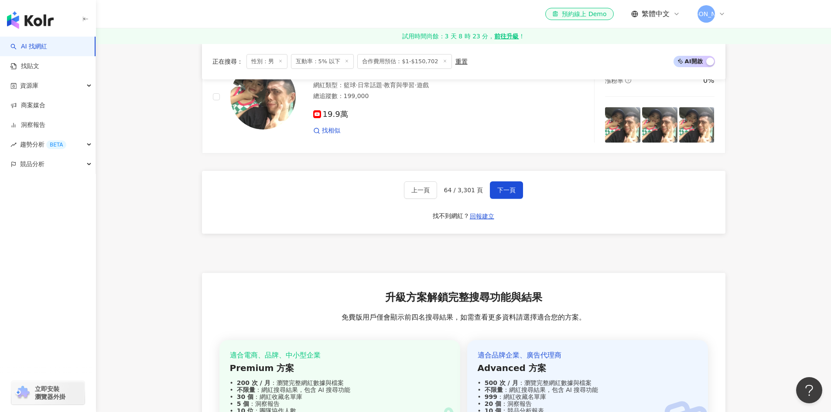
scroll to position [1677, 0]
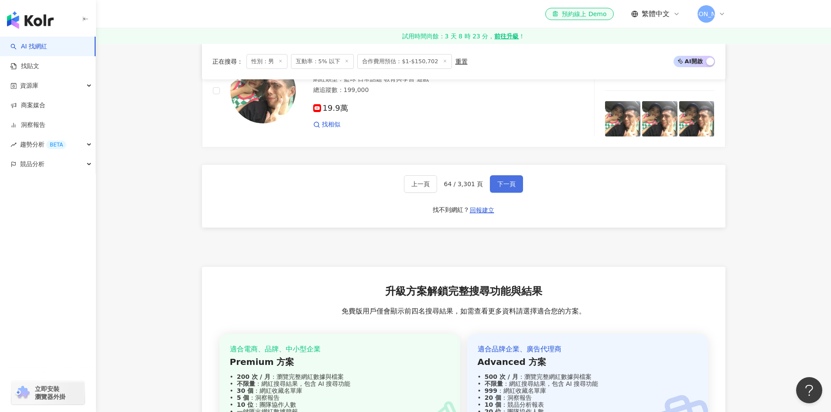
click at [510, 188] on span "下一頁" at bounding box center [506, 184] width 18 height 7
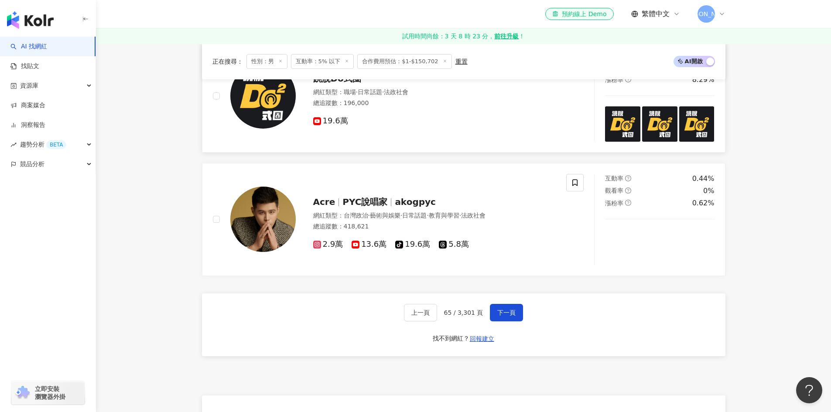
scroll to position [1633, 0]
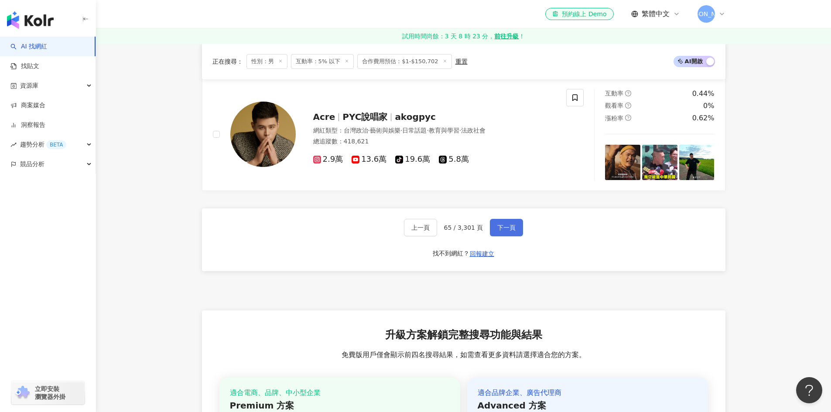
click at [510, 231] on span "下一頁" at bounding box center [506, 227] width 18 height 7
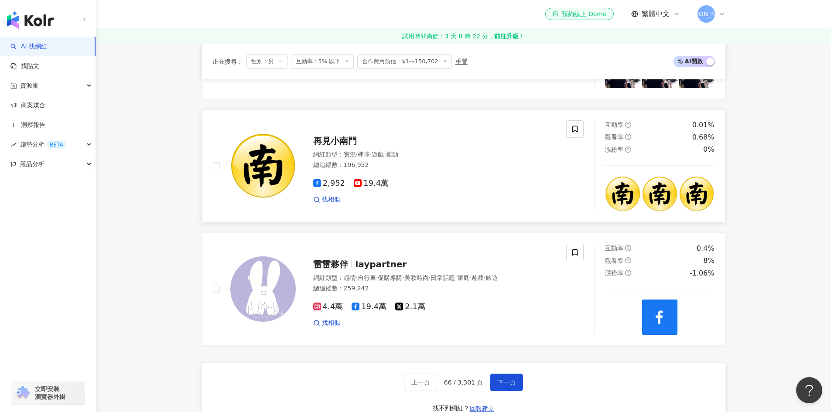
scroll to position [1599, 0]
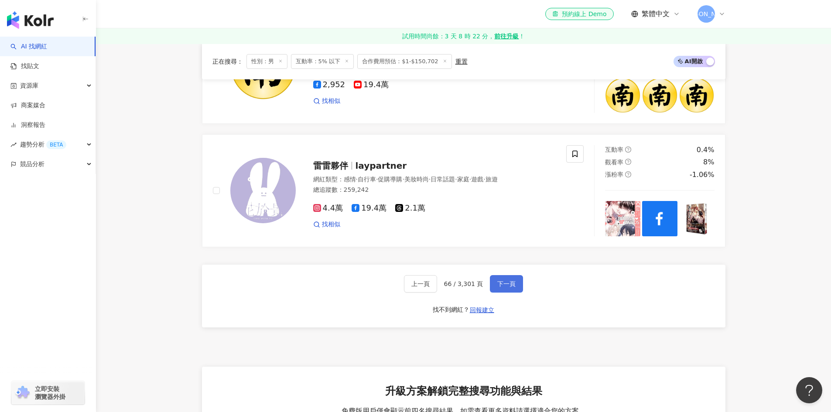
click at [515, 278] on button "下一頁" at bounding box center [506, 283] width 33 height 17
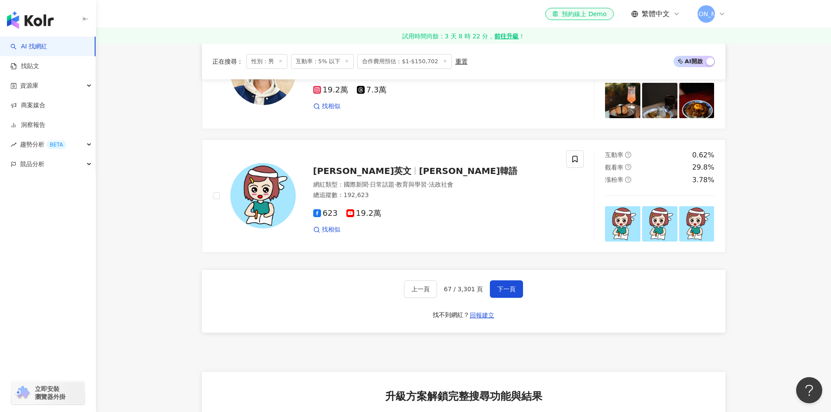
scroll to position [1701, 0]
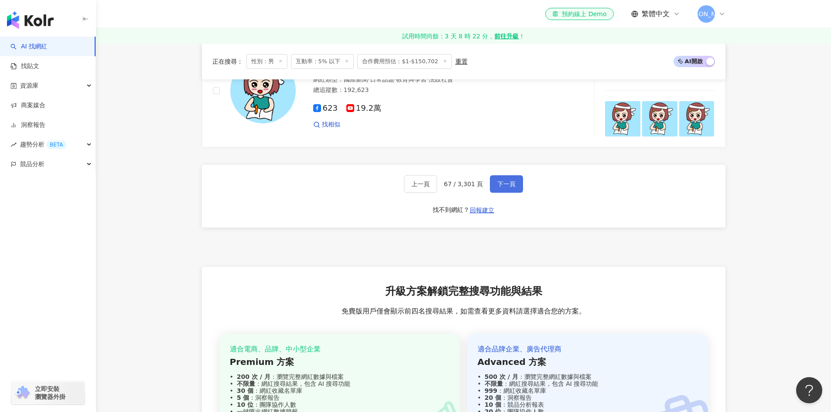
click at [503, 187] on span "下一頁" at bounding box center [506, 184] width 18 height 7
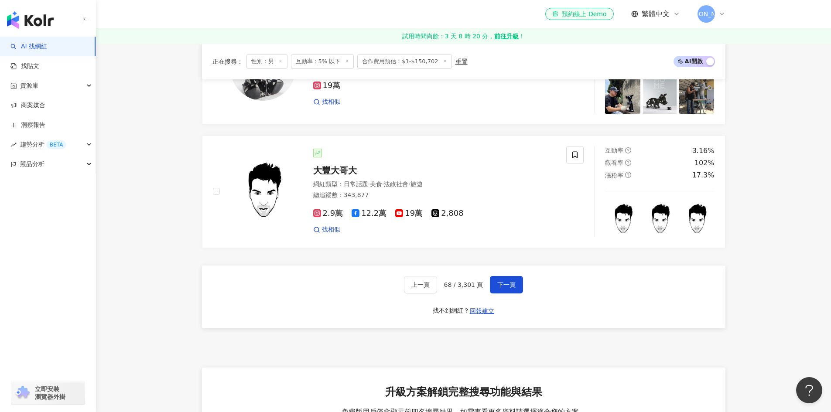
scroll to position [1683, 0]
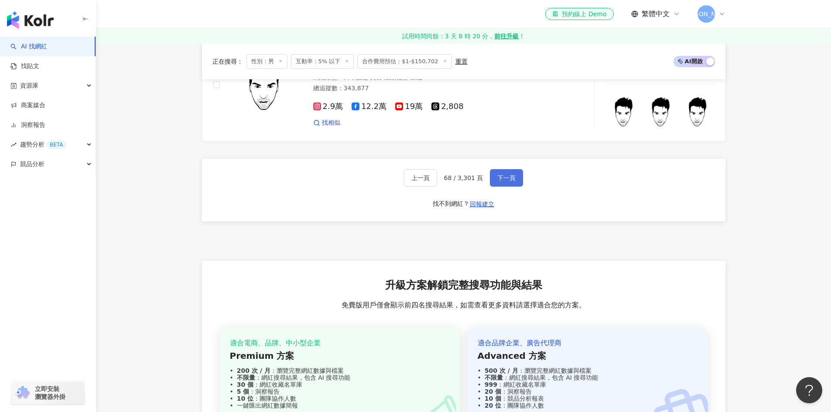
click at [513, 187] on button "下一頁" at bounding box center [506, 177] width 33 height 17
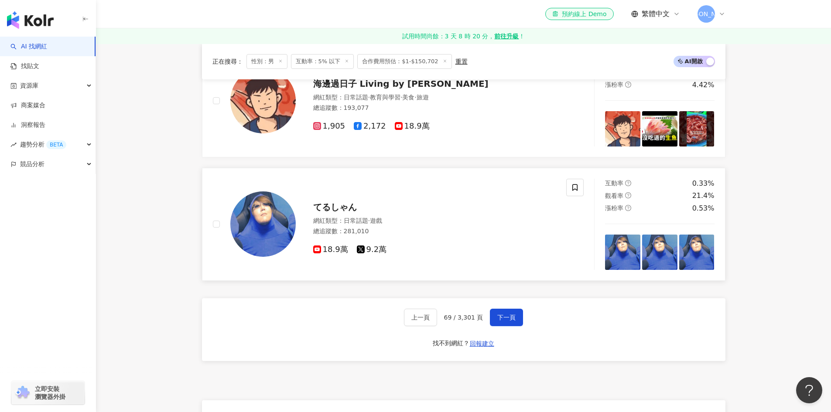
scroll to position [1508, 0]
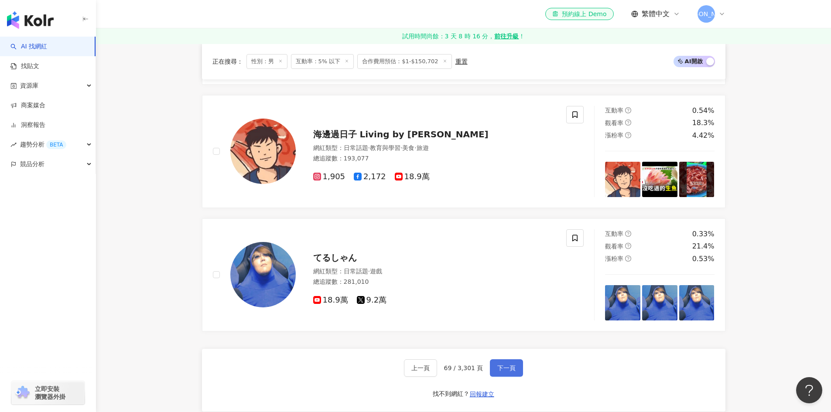
click at [500, 365] on span "下一頁" at bounding box center [506, 368] width 18 height 7
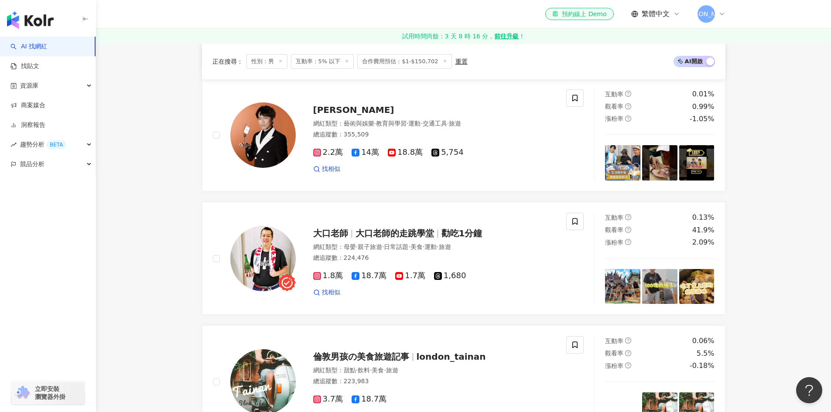
scroll to position [854, 0]
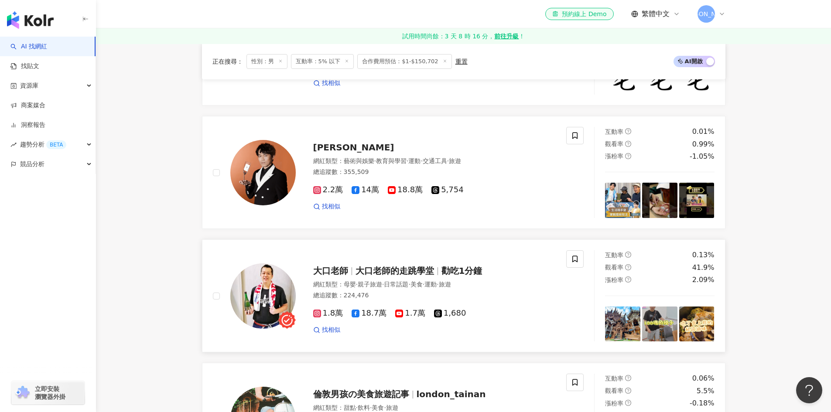
click at [360, 317] on span "18.7萬" at bounding box center [369, 313] width 35 height 9
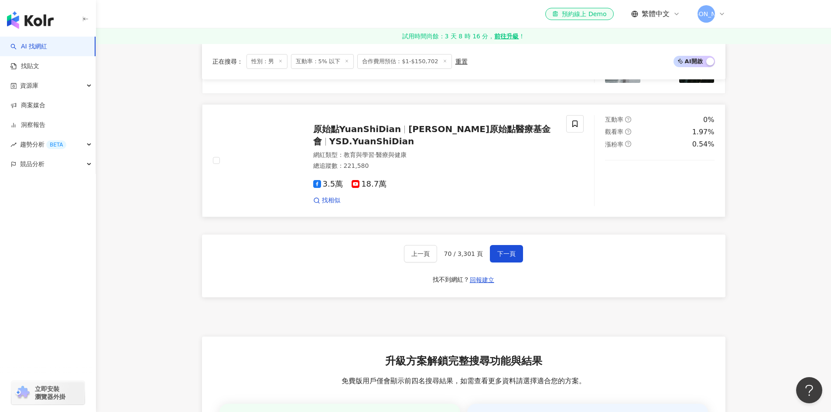
scroll to position [1596, 0]
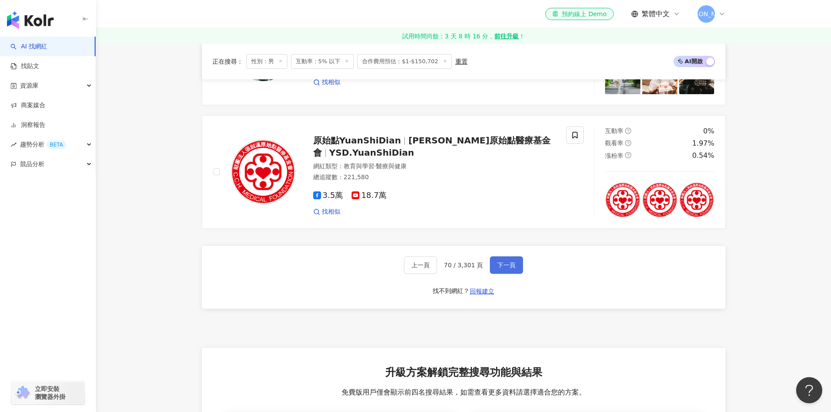
click at [510, 266] on button "下一頁" at bounding box center [506, 264] width 33 height 17
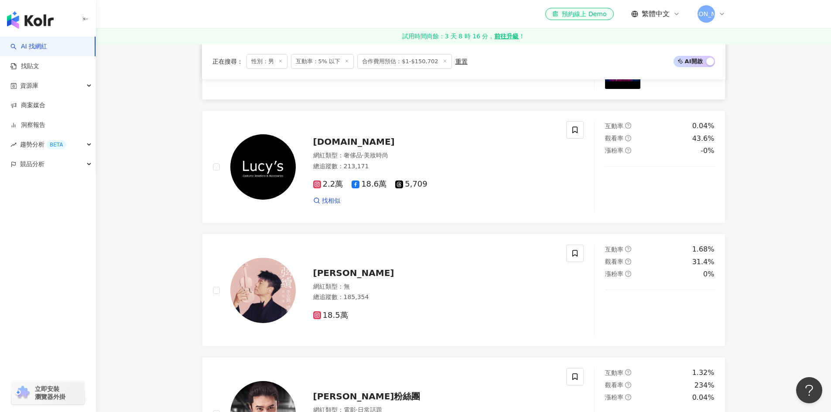
scroll to position [1602, 0]
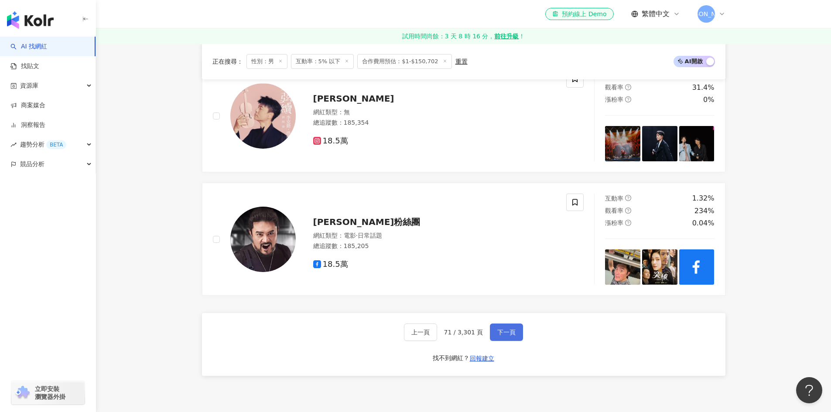
click at [509, 336] on span "下一頁" at bounding box center [506, 332] width 18 height 7
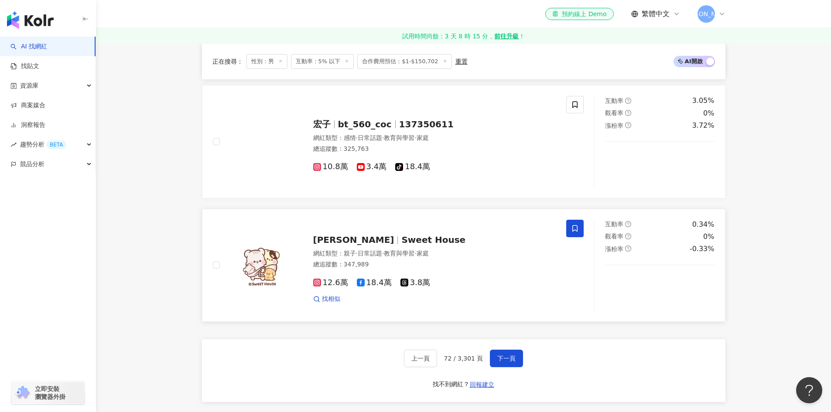
scroll to position [1616, 0]
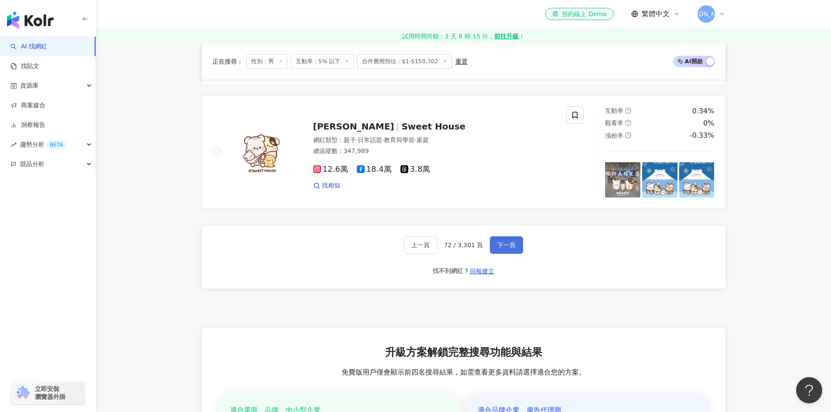
click at [502, 246] on button "下一頁" at bounding box center [506, 244] width 33 height 17
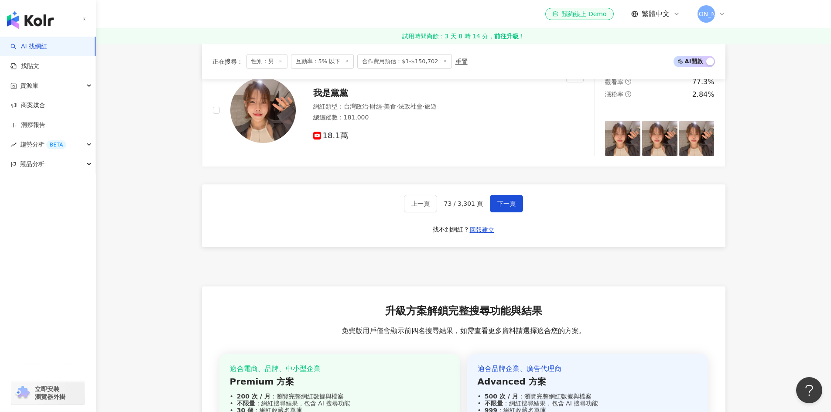
scroll to position [1746, 0]
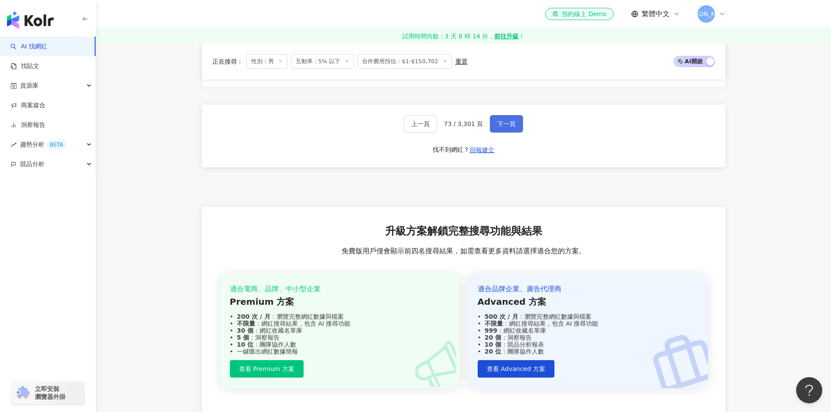
click at [508, 120] on span "下一頁" at bounding box center [506, 123] width 18 height 7
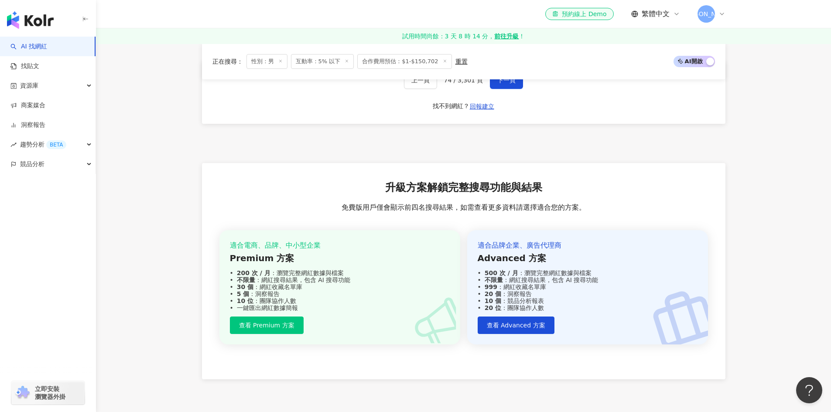
scroll to position [1659, 0]
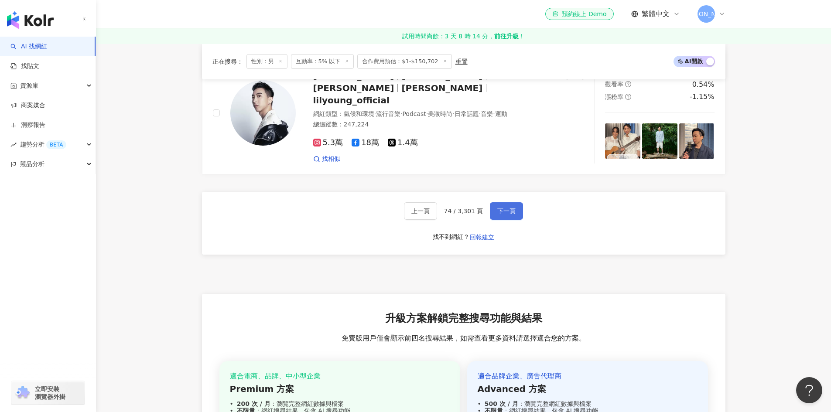
click at [511, 212] on span "下一頁" at bounding box center [506, 211] width 18 height 7
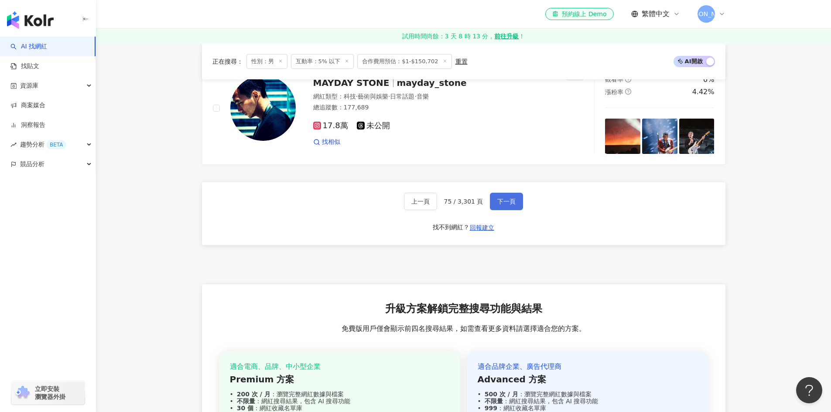
click at [509, 205] on span "下一頁" at bounding box center [506, 201] width 18 height 7
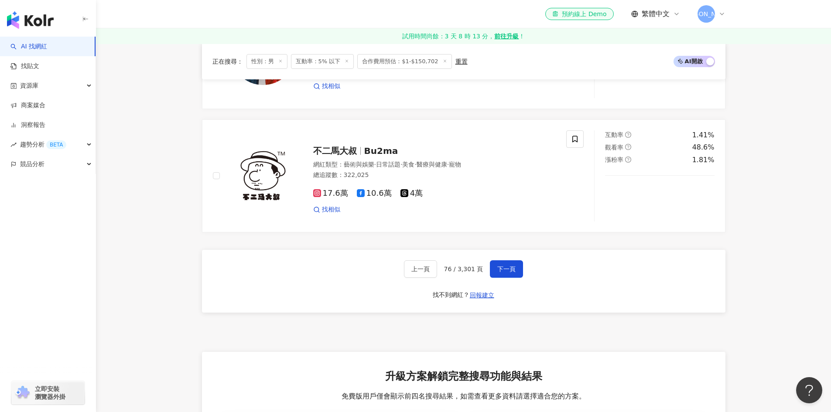
scroll to position [1528, 0]
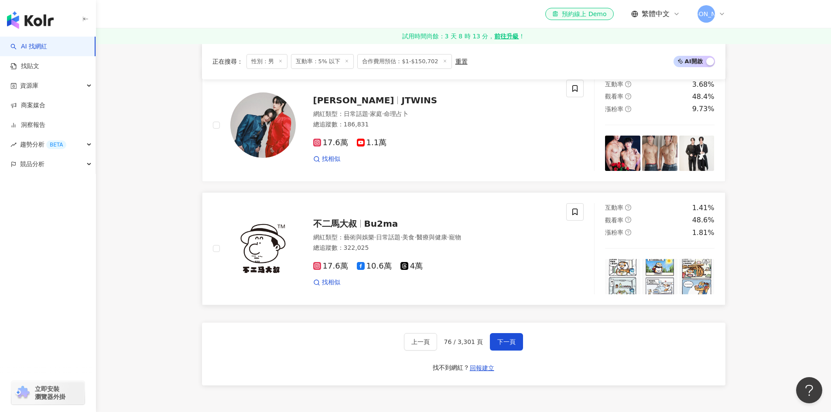
click at [360, 263] on icon at bounding box center [361, 266] width 8 height 8
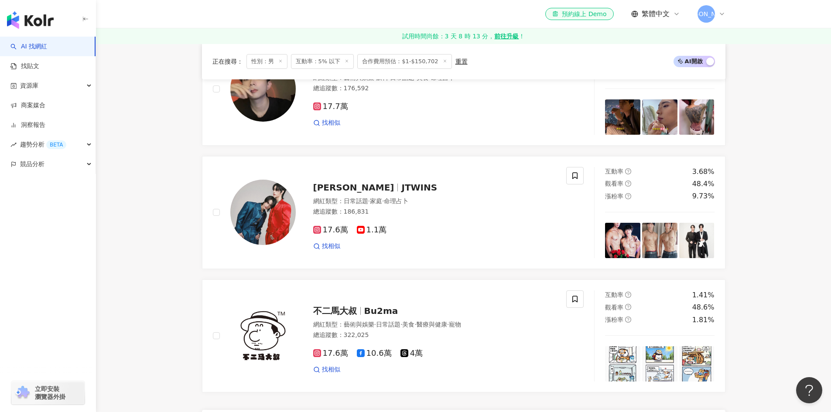
scroll to position [1659, 0]
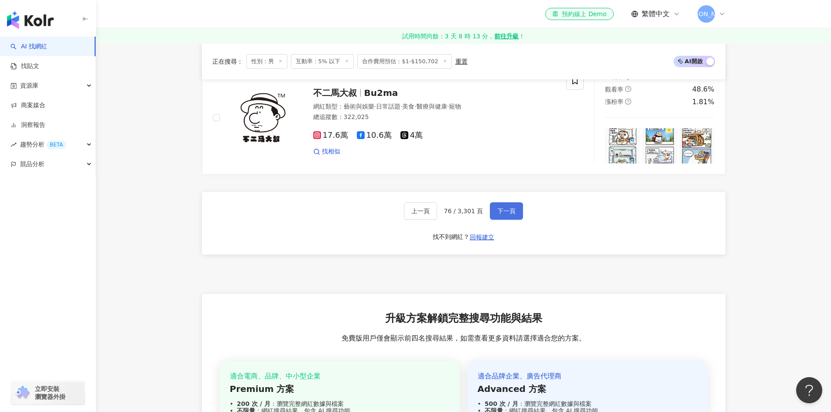
click at [499, 203] on button "下一頁" at bounding box center [506, 210] width 33 height 17
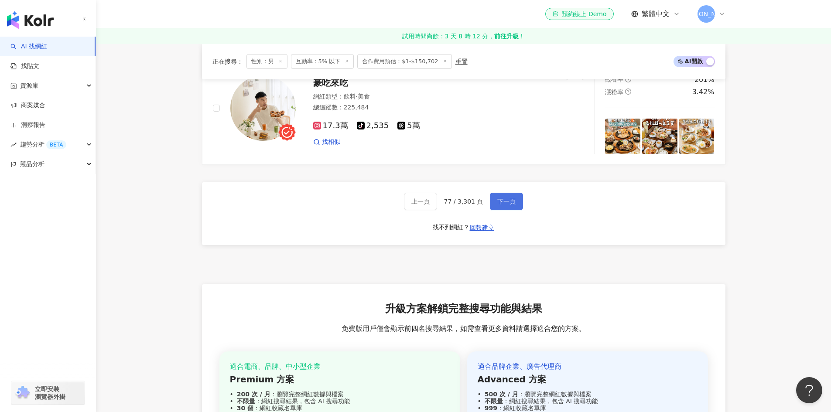
click at [499, 205] on span "下一頁" at bounding box center [506, 201] width 18 height 7
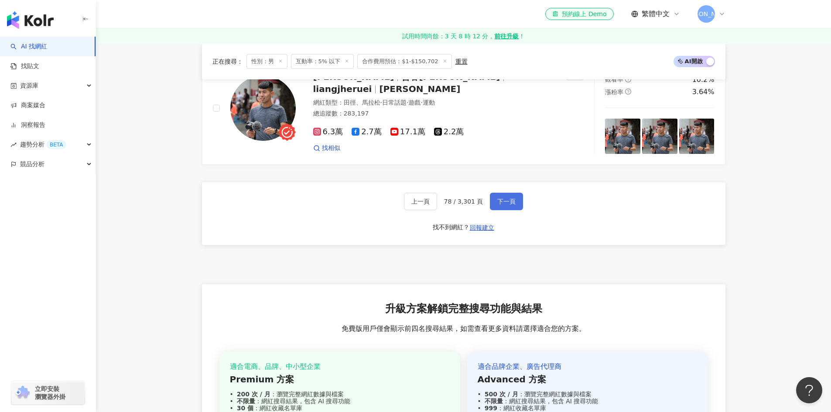
click at [509, 205] on span "下一頁" at bounding box center [506, 201] width 18 height 7
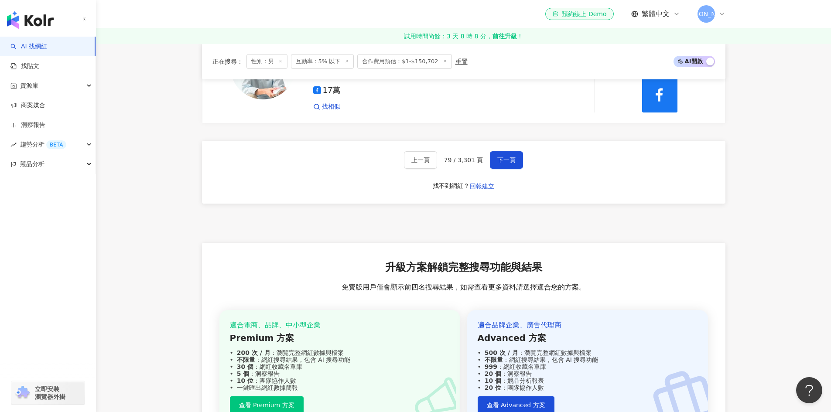
scroll to position [1703, 0]
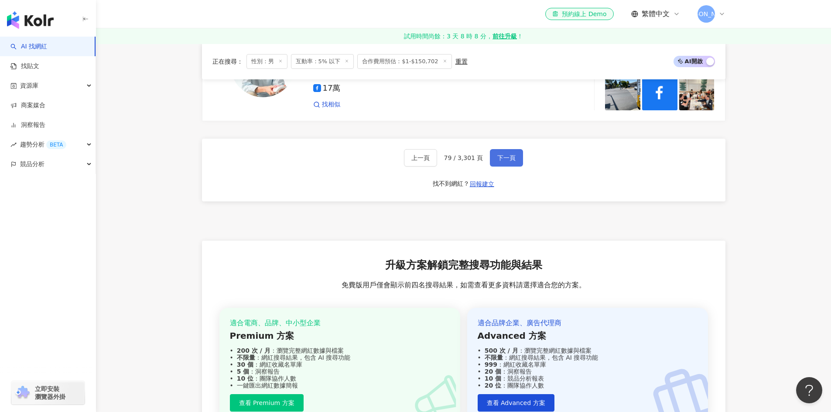
click at [513, 161] on span "下一頁" at bounding box center [506, 157] width 18 height 7
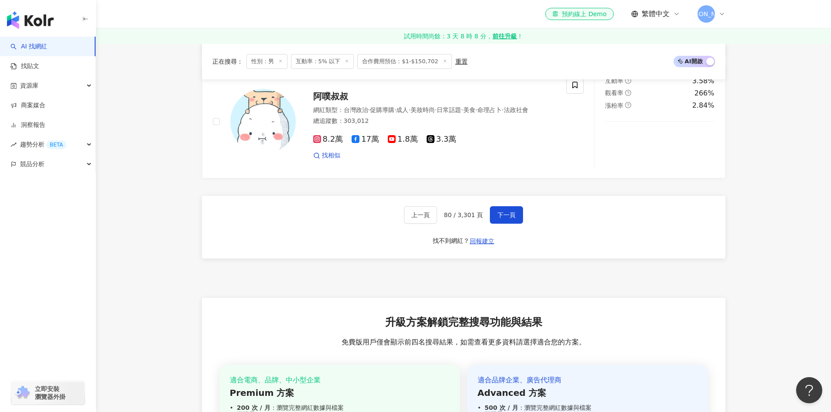
scroll to position [1572, 0]
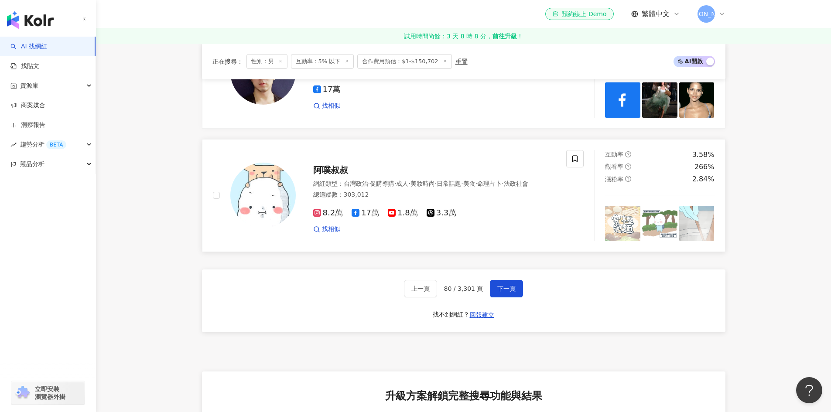
click at [355, 215] on rect at bounding box center [355, 212] width 5 height 5
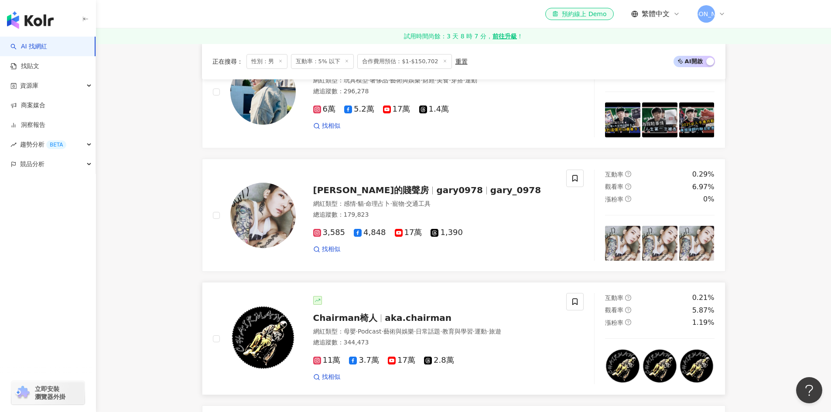
scroll to position [1005, 0]
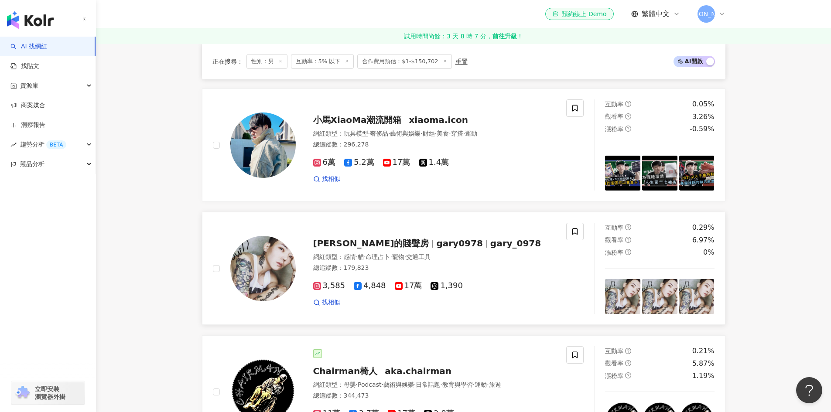
click at [395, 289] on rect at bounding box center [398, 286] width 7 height 5
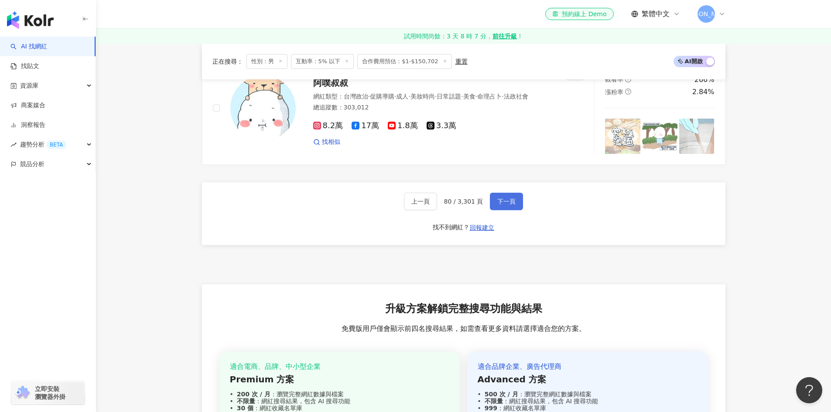
click at [511, 205] on span "下一頁" at bounding box center [506, 201] width 18 height 7
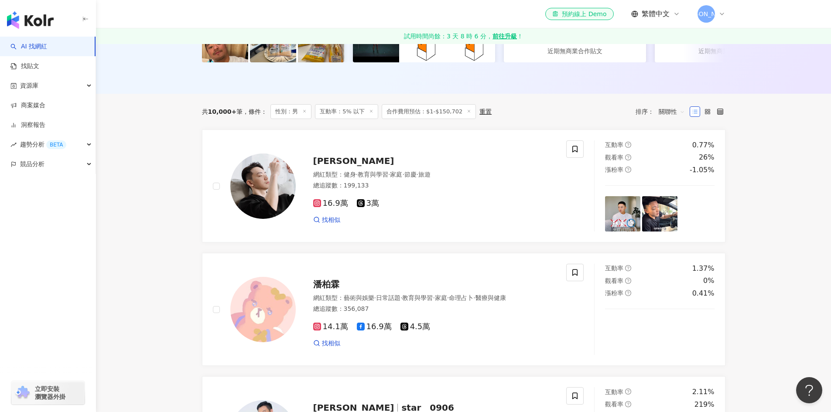
scroll to position [220, 0]
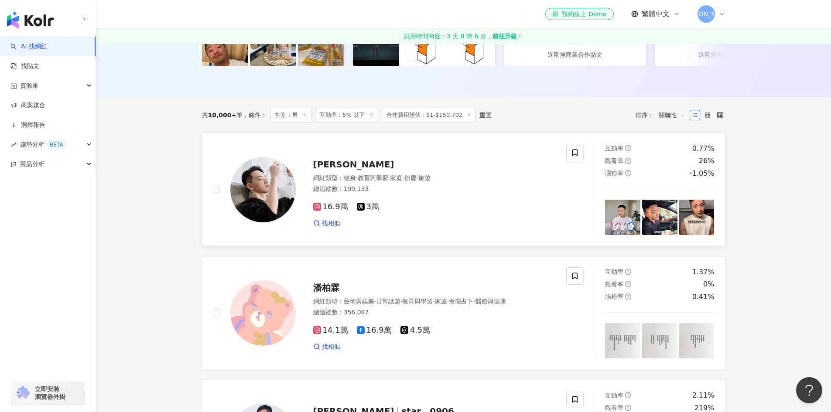
drag, startPoint x: 505, startPoint y: 207, endPoint x: 453, endPoint y: 155, distance: 72.8
click at [453, 155] on div "張耀 網紅類型 ： 健身 · 教育與學習 · 家庭 · 節慶 · 旅遊 總追蹤數 ： 199,133 16.9萬 3萬 找相似" at bounding box center [390, 189] width 354 height 91
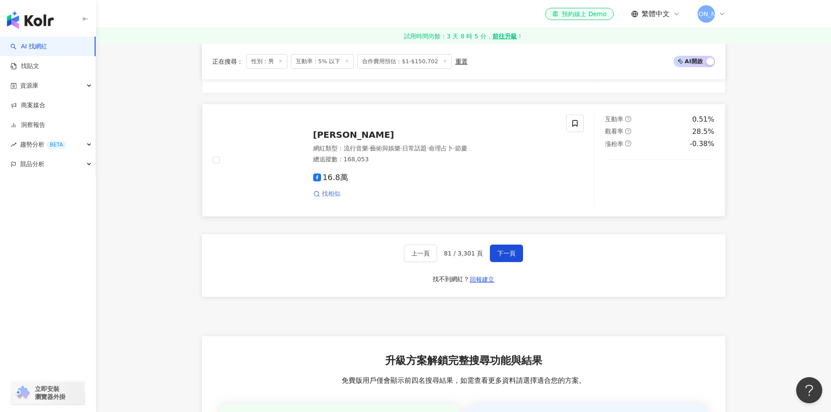
scroll to position [1616, 0]
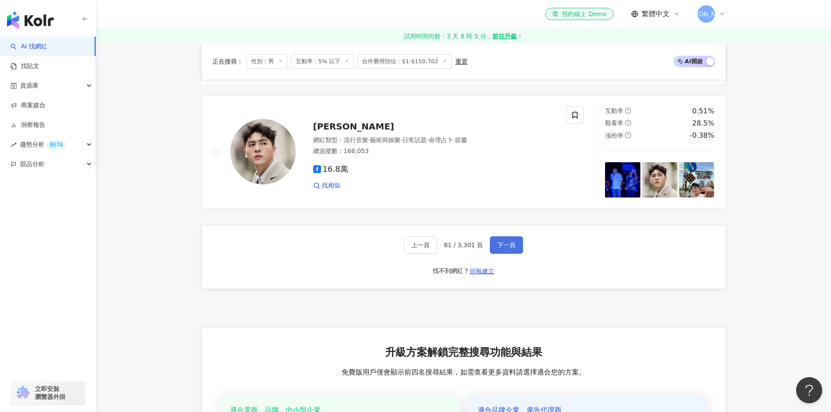
click at [505, 248] on span "下一頁" at bounding box center [506, 245] width 18 height 7
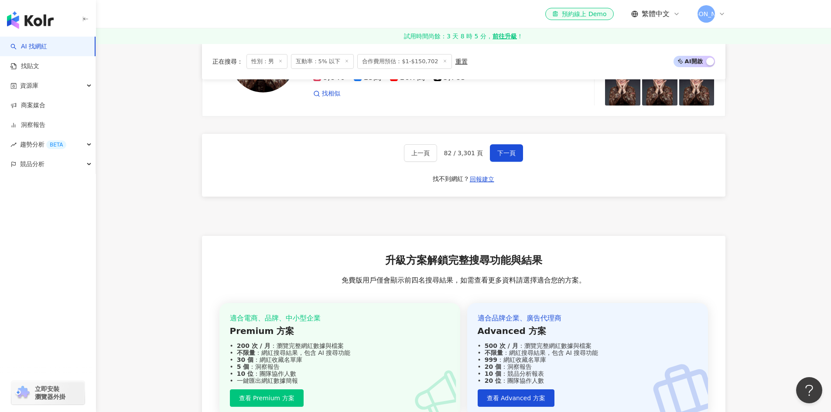
scroll to position [1708, 0]
click at [500, 156] on span "下一頁" at bounding box center [506, 152] width 18 height 7
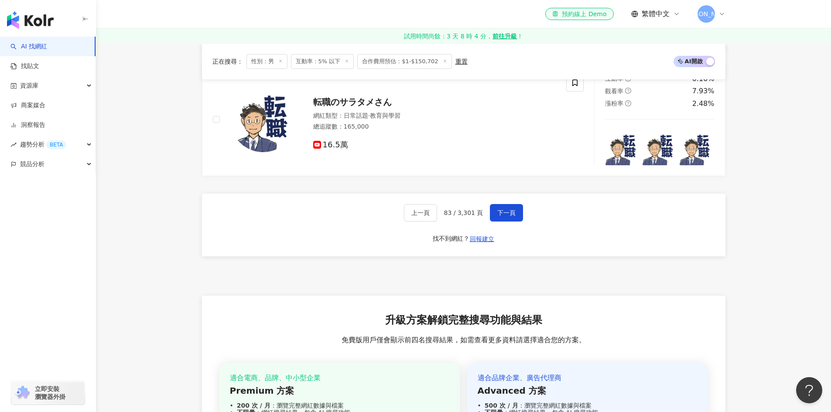
scroll to position [1659, 0]
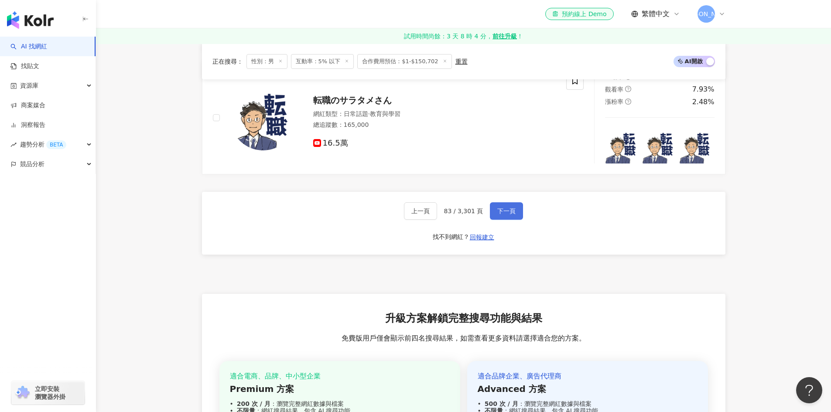
click at [511, 209] on span "下一頁" at bounding box center [506, 211] width 18 height 7
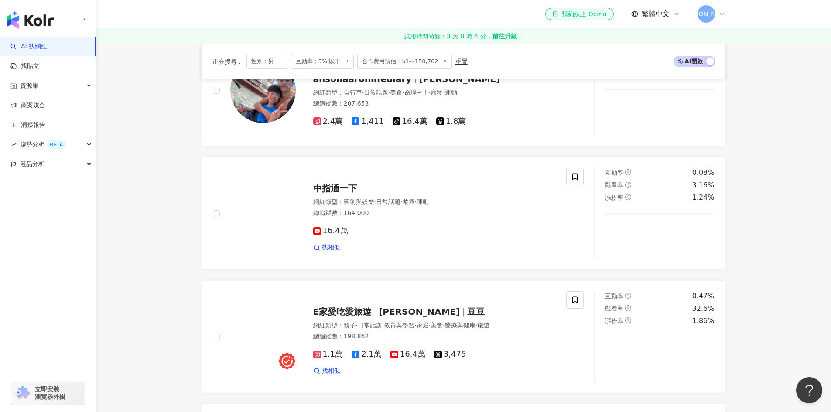
scroll to position [918, 0]
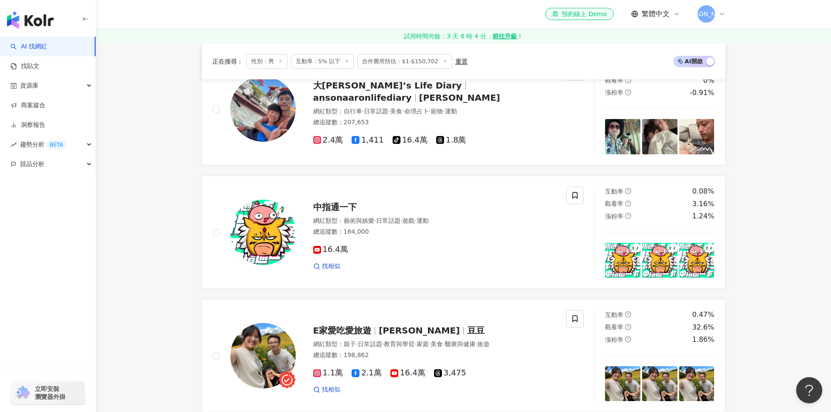
drag, startPoint x: 511, startPoint y: 220, endPoint x: 528, endPoint y: 177, distance: 46.4
click at [528, 177] on div "吃心絕對 美食旅遊親子粉絲團 網紅類型 ： 飲料 · 美食 總追蹤數 ： 192,429 2.7萬 16.5萬 找相似 互動率 0.07% 觀看率 0.41%…" at bounding box center [463, 170] width 523 height 1471
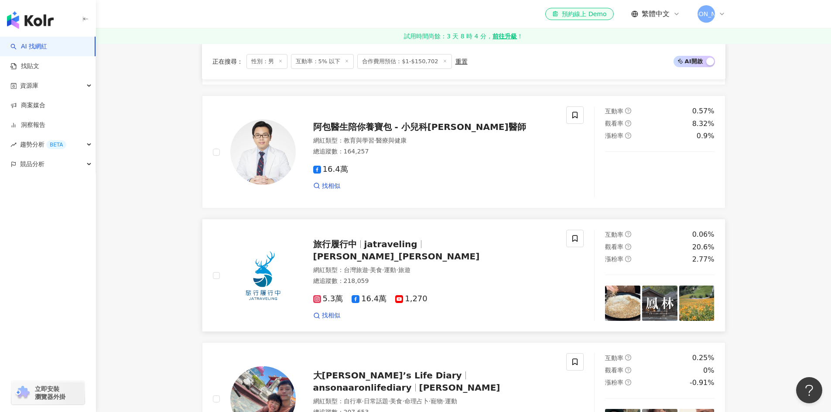
scroll to position [612, 0]
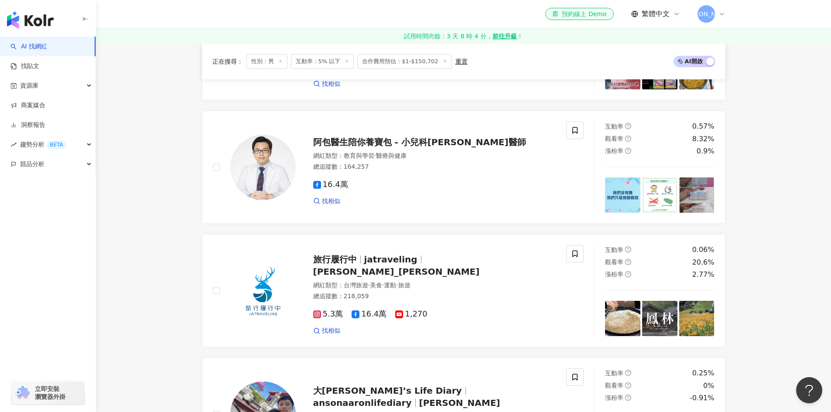
drag, startPoint x: 520, startPoint y: 213, endPoint x: 766, endPoint y: 168, distance: 250.1
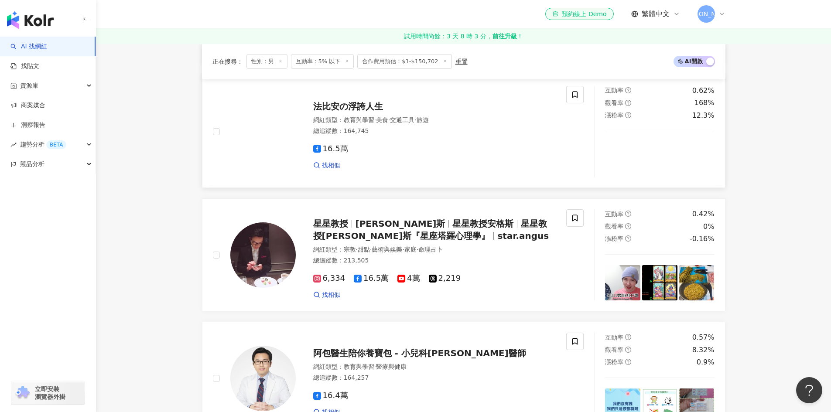
scroll to position [351, 0]
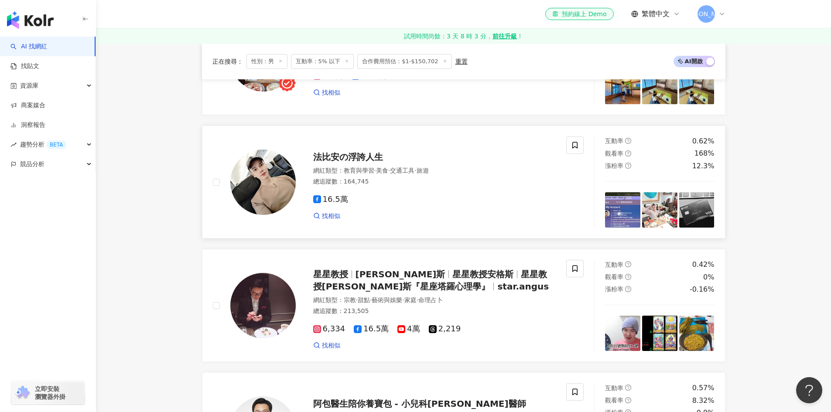
click at [334, 204] on span "16.5萬" at bounding box center [330, 199] width 35 height 9
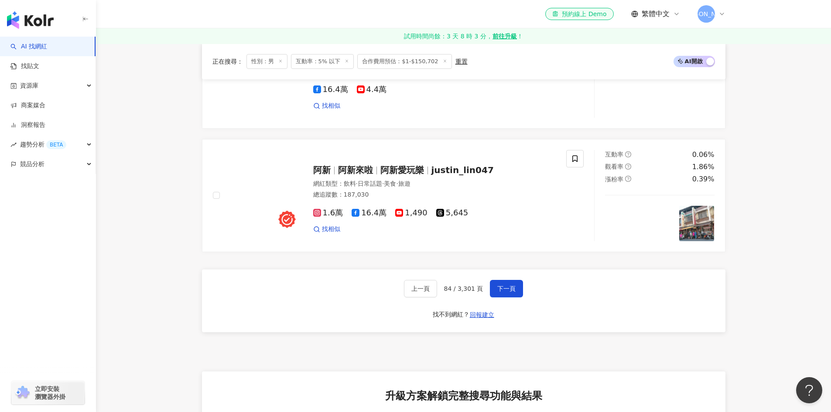
scroll to position [1659, 0]
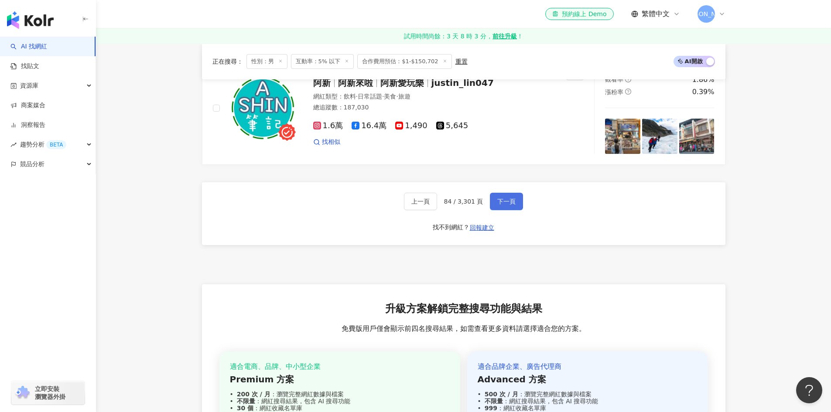
click at [505, 205] on span "下一頁" at bounding box center [506, 201] width 18 height 7
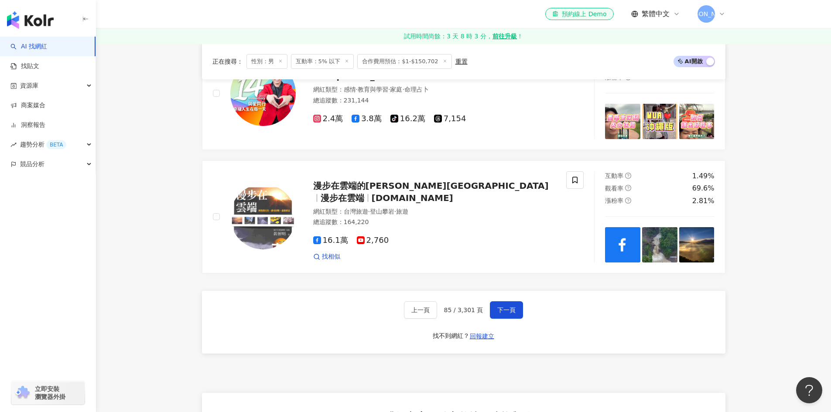
scroll to position [1572, 0]
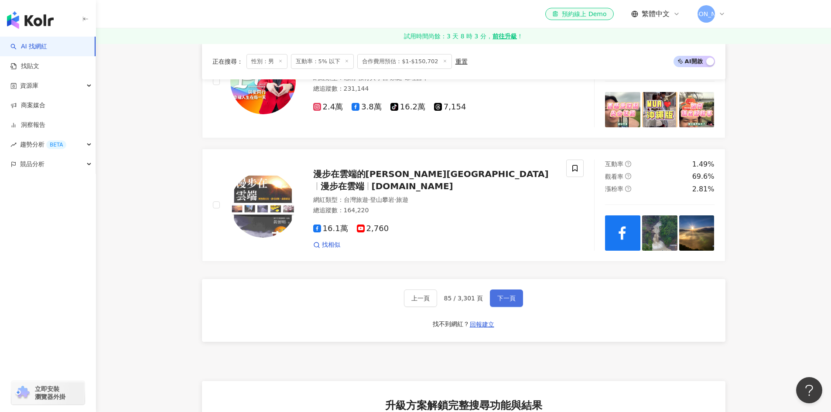
click at [509, 297] on span "下一頁" at bounding box center [506, 298] width 18 height 7
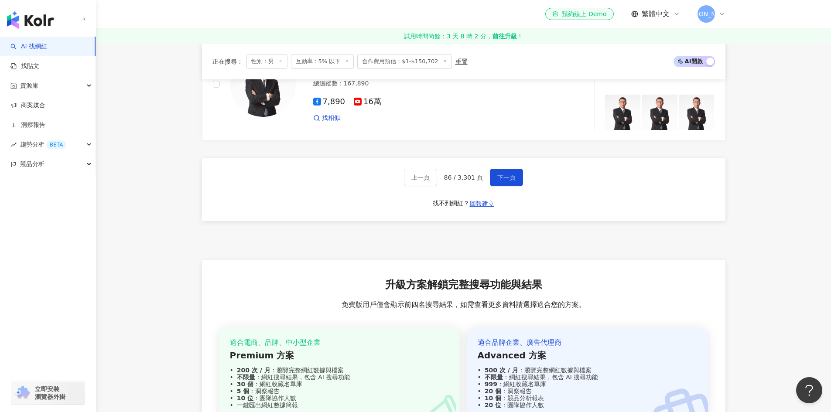
scroll to position [1703, 0]
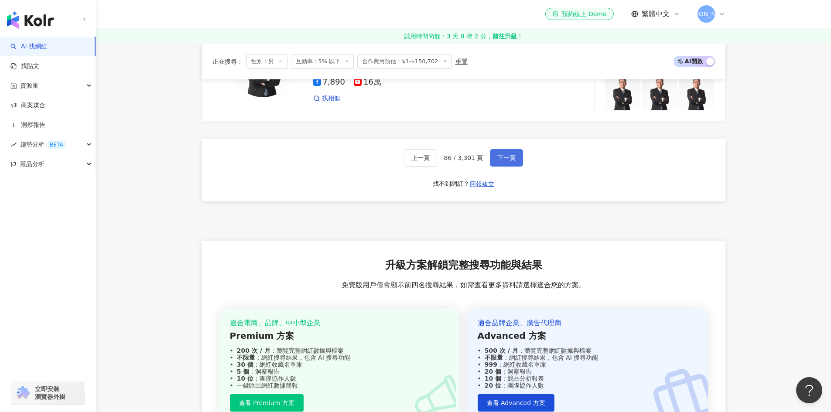
click at [499, 161] on span "下一頁" at bounding box center [506, 157] width 18 height 7
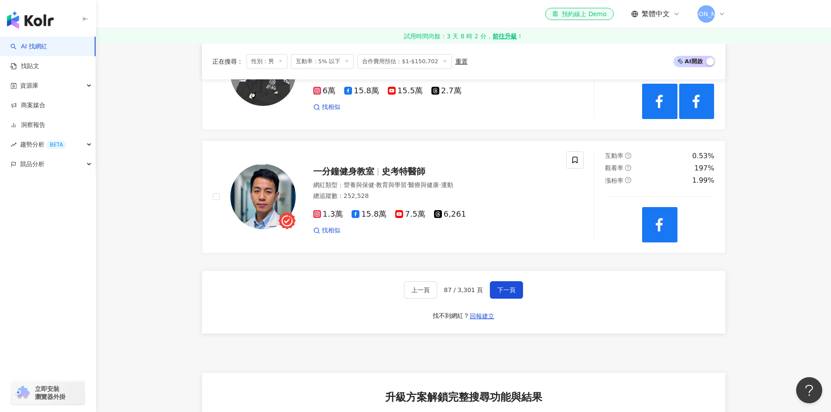
scroll to position [1572, 0]
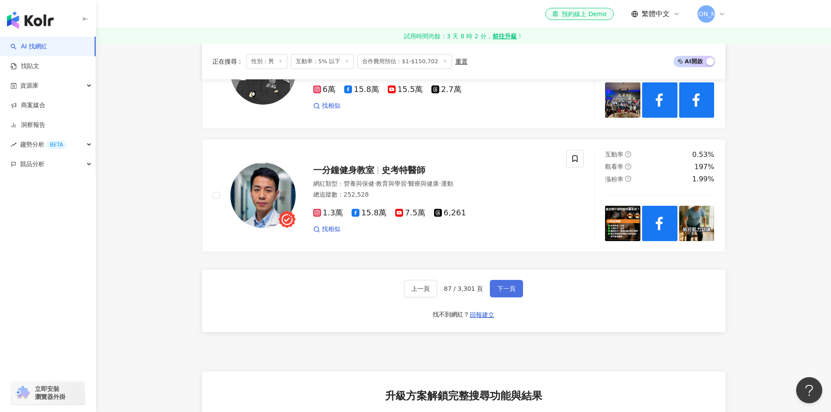
click at [506, 290] on button "下一頁" at bounding box center [506, 288] width 33 height 17
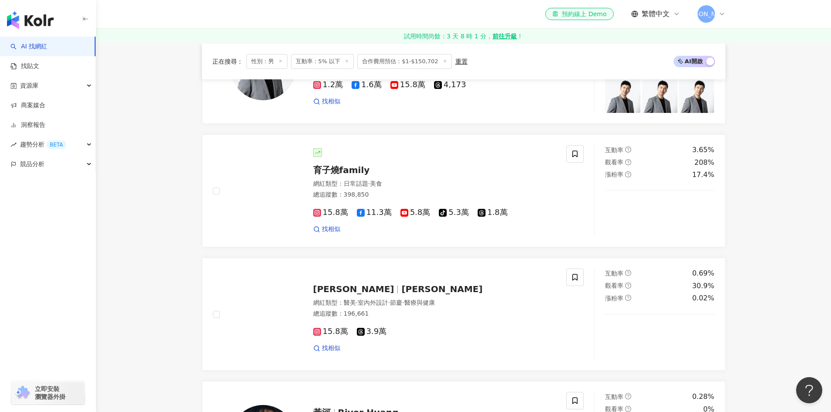
scroll to position [787, 0]
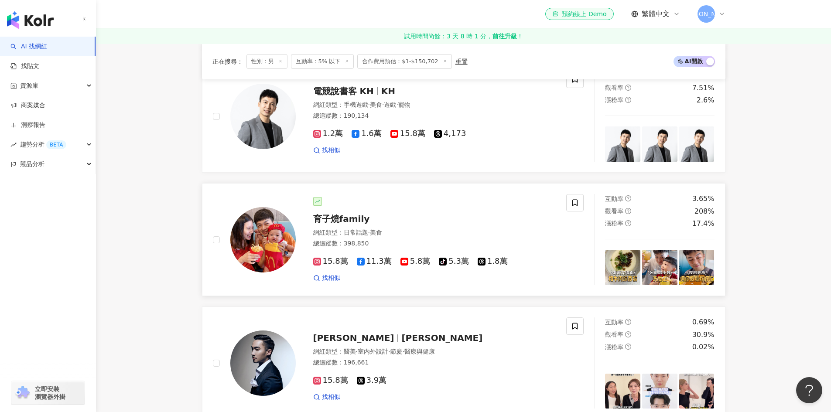
click at [364, 263] on span "11.3萬" at bounding box center [374, 261] width 35 height 9
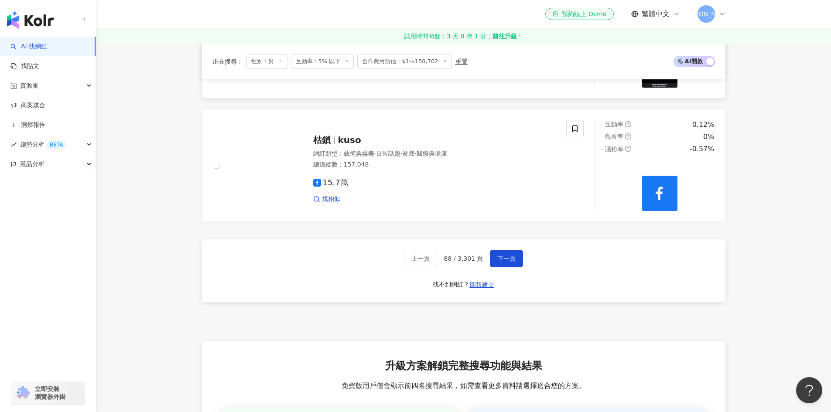
scroll to position [1616, 0]
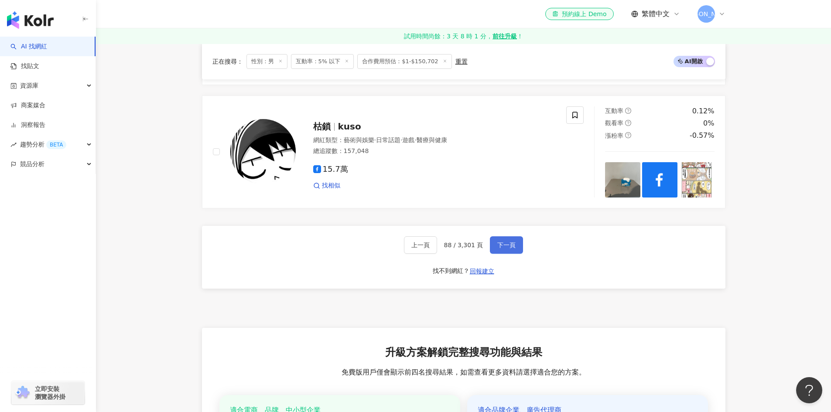
click at [509, 248] on span "下一頁" at bounding box center [506, 245] width 18 height 7
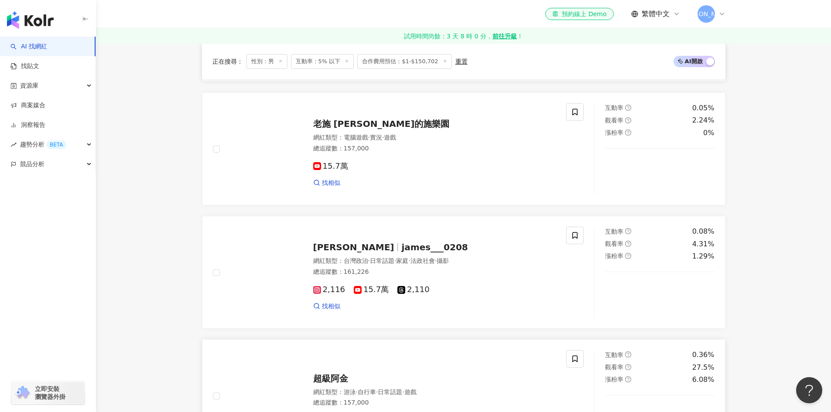
scroll to position [438, 0]
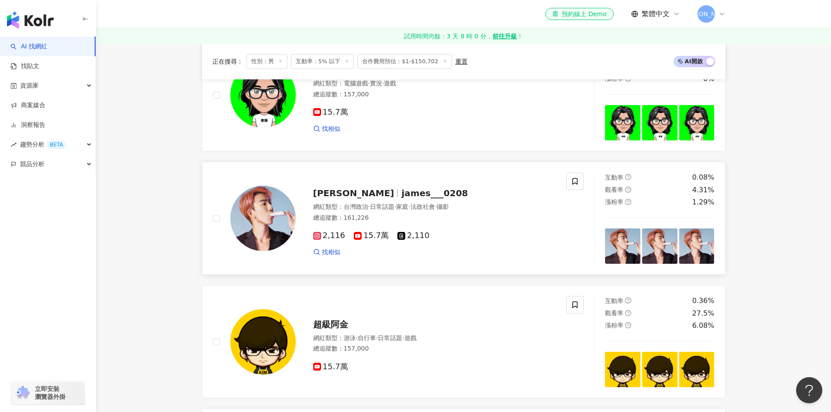
click at [360, 240] on span "15.7萬" at bounding box center [371, 235] width 35 height 9
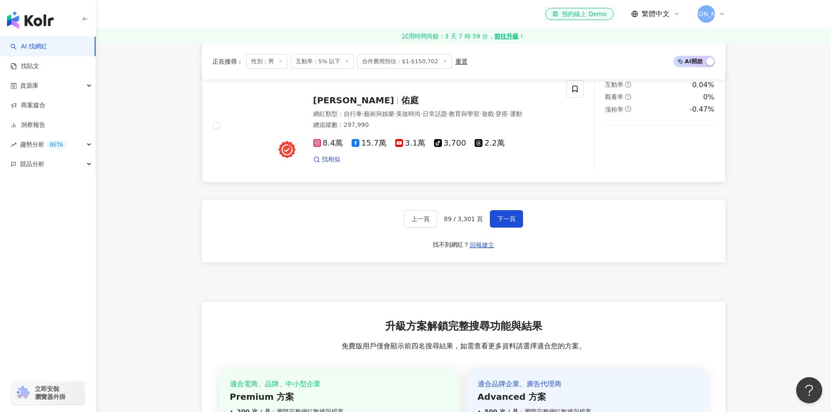
scroll to position [1659, 0]
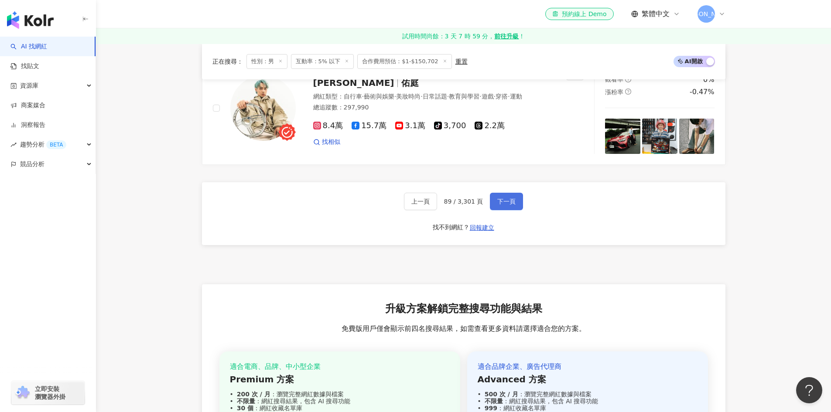
click at [499, 205] on span "下一頁" at bounding box center [506, 201] width 18 height 7
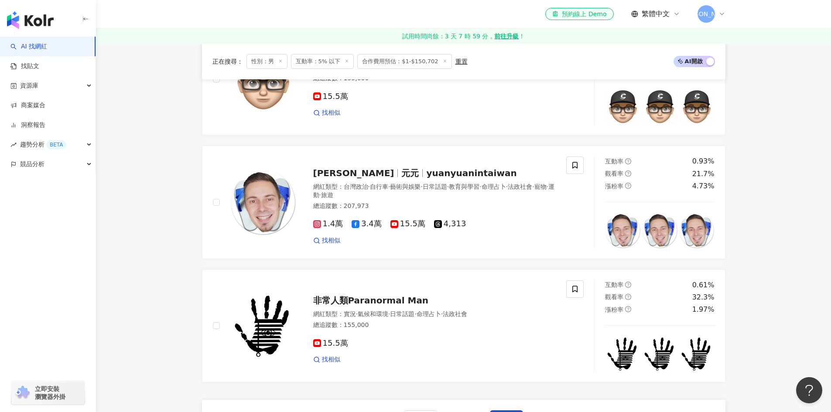
scroll to position [1441, 0]
drag, startPoint x: 460, startPoint y: 262, endPoint x: 749, endPoint y: 190, distance: 298.1
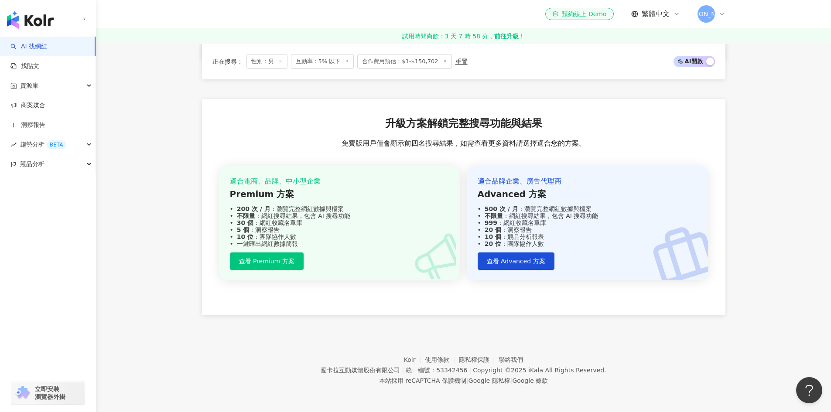
scroll to position [1677, 0]
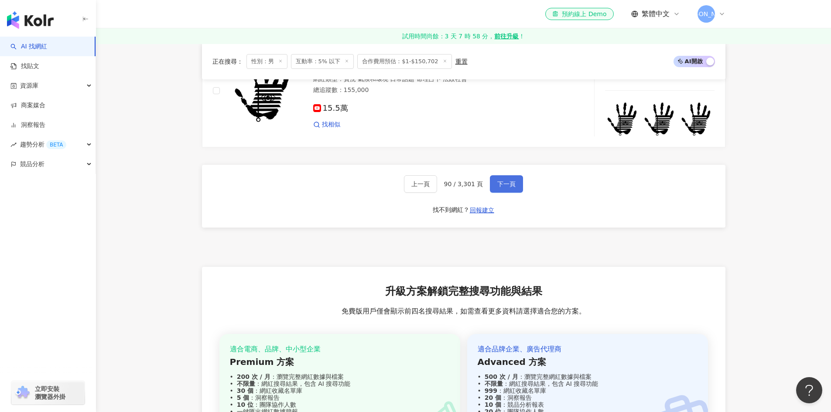
click at [500, 188] on span "下一頁" at bounding box center [506, 184] width 18 height 7
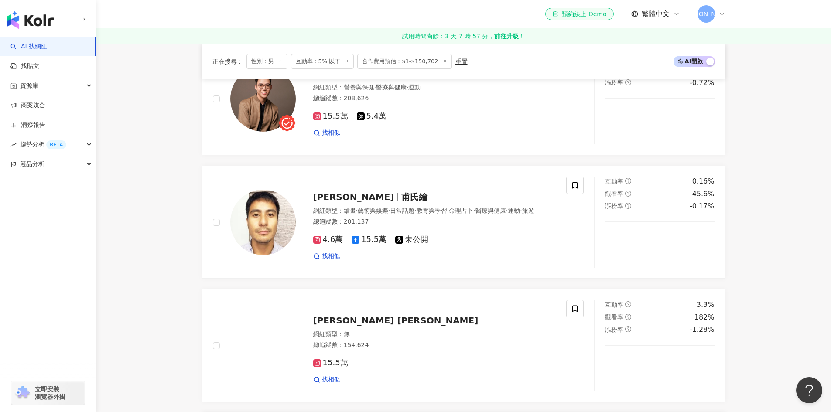
scroll to position [717, 0]
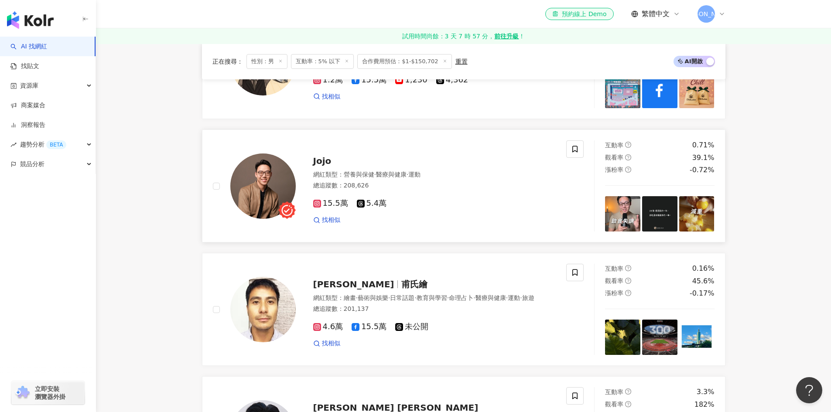
drag, startPoint x: 536, startPoint y: 197, endPoint x: 498, endPoint y: 219, distance: 43.8
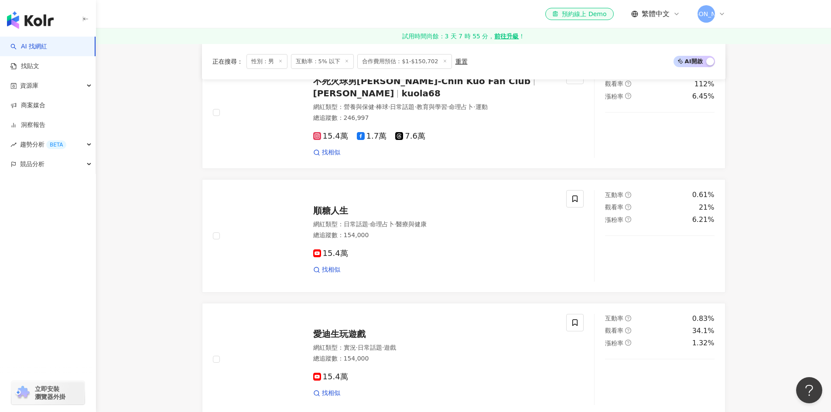
scroll to position [1546, 0]
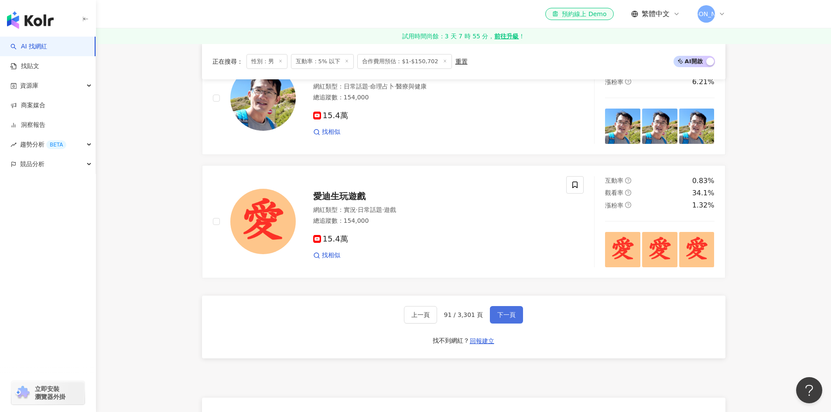
click at [503, 318] on span "下一頁" at bounding box center [506, 314] width 18 height 7
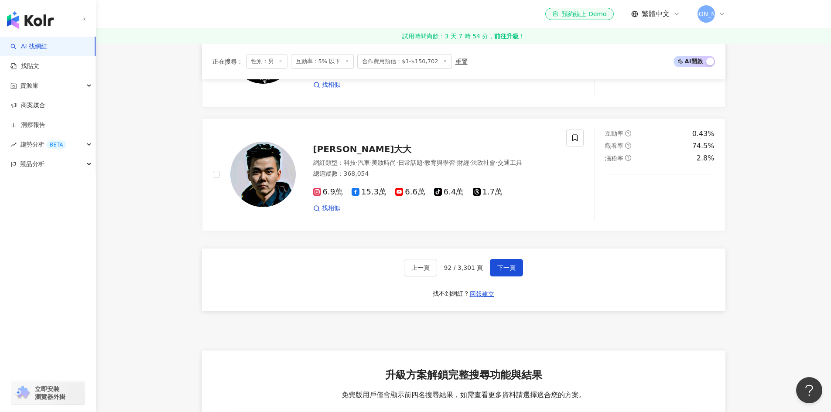
scroll to position [1677, 0]
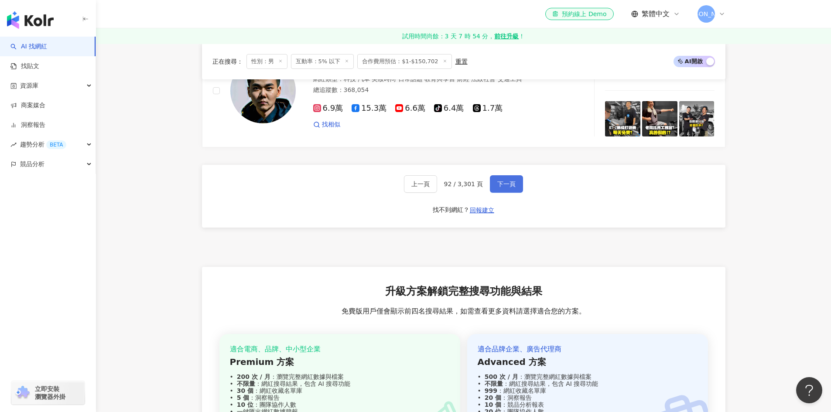
click at [509, 188] on span "下一頁" at bounding box center [506, 184] width 18 height 7
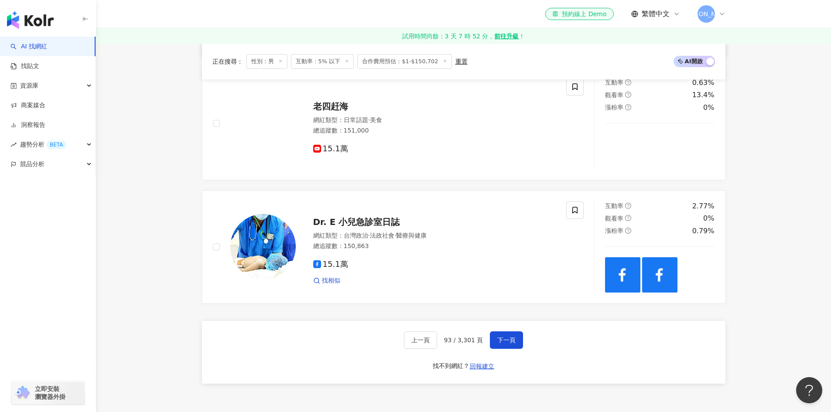
scroll to position [1546, 0]
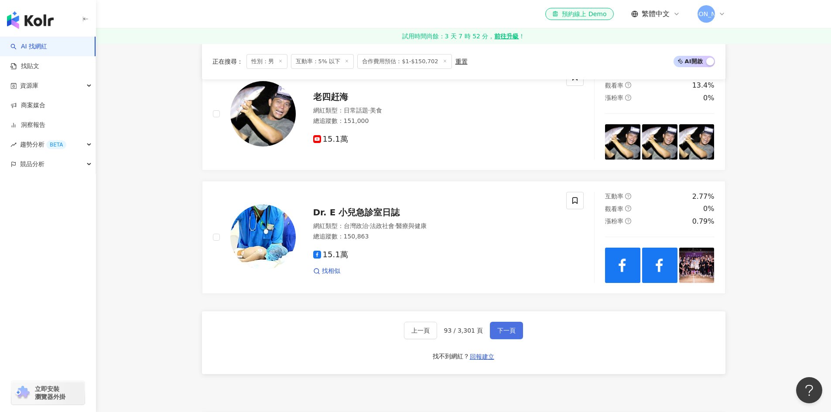
click at [507, 327] on span "下一頁" at bounding box center [506, 330] width 18 height 7
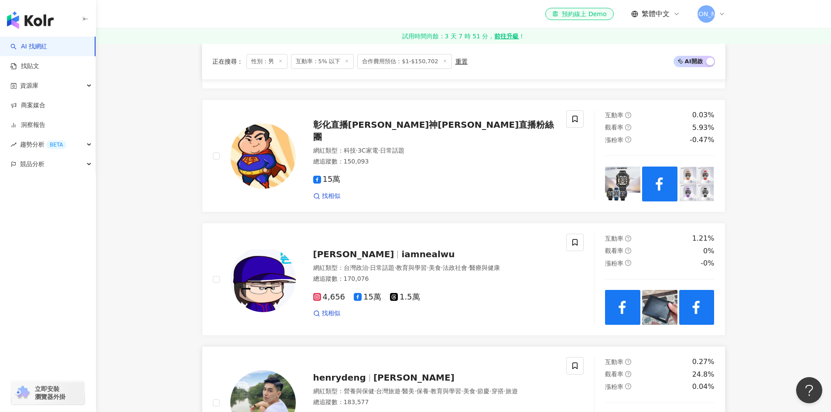
scroll to position [1241, 0]
click at [354, 301] on icon at bounding box center [358, 298] width 8 height 8
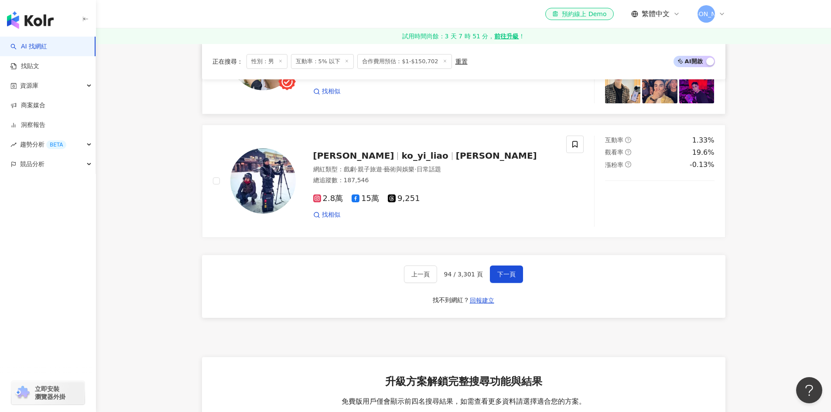
scroll to position [1677, 0]
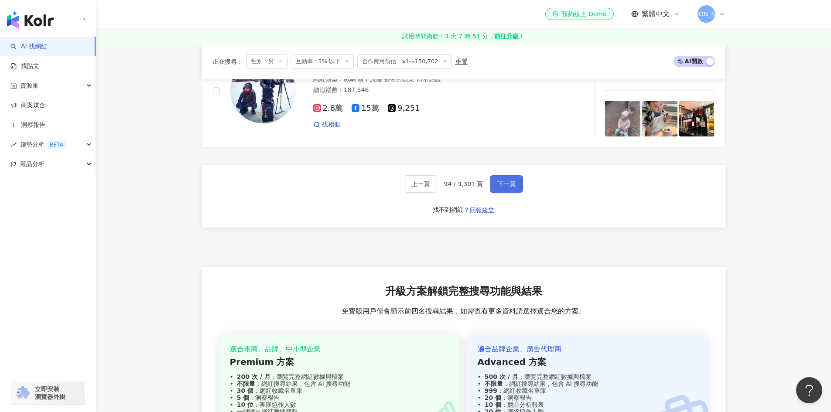
click at [502, 188] on span "下一頁" at bounding box center [506, 184] width 18 height 7
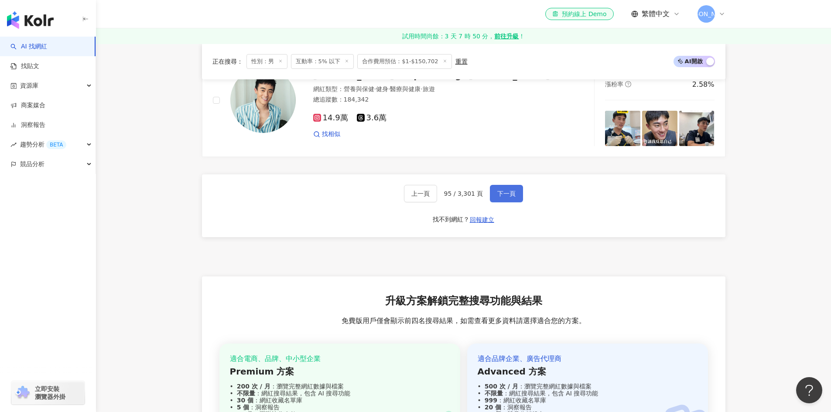
click at [498, 191] on span "下一頁" at bounding box center [506, 193] width 18 height 7
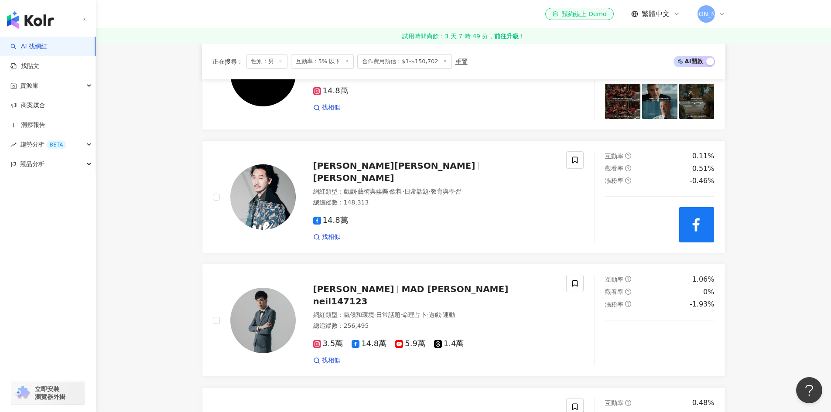
scroll to position [412, 0]
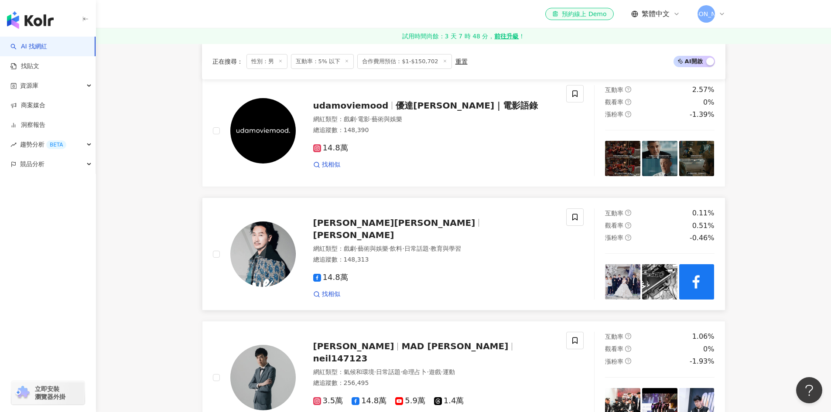
click at [621, 273] on img at bounding box center [622, 281] width 35 height 35
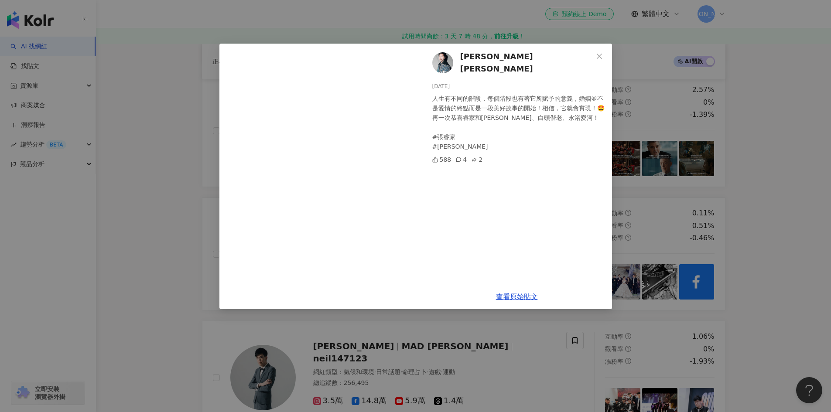
click at [475, 325] on div "Darren邱凱偉 2025/8/7 人生有不同的階段，每個階段也有著它所賦予的意義，婚姻並不是愛情的終點而是一段美好故事的開始！相信，它就會實現！🤩 再一次…" at bounding box center [415, 206] width 831 height 412
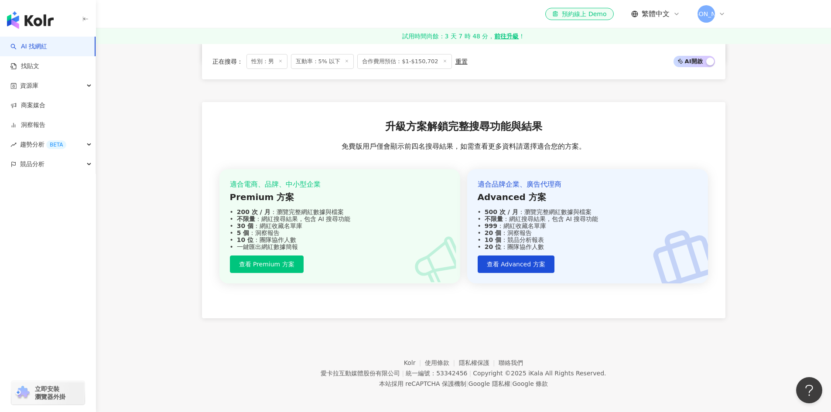
scroll to position [1677, 0]
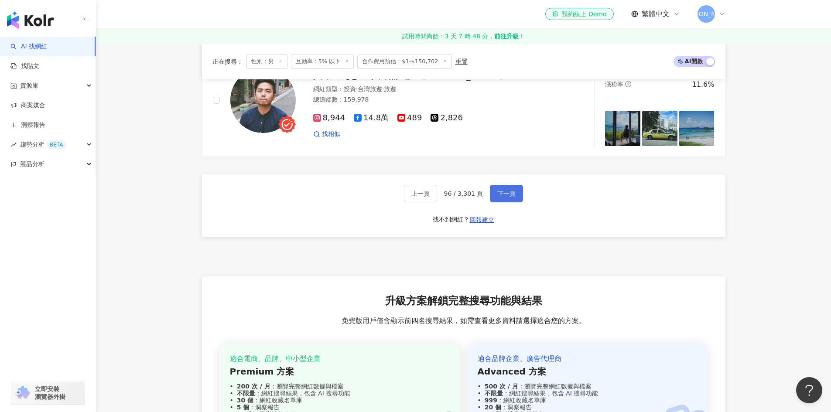
click at [497, 193] on span "下一頁" at bounding box center [506, 193] width 18 height 7
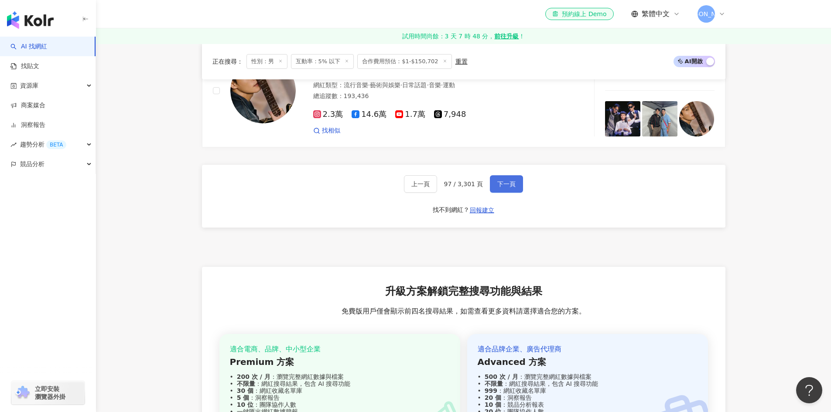
click at [499, 188] on span "下一頁" at bounding box center [506, 184] width 18 height 7
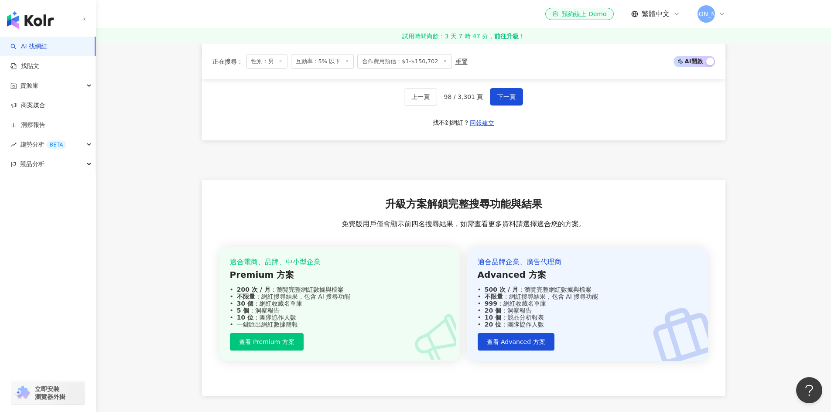
scroll to position [1633, 0]
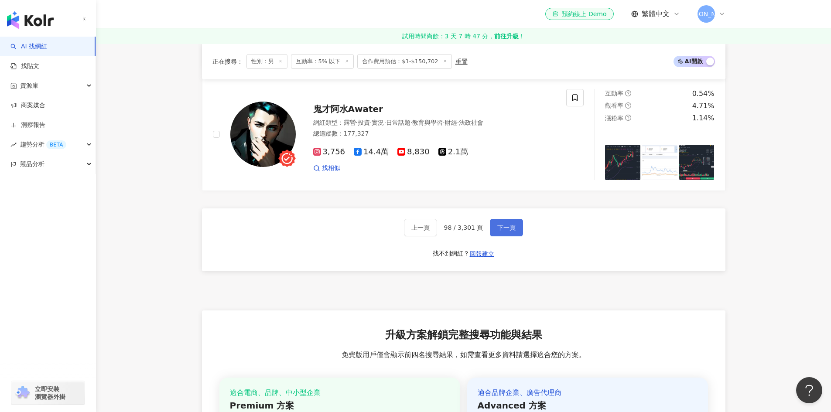
click at [503, 231] on span "下一頁" at bounding box center [506, 227] width 18 height 7
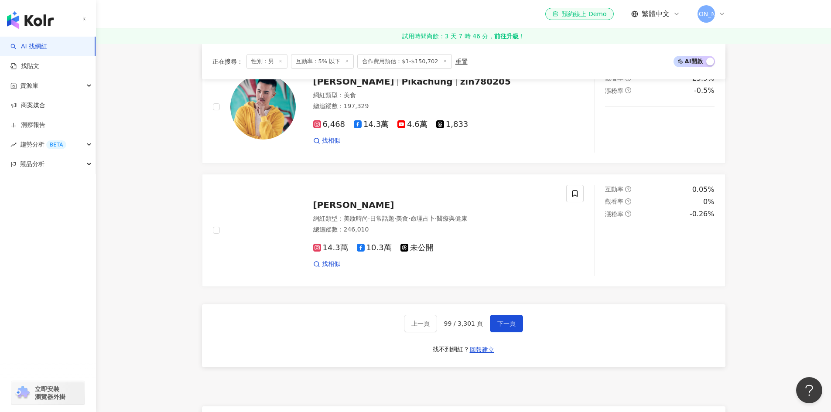
scroll to position [1546, 0]
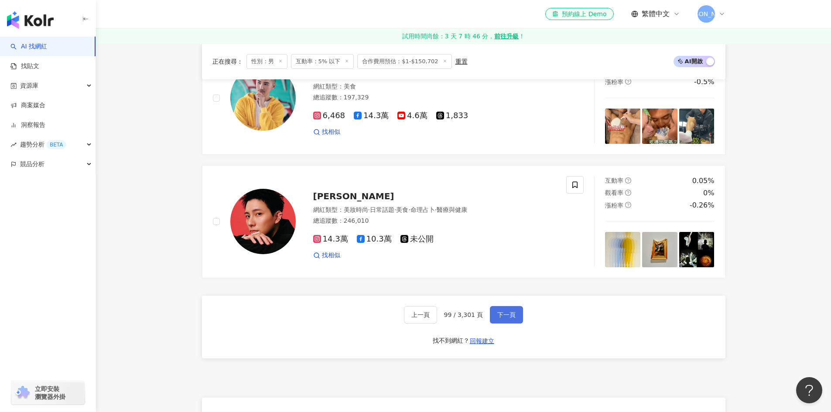
click at [503, 318] on span "下一頁" at bounding box center [506, 314] width 18 height 7
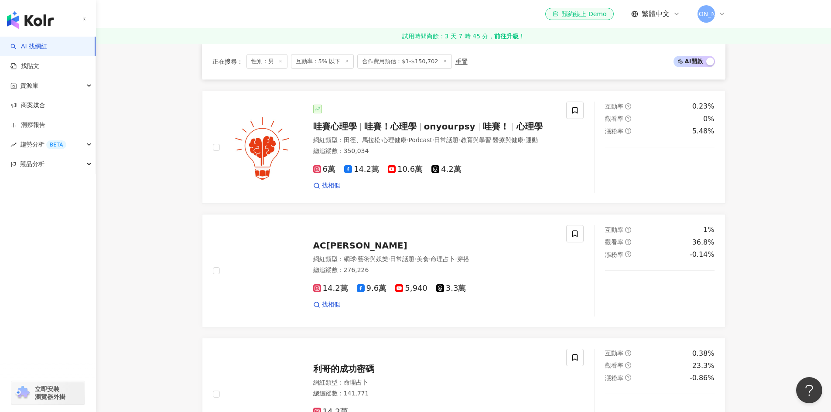
scroll to position [1548, 0]
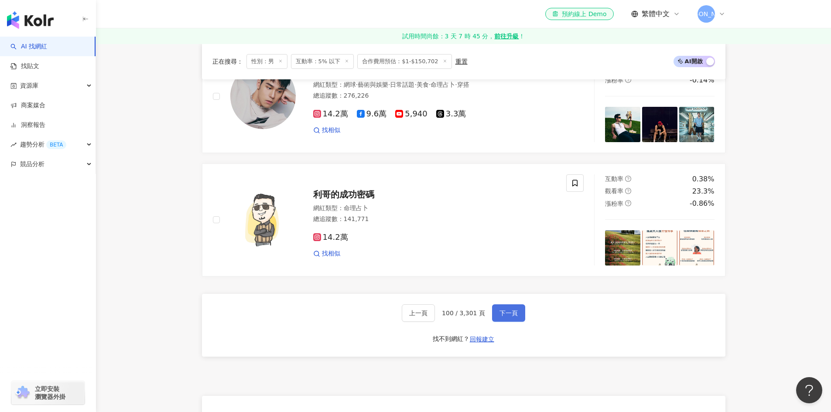
click at [506, 317] on span "下一頁" at bounding box center [508, 313] width 18 height 7
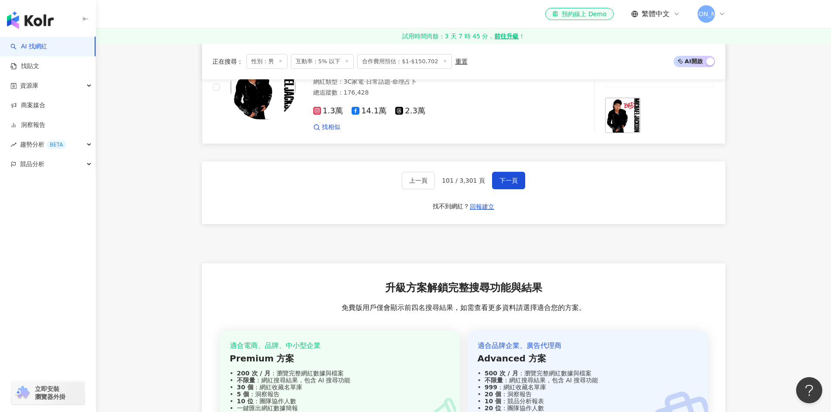
scroll to position [1682, 0]
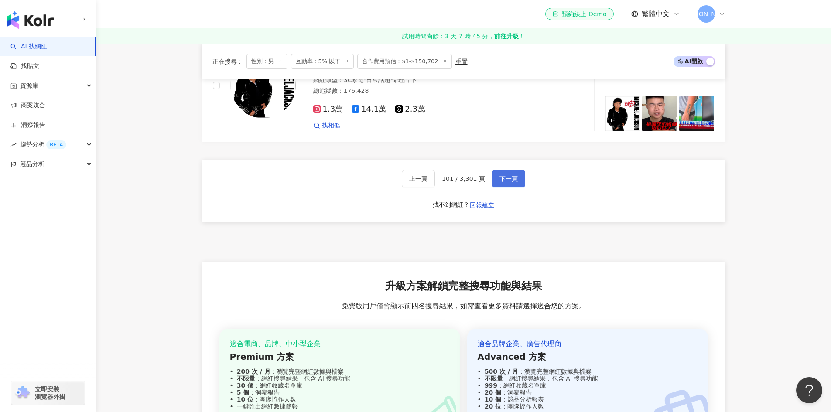
click at [509, 182] on span "下一頁" at bounding box center [508, 178] width 18 height 7
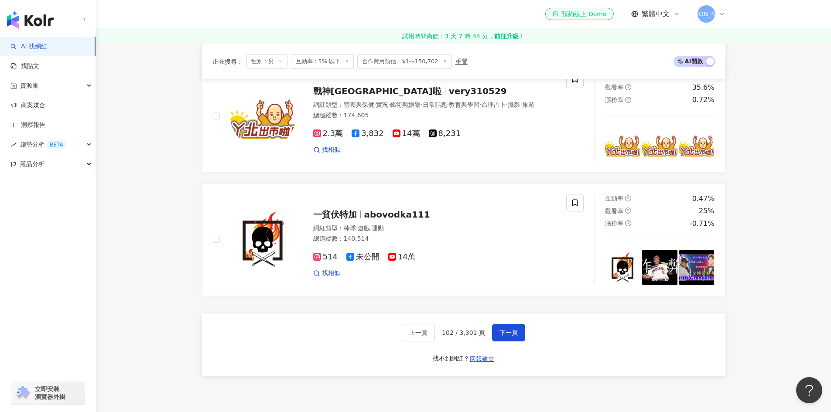
scroll to position [1702, 0]
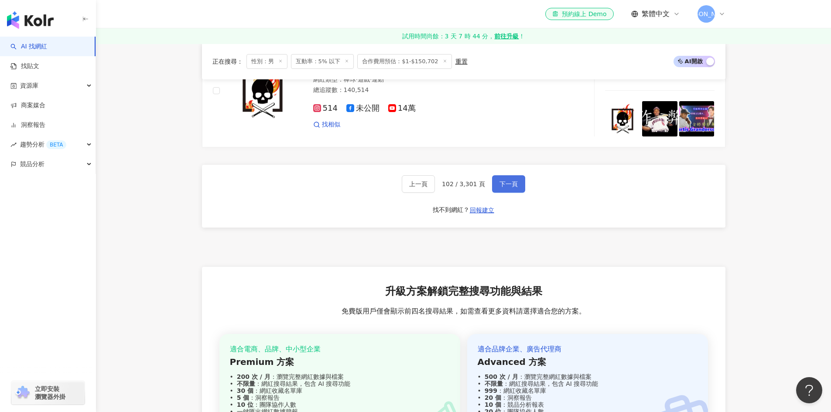
click at [512, 188] on span "下一頁" at bounding box center [508, 184] width 18 height 7
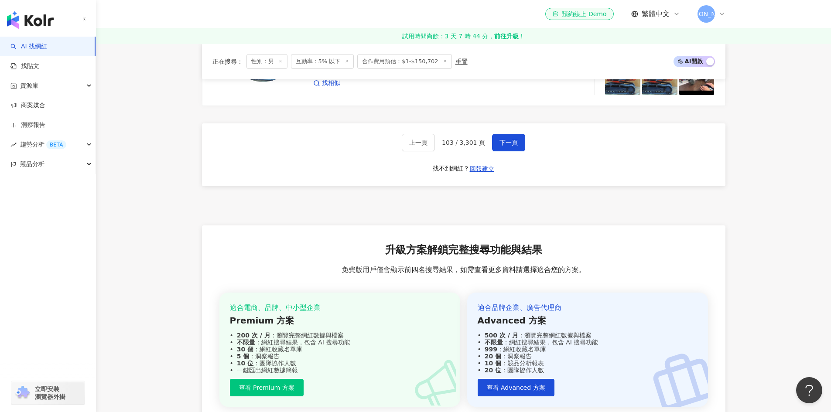
scroll to position [1720, 0]
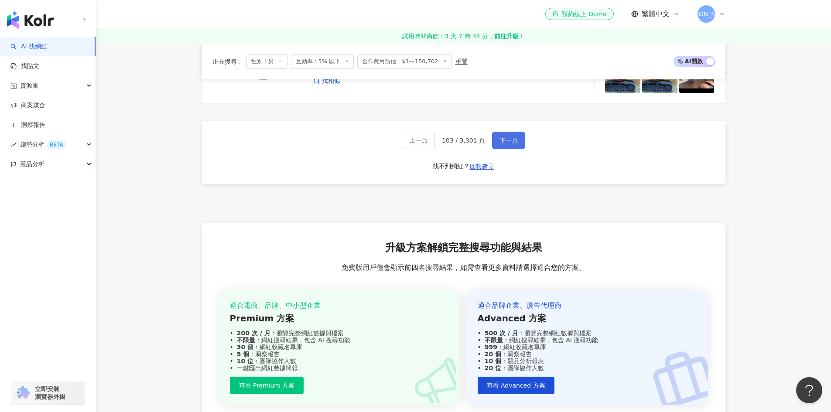
click at [511, 144] on span "下一頁" at bounding box center [508, 140] width 18 height 7
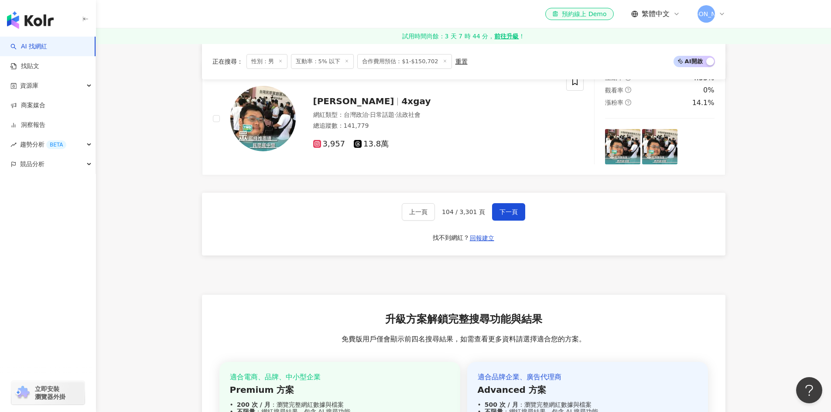
scroll to position [1677, 0]
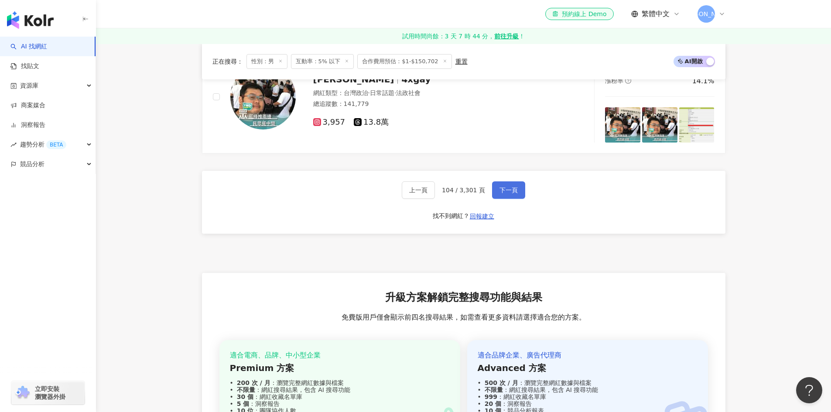
click at [518, 191] on button "下一頁" at bounding box center [508, 189] width 33 height 17
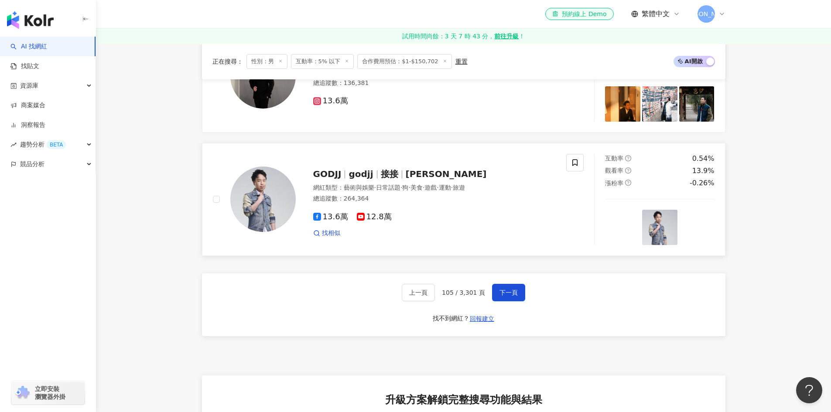
scroll to position [1589, 0]
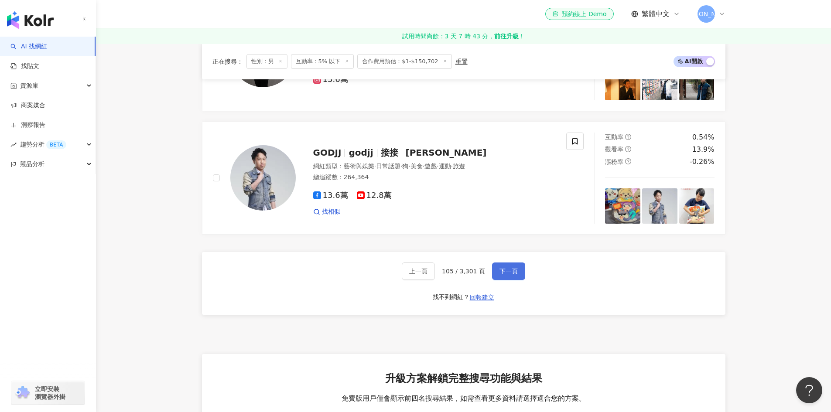
click at [516, 277] on button "下一頁" at bounding box center [508, 271] width 33 height 17
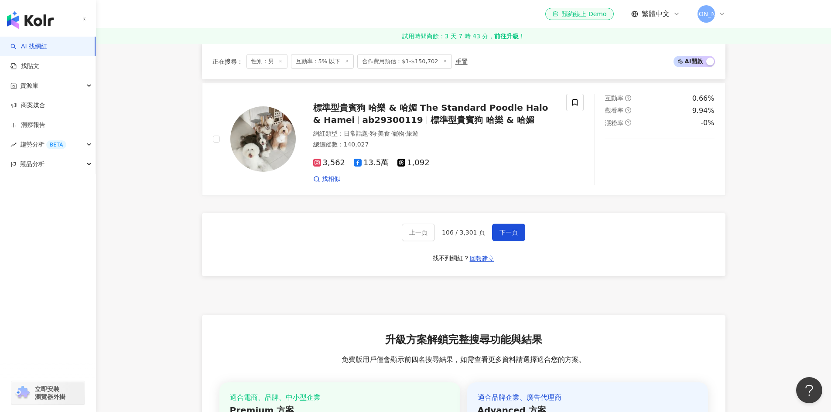
scroll to position [1633, 0]
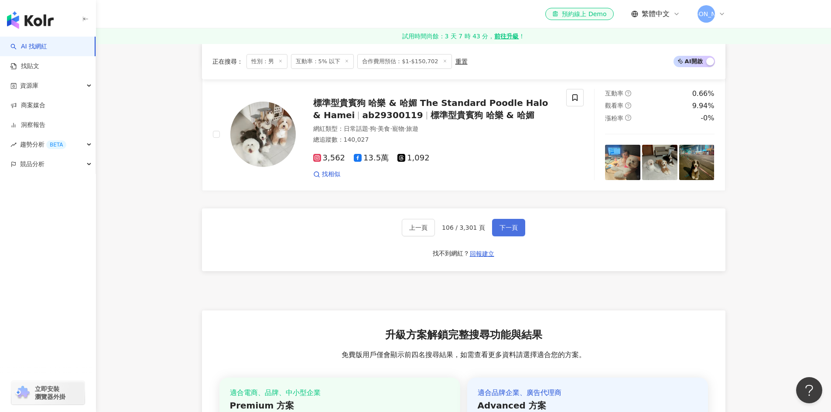
click at [509, 231] on span "下一頁" at bounding box center [508, 227] width 18 height 7
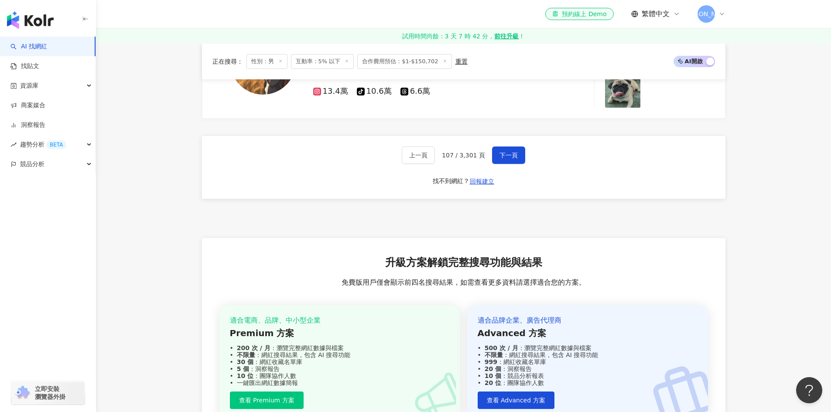
scroll to position [1614, 0]
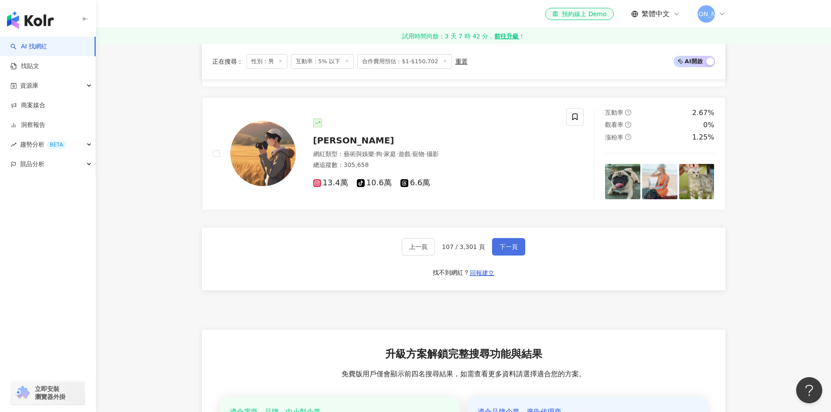
click at [509, 250] on span "下一頁" at bounding box center [508, 246] width 18 height 7
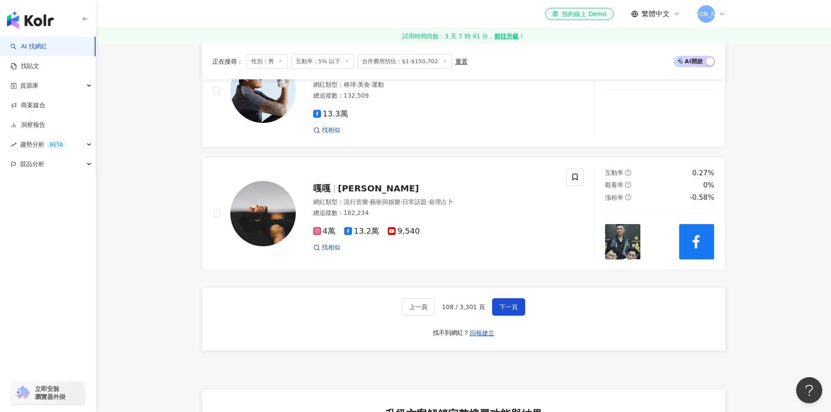
scroll to position [1569, 0]
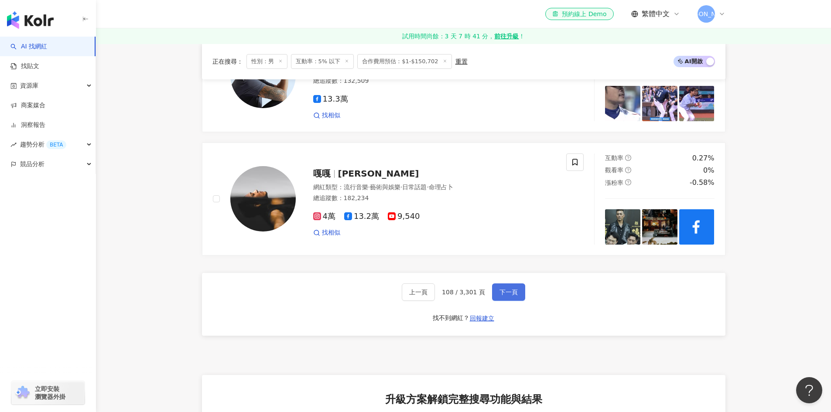
click at [513, 296] on span "下一頁" at bounding box center [508, 292] width 18 height 7
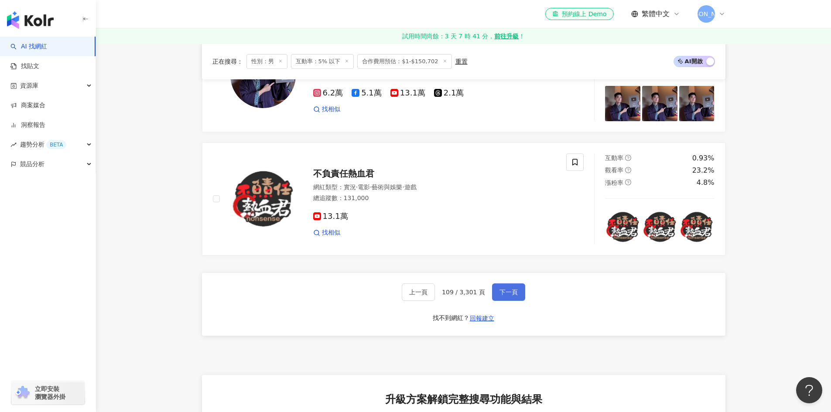
click at [513, 296] on span "下一頁" at bounding box center [508, 292] width 18 height 7
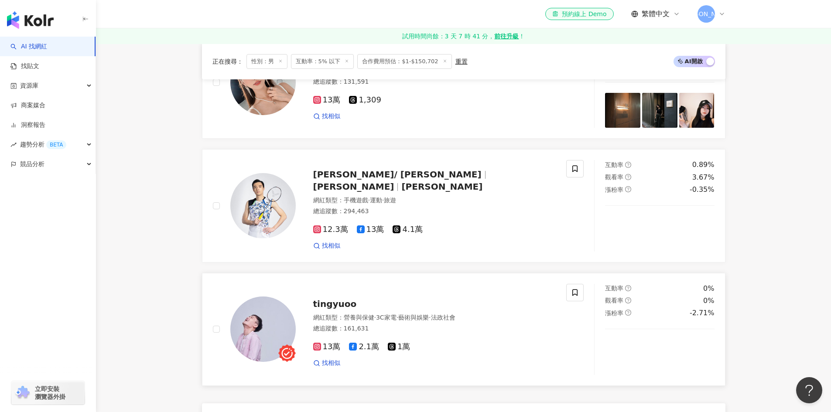
scroll to position [1396, 0]
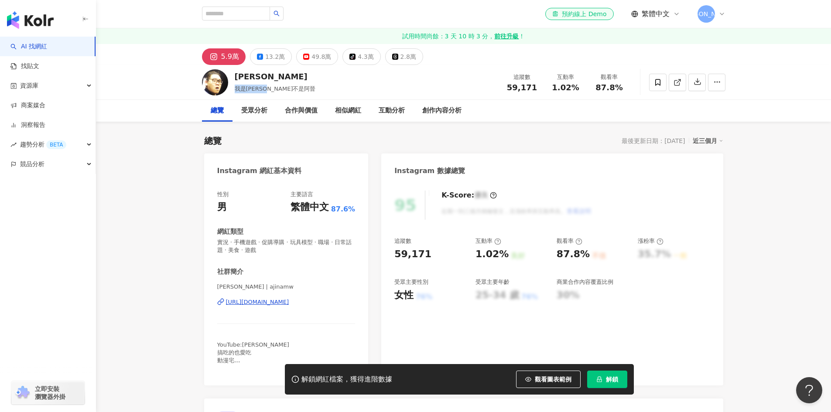
drag, startPoint x: 233, startPoint y: 91, endPoint x: 282, endPoint y: 87, distance: 49.4
click at [282, 87] on div "阿晋 我是阿晋不是阿晉 追蹤數 59,171 互動率 1.02% 觀看率 87.8%" at bounding box center [464, 82] width 558 height 34
copy span "我是[PERSON_NAME]不是阿晉"
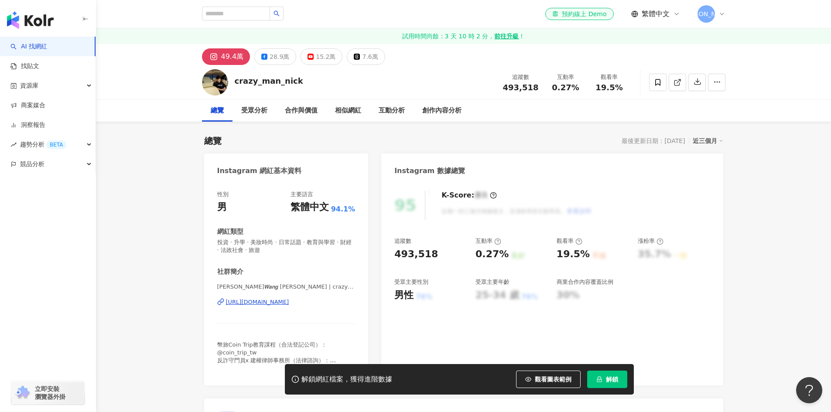
click at [289, 301] on div "https://www.instagram.com/crazy_man_nick/" at bounding box center [257, 302] width 63 height 8
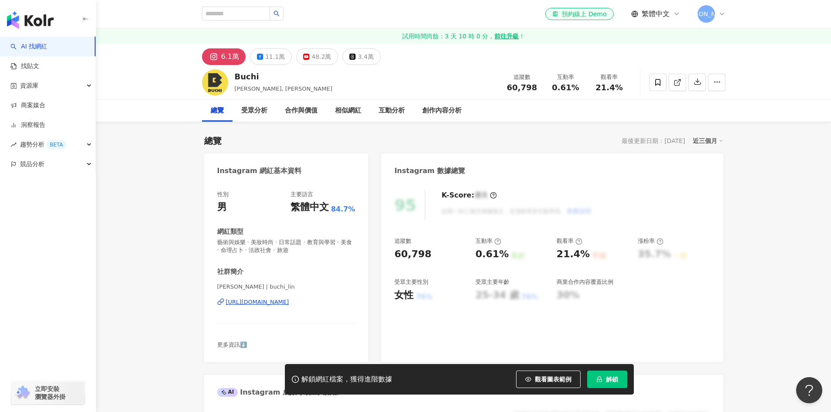
click at [255, 301] on div "https://www.instagram.com/buchi_lin/" at bounding box center [257, 302] width 63 height 8
drag, startPoint x: 235, startPoint y: 90, endPoint x: 245, endPoint y: 89, distance: 10.1
click at [245, 89] on span "林辰, 林辰 Buchi" at bounding box center [284, 88] width 98 height 7
copy span "林辰"
click at [311, 109] on div "合作與價值" at bounding box center [301, 111] width 33 height 10
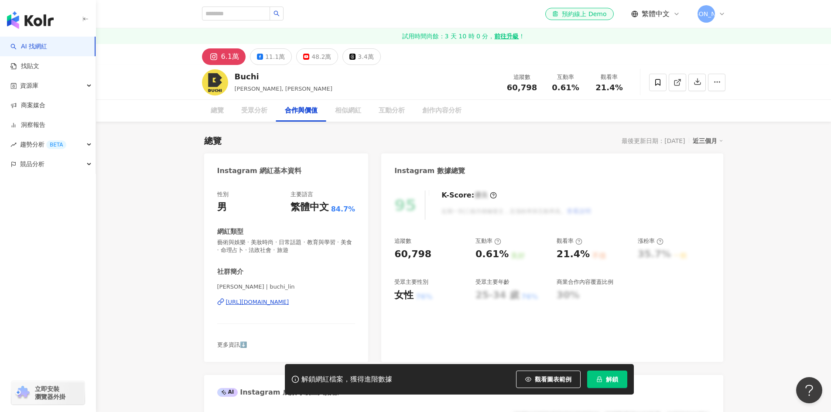
scroll to position [1181, 0]
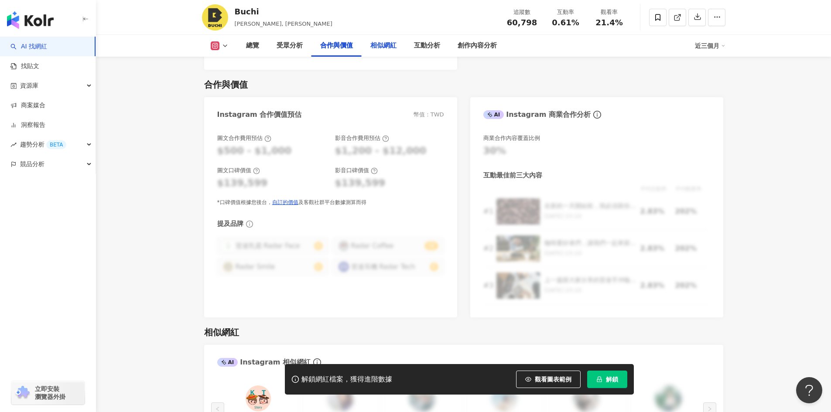
click at [384, 46] on div "相似網紅" at bounding box center [383, 46] width 26 height 10
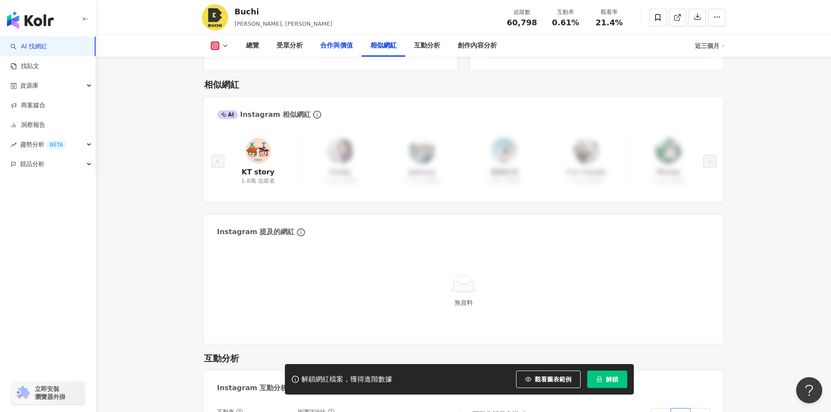
click at [348, 49] on div "合作與價值" at bounding box center [336, 46] width 33 height 10
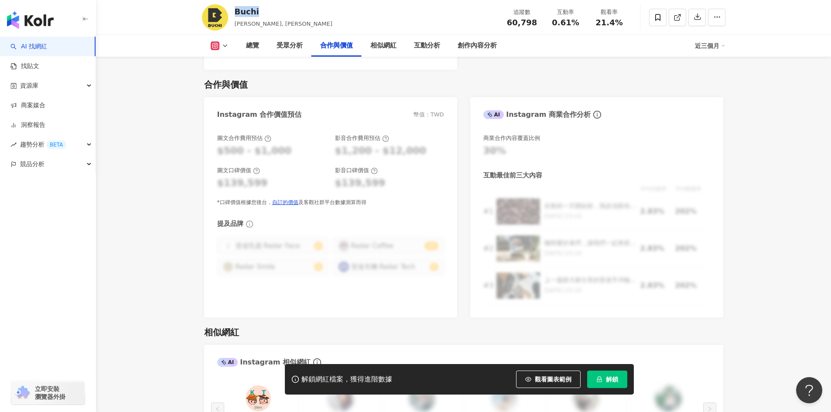
drag, startPoint x: 261, startPoint y: 12, endPoint x: 231, endPoint y: 10, distance: 30.1
click at [231, 10] on div "Buchi 林辰, 林辰 Buchi 追蹤數 60,798 互動率 0.61% 觀看率 21.4%" at bounding box center [464, 17] width 558 height 34
copy div "Buchi"
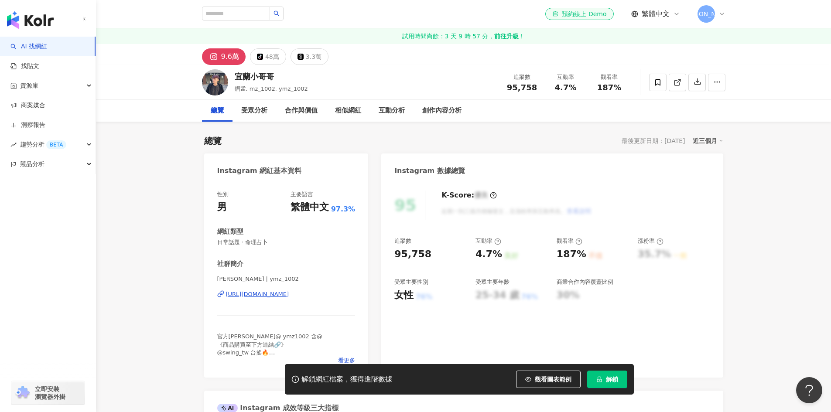
click at [229, 60] on div "9.6萬" at bounding box center [230, 57] width 18 height 12
click at [230, 57] on div "9.6萬" at bounding box center [230, 57] width 18 height 12
click at [249, 298] on div "https://www.instagram.com/ymz_1002/" at bounding box center [257, 295] width 63 height 8
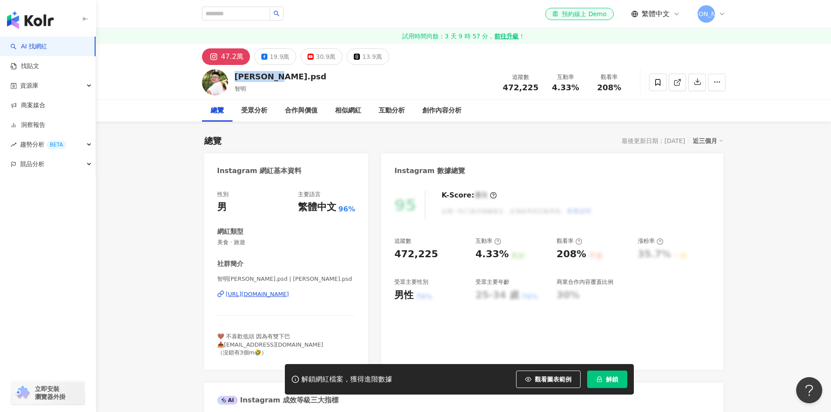
drag, startPoint x: 233, startPoint y: 74, endPoint x: 273, endPoint y: 78, distance: 40.7
click at [273, 78] on div "[PERSON_NAME].psd 智明 追蹤數 472,225 互動率 4.33% 觀看率 208%" at bounding box center [464, 82] width 558 height 34
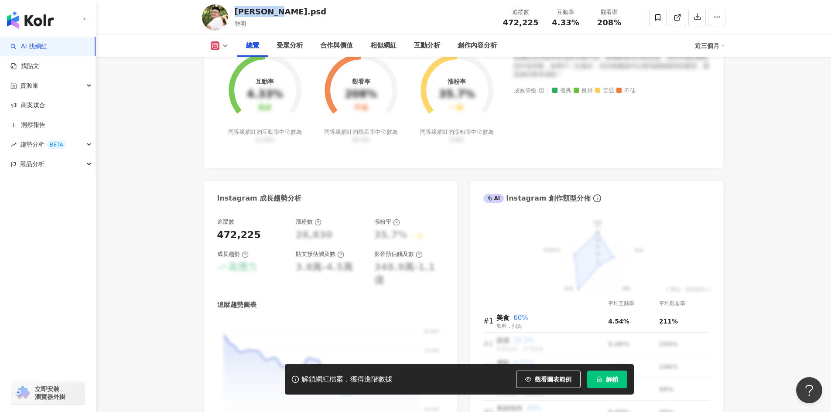
scroll to position [305, 0]
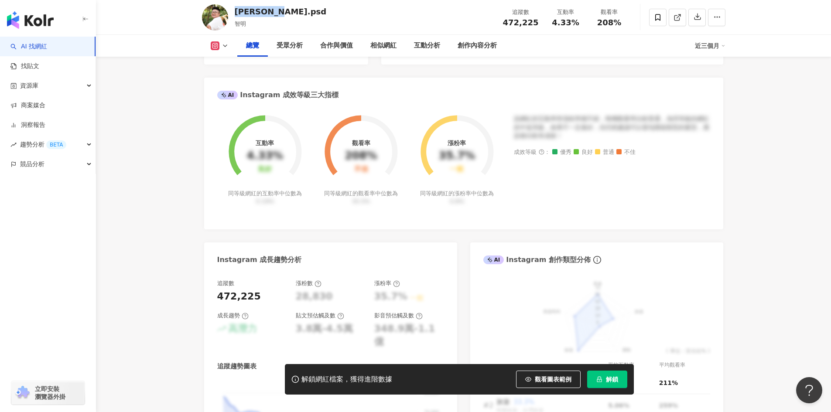
click at [220, 47] on button at bounding box center [219, 45] width 35 height 9
click at [219, 76] on button "Facebook" at bounding box center [233, 82] width 52 height 12
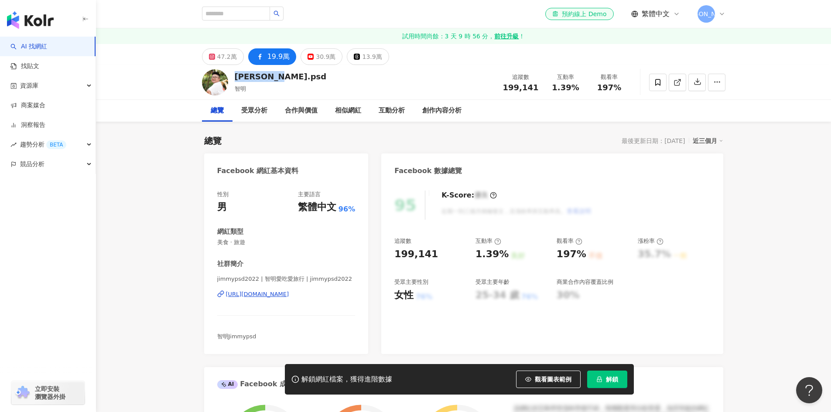
click at [264, 297] on div "https://www.facebook.com/109382805236404" at bounding box center [257, 295] width 63 height 8
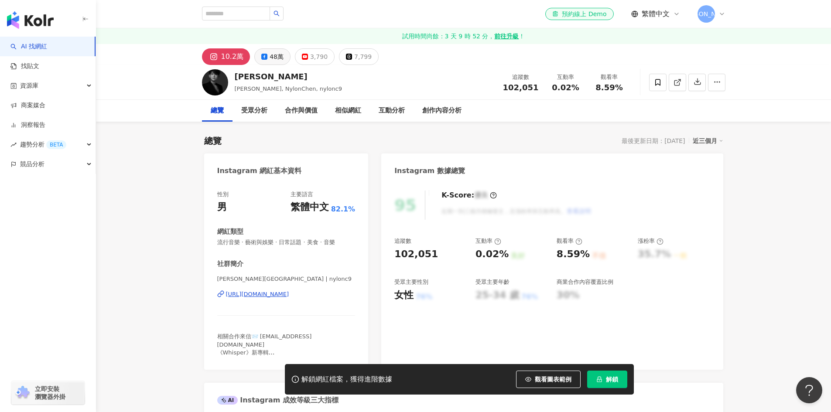
click at [270, 55] on div "48萬" at bounding box center [277, 57] width 14 height 12
click at [277, 294] on div "[URL][DOMAIN_NAME]" at bounding box center [257, 295] width 63 height 8
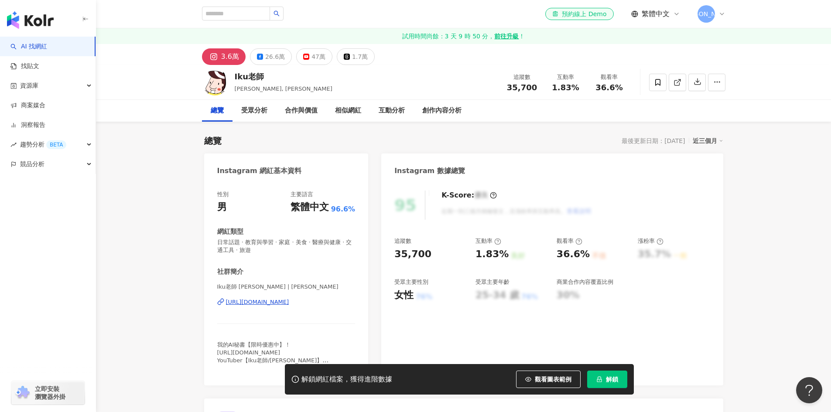
click at [267, 56] on div "26.6萬" at bounding box center [275, 57] width 20 height 12
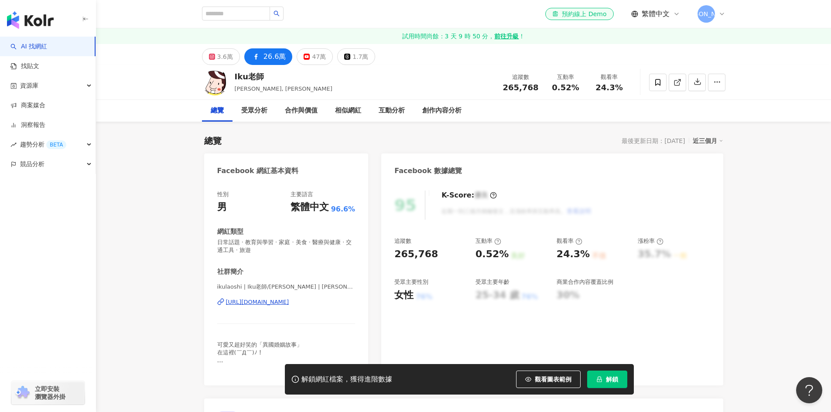
click at [286, 301] on div "https://www.facebook.com/166082173567532" at bounding box center [257, 302] width 63 height 8
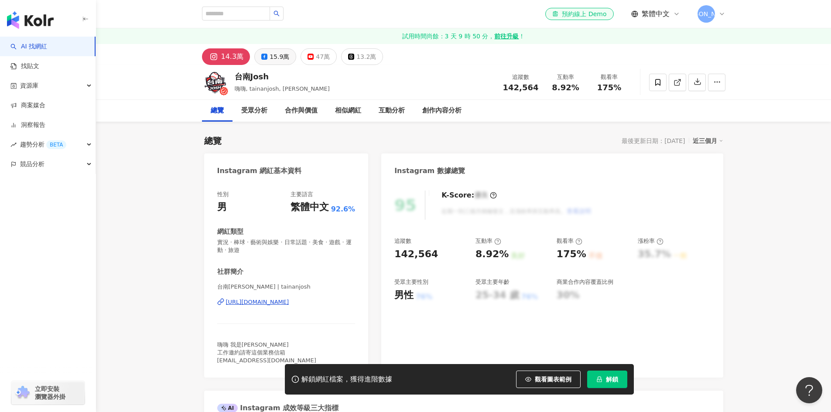
click at [272, 60] on div "15.9萬" at bounding box center [280, 57] width 20 height 12
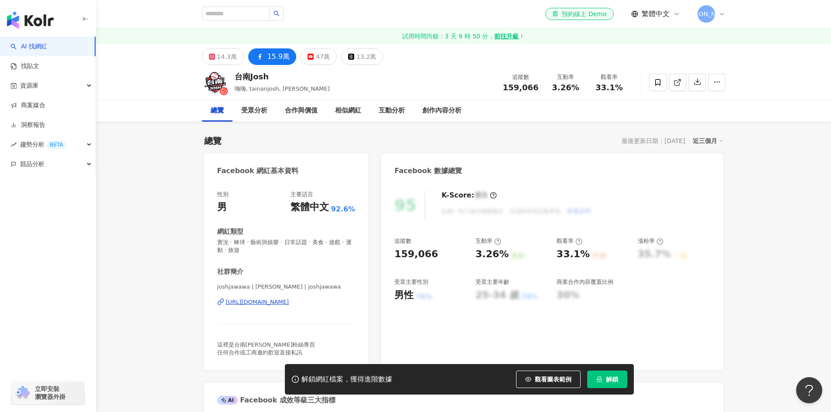
click at [279, 305] on div "https://www.facebook.com/878795005593571" at bounding box center [257, 302] width 63 height 8
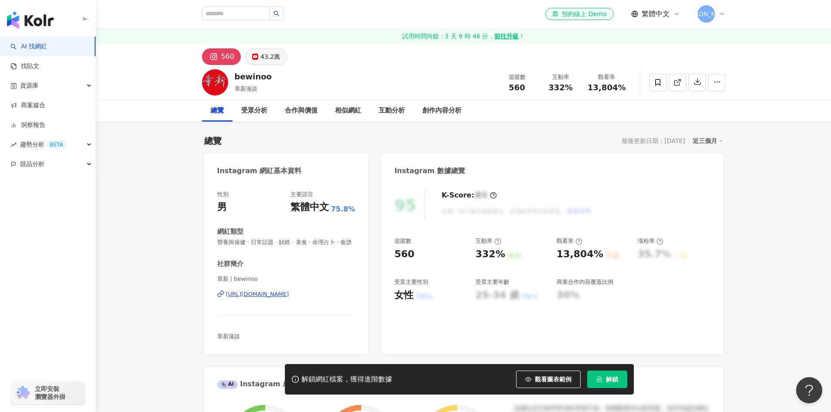
click at [260, 58] on div "43.2萬" at bounding box center [270, 57] width 20 height 12
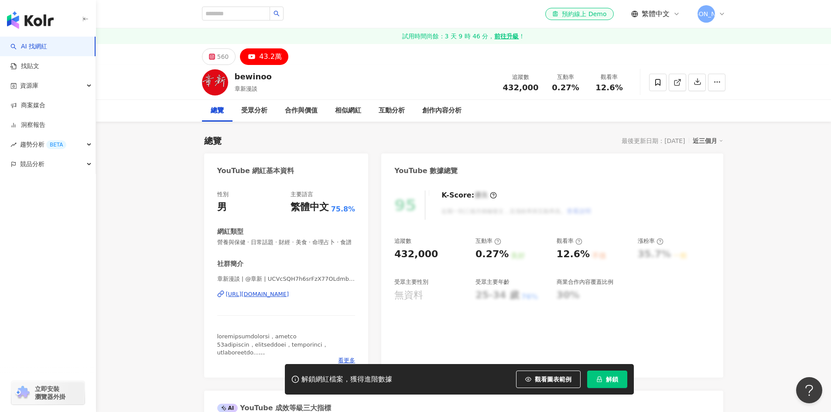
click at [269, 298] on div "https://www.youtube.com/channel/UCVcSQH7h6srFzX77OLdmb1g" at bounding box center [257, 295] width 63 height 8
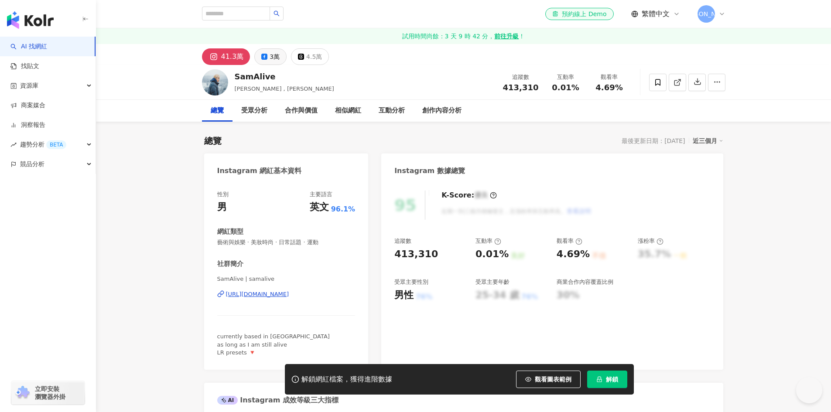
click at [264, 57] on icon at bounding box center [264, 57] width 6 height 6
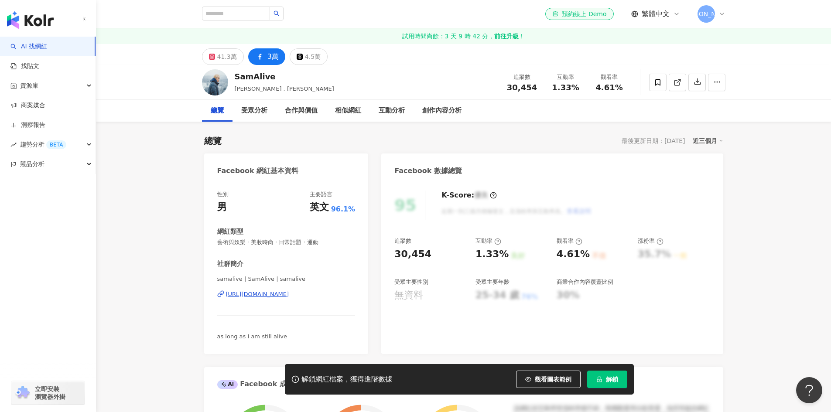
click at [289, 297] on div "https://www.facebook.com/191422450890426" at bounding box center [257, 295] width 63 height 8
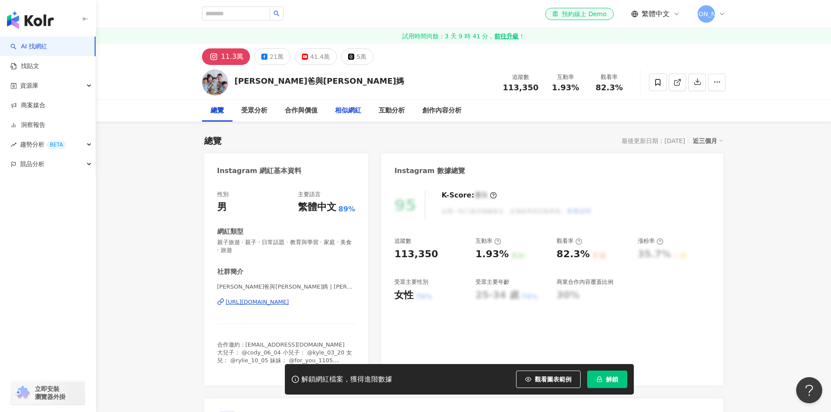
click at [350, 113] on div "相似網紅" at bounding box center [348, 111] width 26 height 10
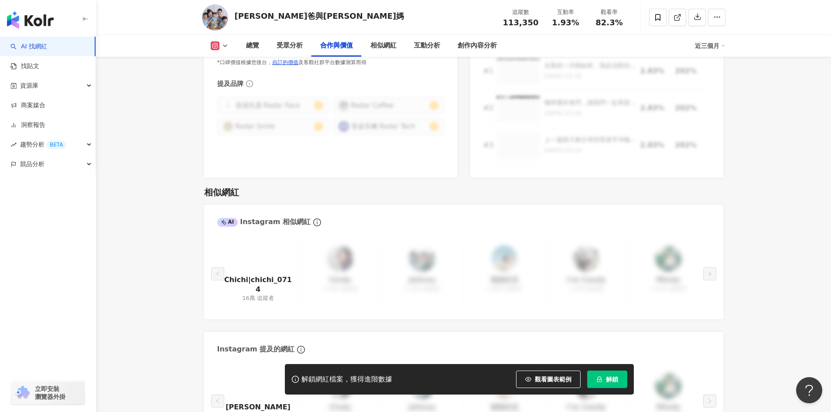
scroll to position [1278, 0]
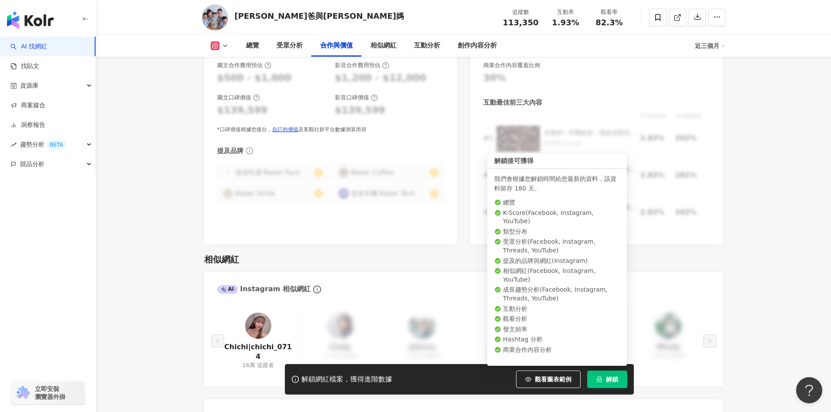
click at [612, 379] on span "解鎖" at bounding box center [612, 379] width 12 height 7
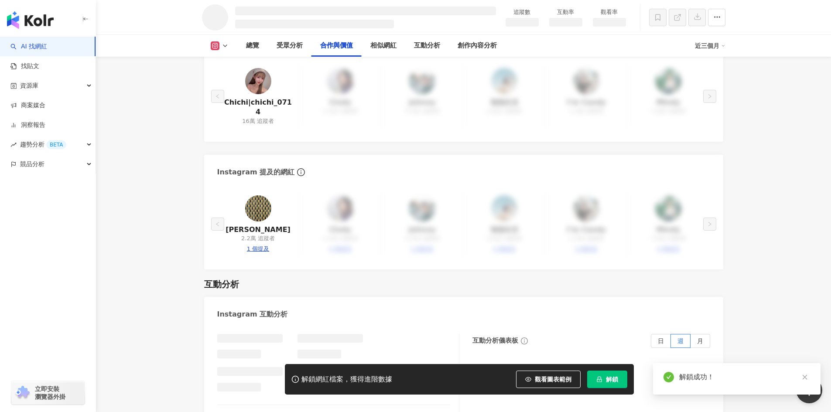
scroll to position [1074, 0]
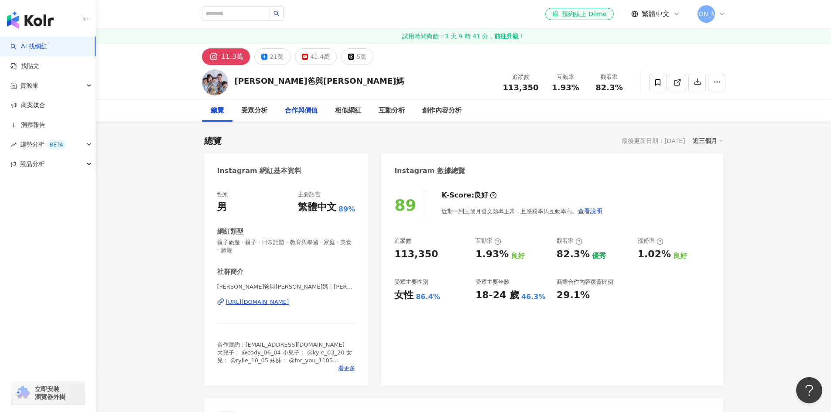
click at [311, 110] on div "合作與價值" at bounding box center [301, 111] width 33 height 10
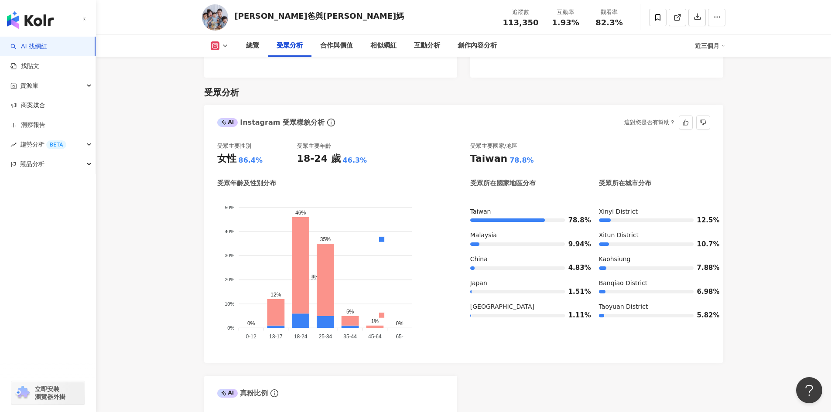
scroll to position [681, 0]
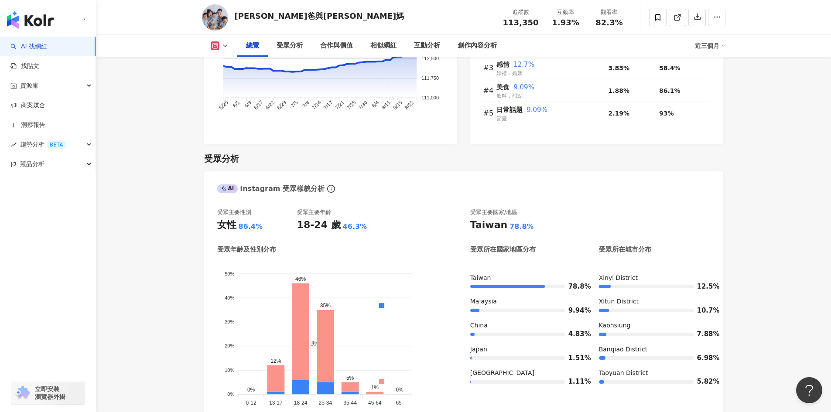
click at [227, 44] on icon at bounding box center [225, 45] width 7 height 7
click at [225, 85] on button "Facebook" at bounding box center [233, 82] width 52 height 12
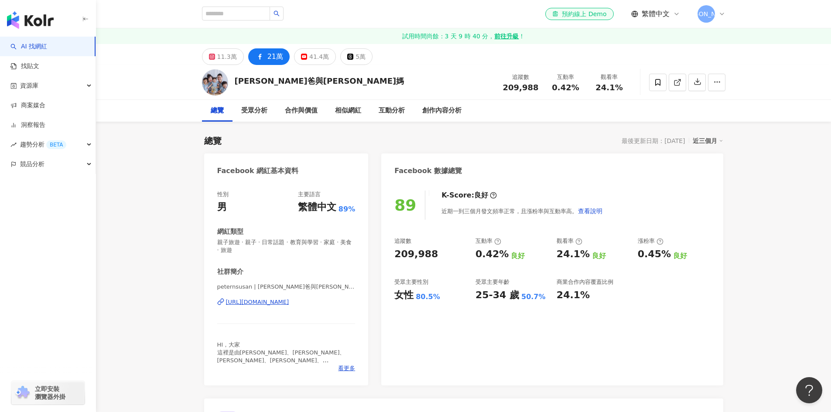
click at [277, 302] on div "https://www.facebook.com/2201874309838365" at bounding box center [257, 302] width 63 height 8
click at [348, 112] on div "相似網紅" at bounding box center [348, 111] width 26 height 10
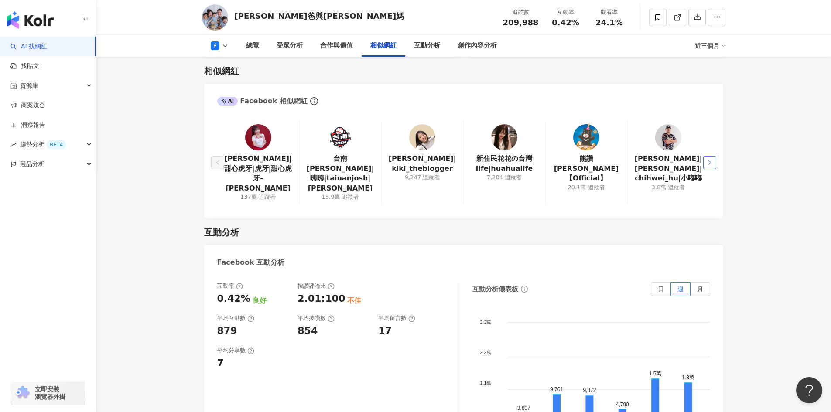
click at [712, 156] on button "button" at bounding box center [709, 162] width 13 height 13
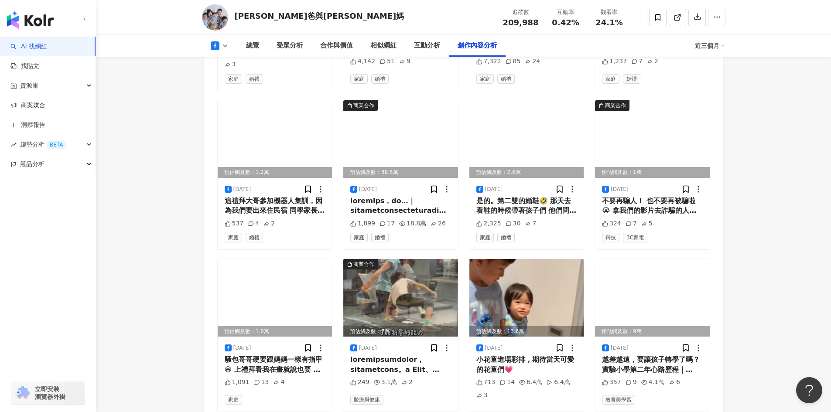
scroll to position [2618, 0]
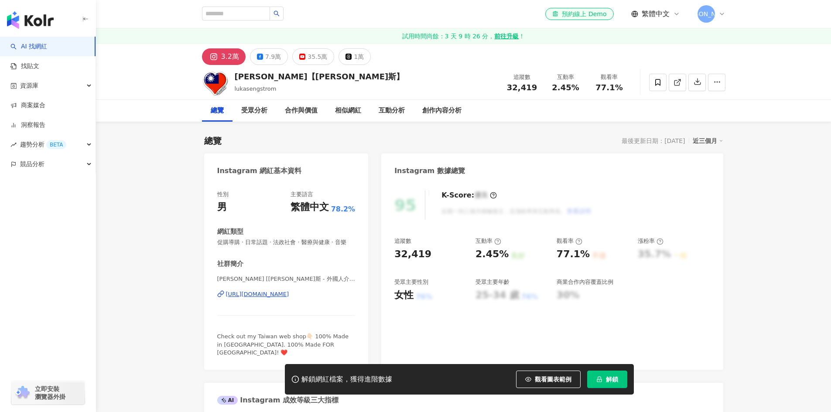
click at [258, 56] on icon at bounding box center [260, 57] width 6 height 6
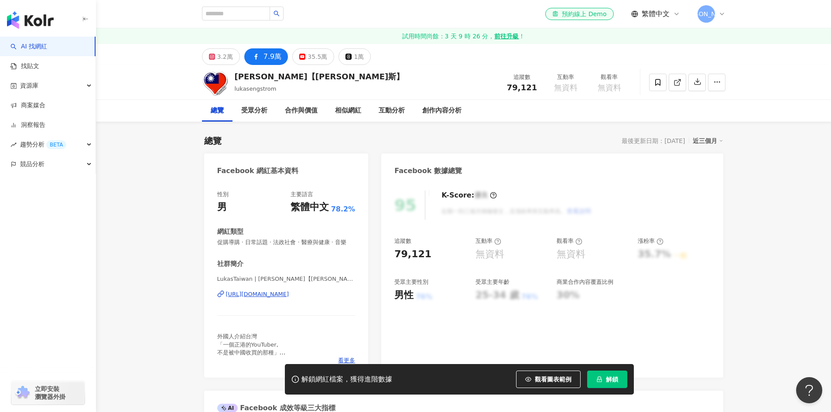
click at [289, 298] on div "https://www.facebook.com/271736527058288" at bounding box center [257, 295] width 63 height 8
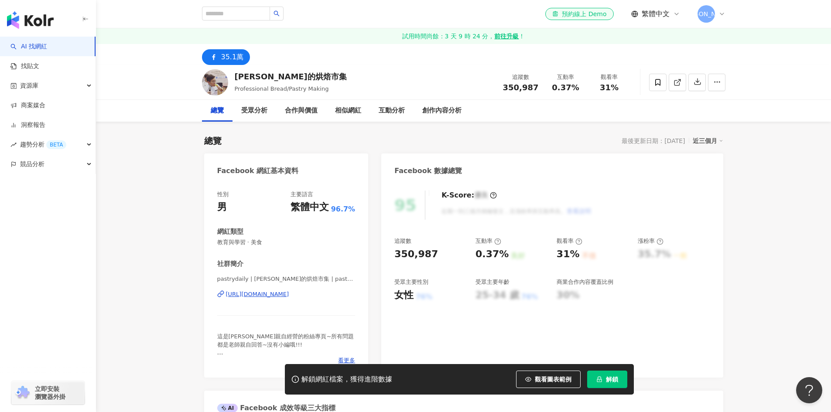
click at [289, 291] on div "[URL][DOMAIN_NAME]" at bounding box center [257, 295] width 63 height 8
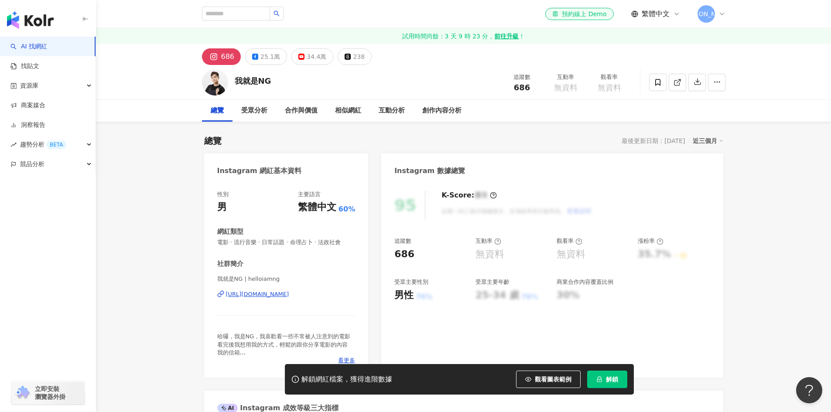
click at [258, 58] on button "25.1萬" at bounding box center [266, 56] width 42 height 17
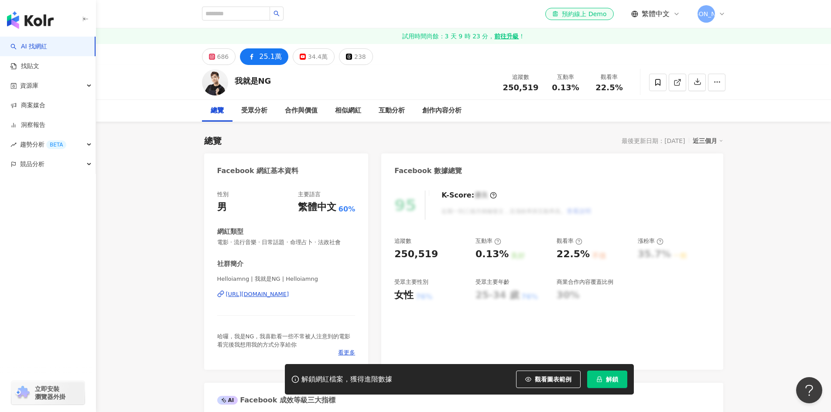
click at [273, 294] on div "https://www.facebook.com/1805043706430116" at bounding box center [257, 295] width 63 height 8
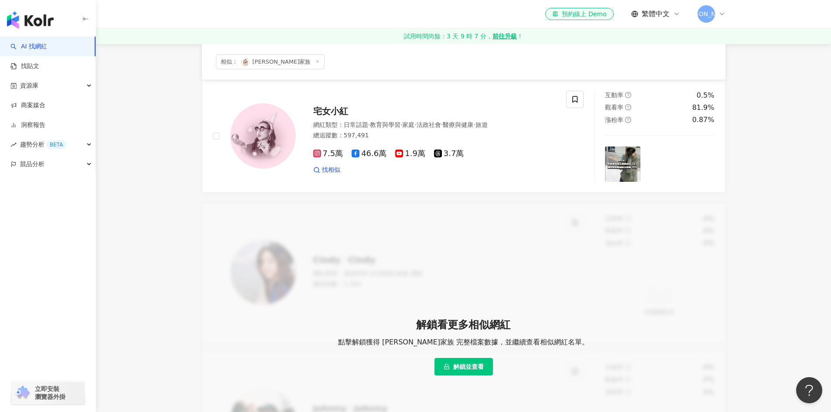
scroll to position [87, 0]
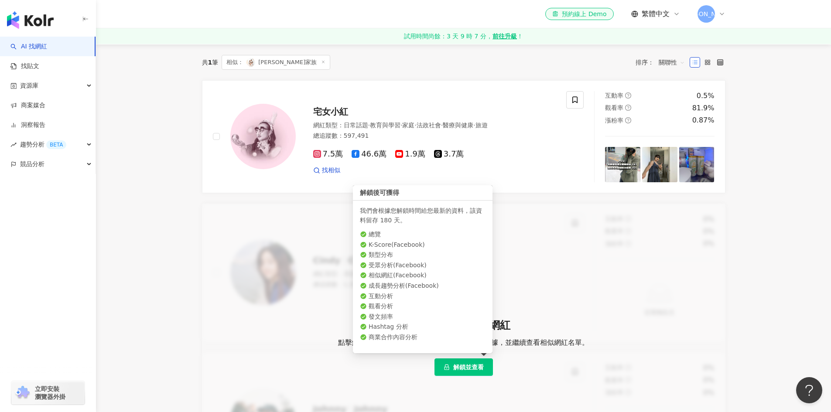
click at [452, 370] on button "解鎖並查看" at bounding box center [463, 367] width 58 height 17
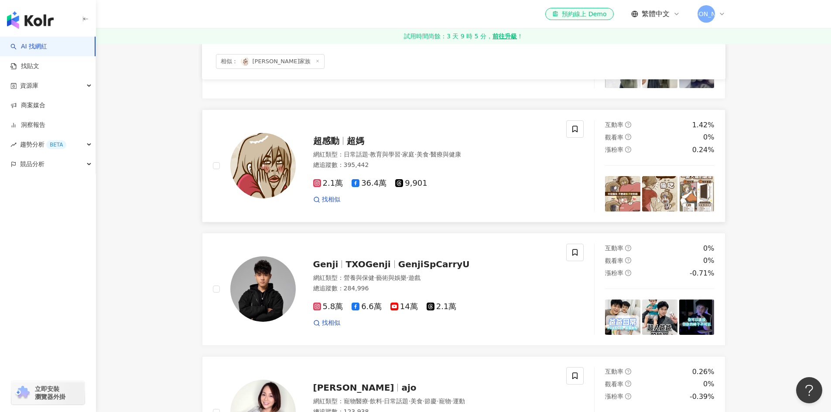
scroll to position [305, 0]
click at [331, 201] on span "找相似" at bounding box center [331, 199] width 18 height 9
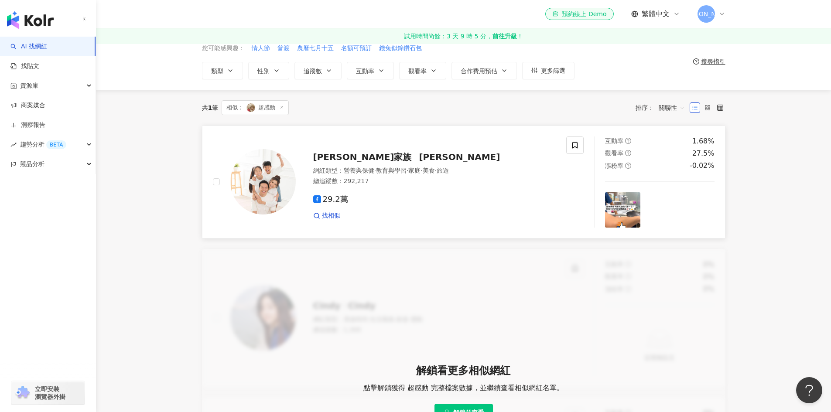
scroll to position [87, 0]
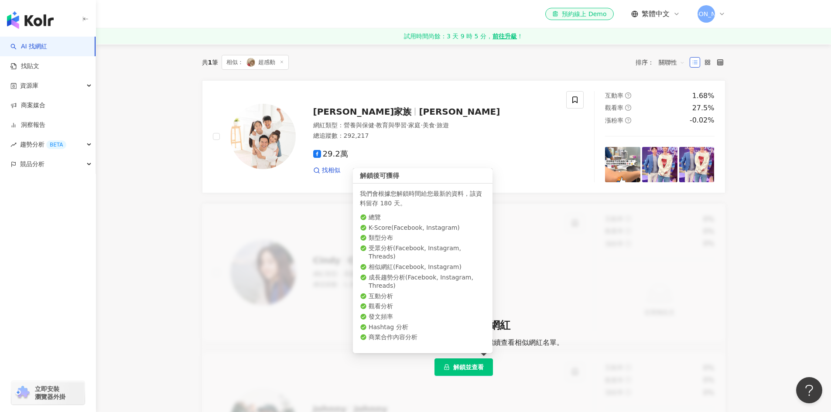
click at [450, 364] on button "解鎖並查看" at bounding box center [463, 367] width 58 height 17
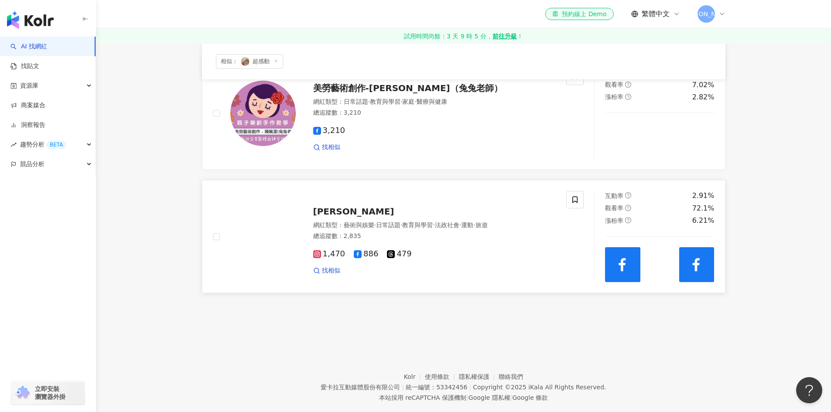
scroll to position [1362, 0]
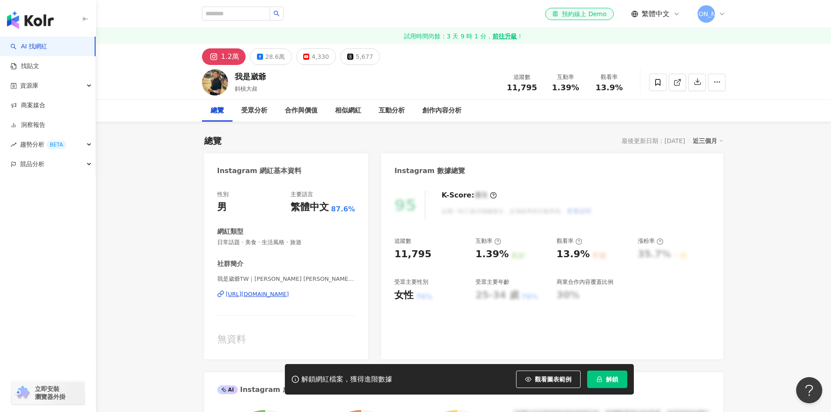
click at [265, 59] on div "28.6萬" at bounding box center [275, 57] width 20 height 12
click at [268, 296] on div "https://www.facebook.com/1627642297468198" at bounding box center [257, 295] width 63 height 8
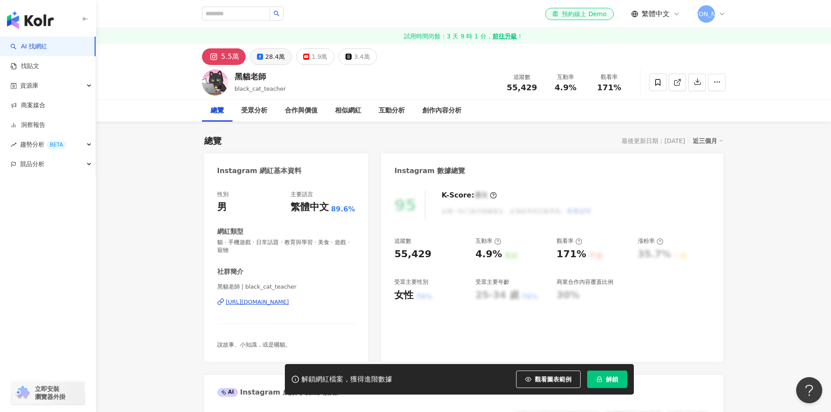
click at [265, 59] on div "28.4萬" at bounding box center [275, 57] width 20 height 12
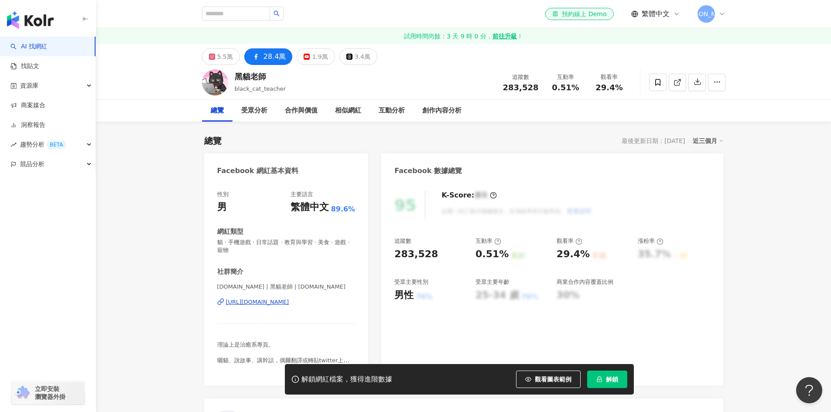
click at [274, 304] on div "https://www.facebook.com/1587235684873434" at bounding box center [257, 302] width 63 height 8
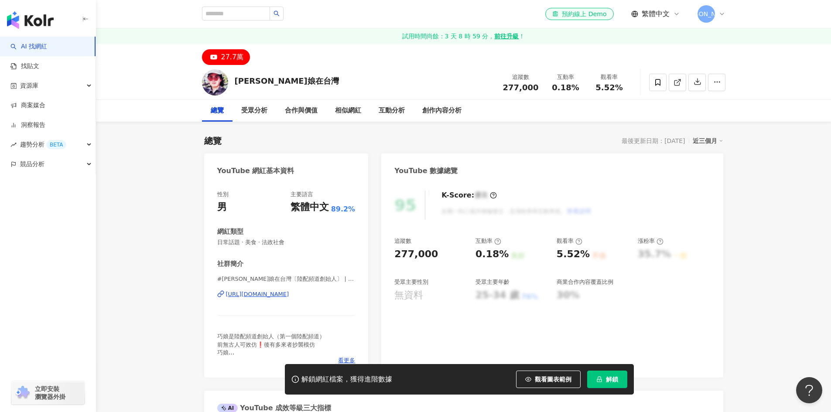
drag, startPoint x: 0, startPoint y: 0, endPoint x: 256, endPoint y: 293, distance: 389.5
click at [256, 293] on div "https://www.youtube.com/channel/UCglH8k8s9ZAr45MX17db4JA" at bounding box center [257, 295] width 63 height 8
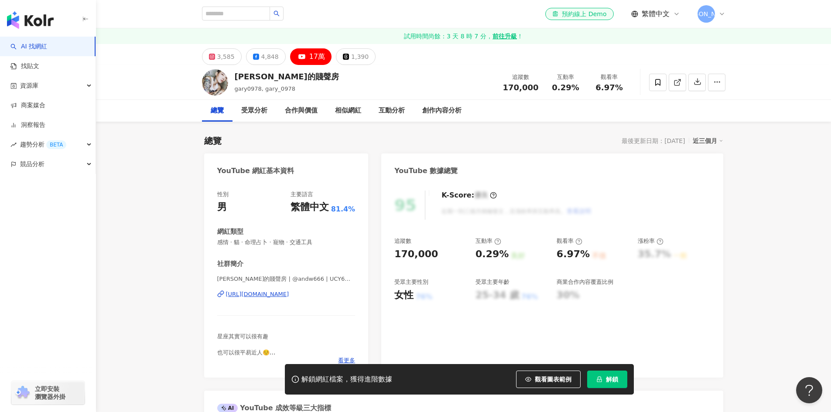
click at [275, 294] on div "https://www.youtube.com/channel/UCY6M_9FhSqVd_DZMx5LtCMQ" at bounding box center [257, 295] width 63 height 8
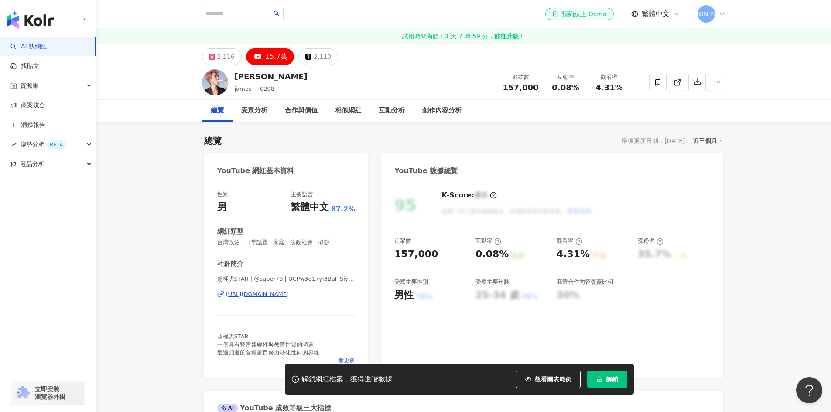
click at [268, 293] on div "[URL][DOMAIN_NAME]" at bounding box center [257, 295] width 63 height 8
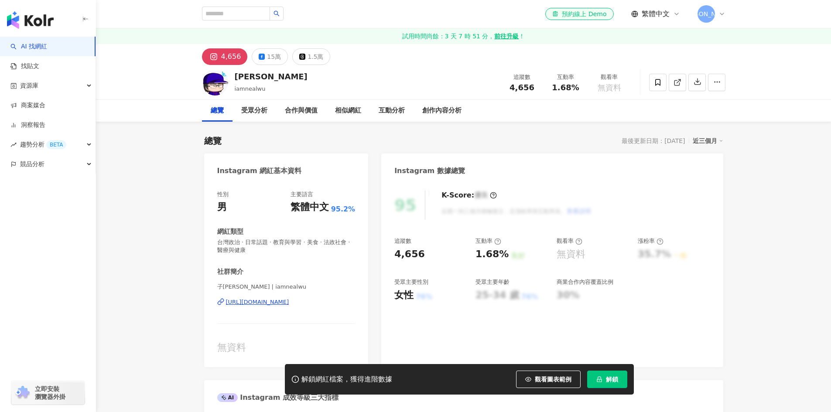
click at [277, 303] on div "https://www.instagram.com/iamnealwu/" at bounding box center [257, 302] width 63 height 8
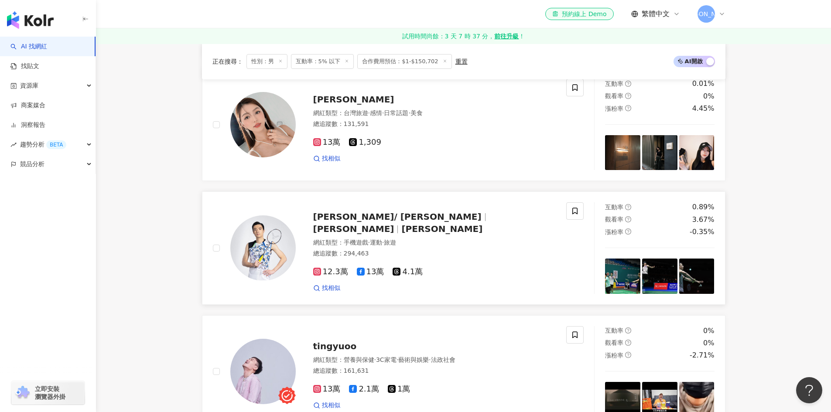
scroll to position [1570, 0]
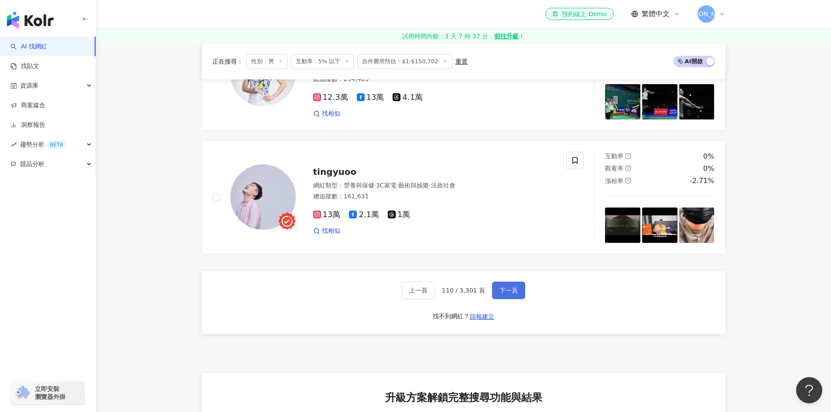
click at [508, 294] on span "下一頁" at bounding box center [508, 290] width 18 height 7
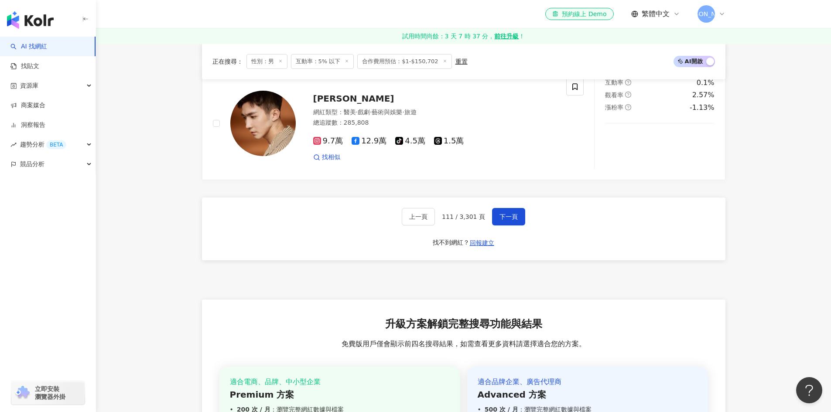
scroll to position [1656, 0]
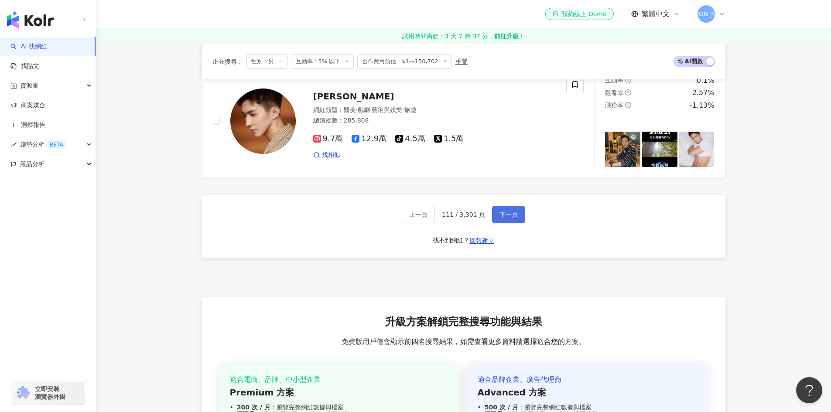
click at [507, 211] on span "下一頁" at bounding box center [508, 214] width 18 height 7
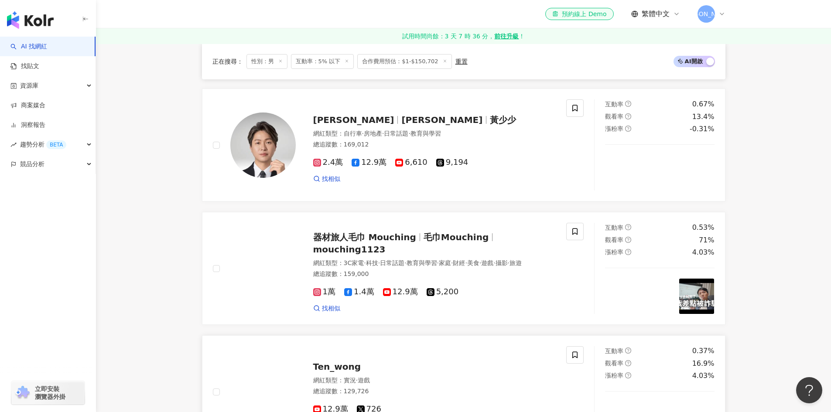
scroll to position [478, 0]
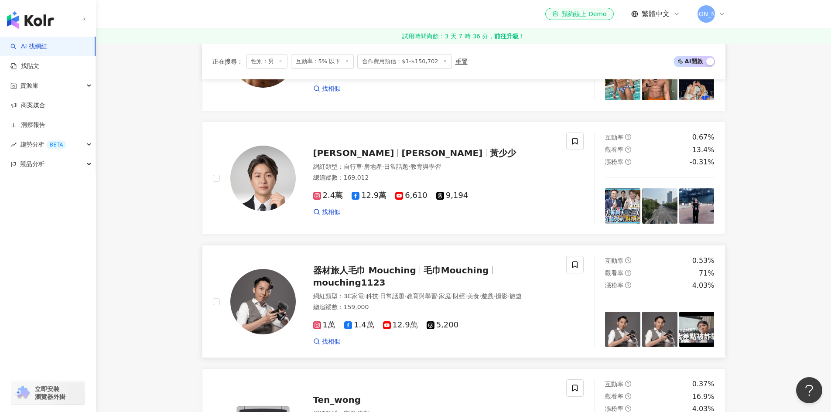
click at [351, 329] on icon at bounding box center [348, 325] width 8 height 8
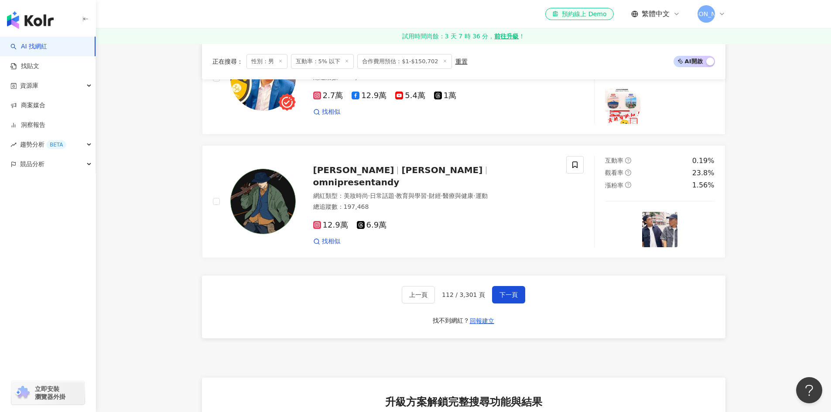
scroll to position [1569, 0]
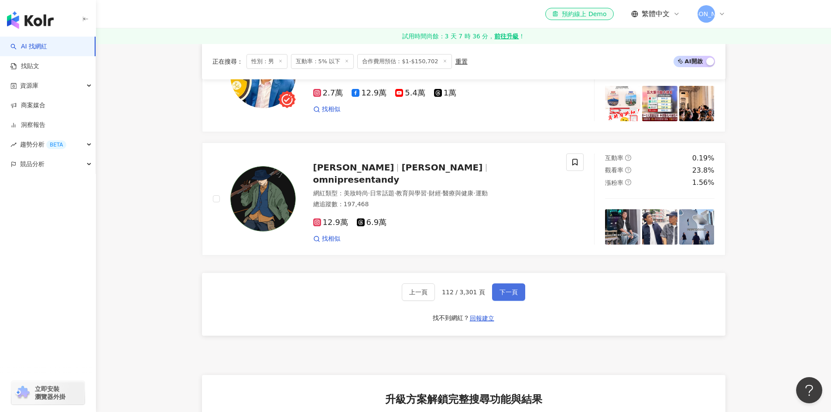
click at [509, 296] on span "下一頁" at bounding box center [508, 292] width 18 height 7
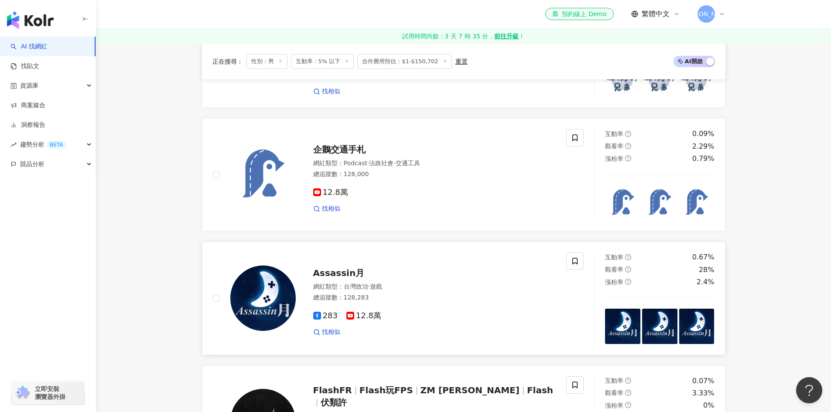
scroll to position [1525, 0]
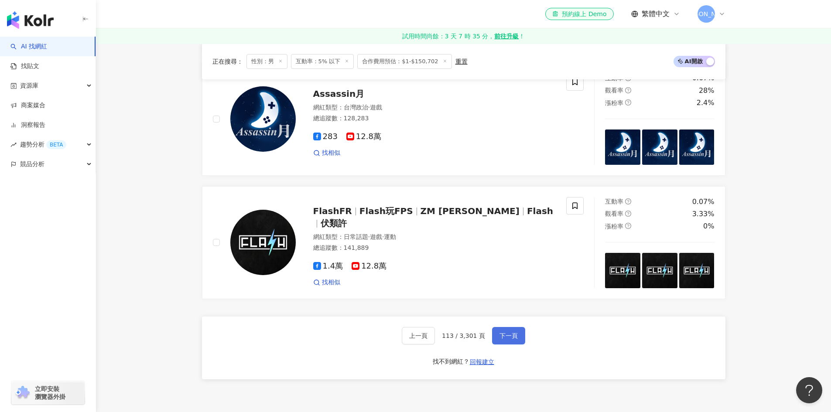
drag, startPoint x: 513, startPoint y: 344, endPoint x: 521, endPoint y: 344, distance: 7.4
click at [513, 339] on span "下一頁" at bounding box center [508, 335] width 18 height 7
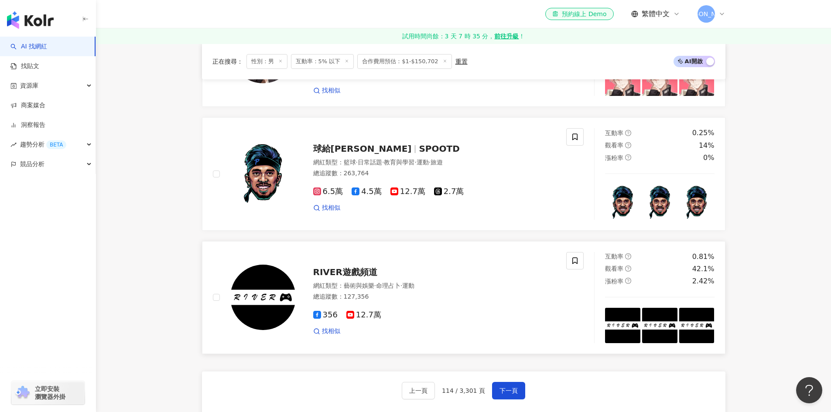
scroll to position [1574, 0]
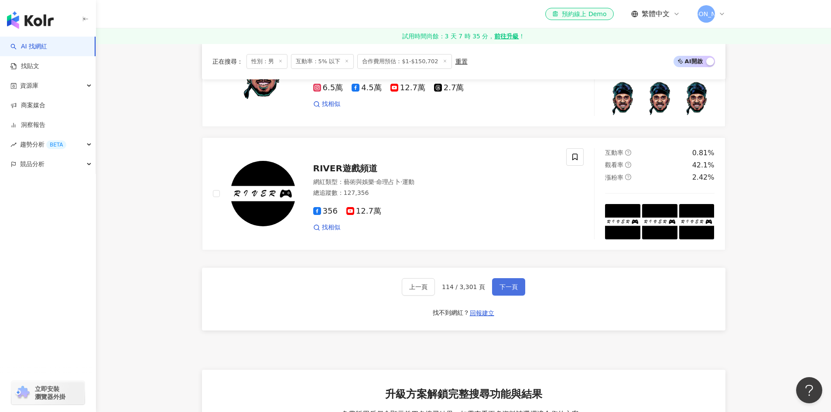
click at [511, 291] on span "下一頁" at bounding box center [508, 287] width 18 height 7
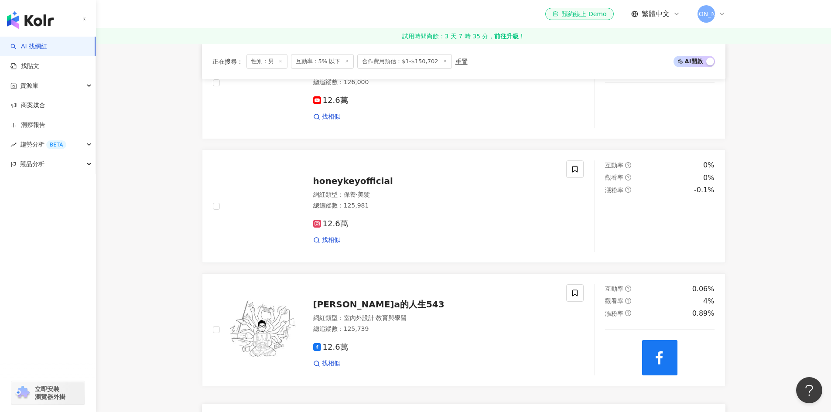
scroll to position [1525, 0]
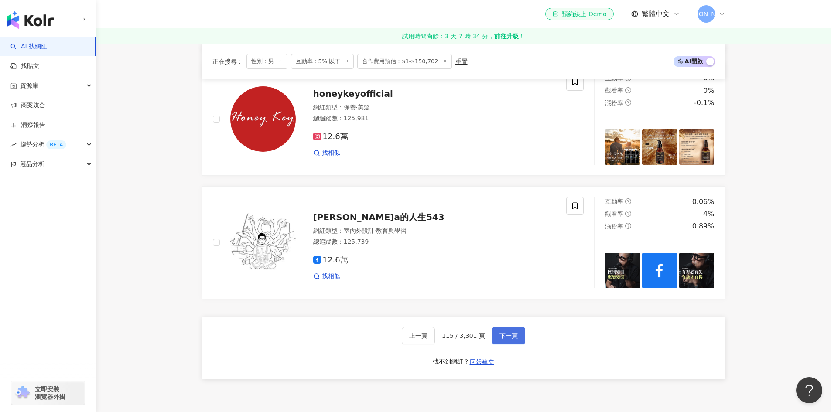
click at [513, 339] on span "下一頁" at bounding box center [508, 335] width 18 height 7
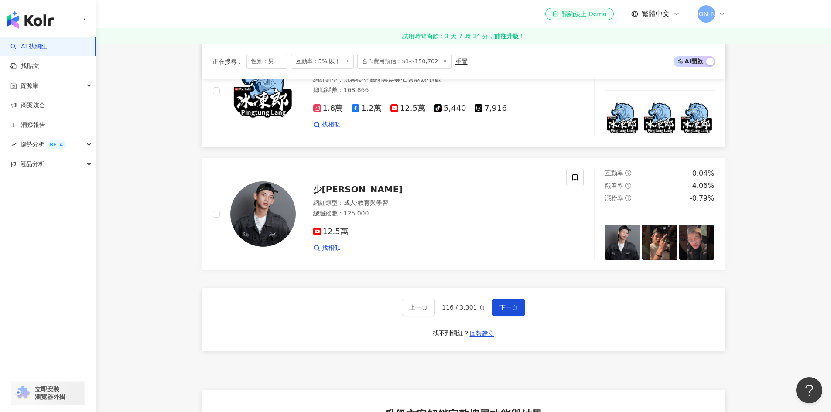
scroll to position [1587, 0]
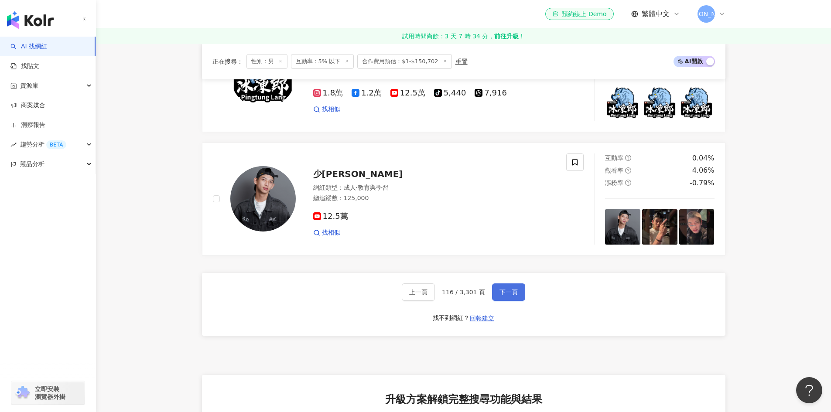
click at [511, 296] on span "下一頁" at bounding box center [508, 292] width 18 height 7
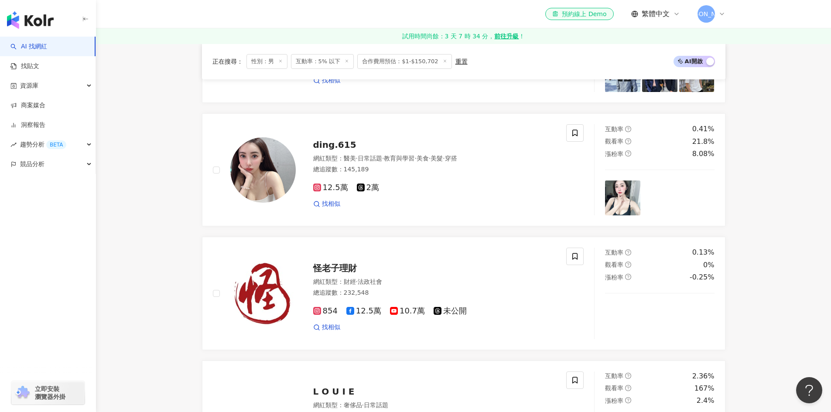
scroll to position [1263, 0]
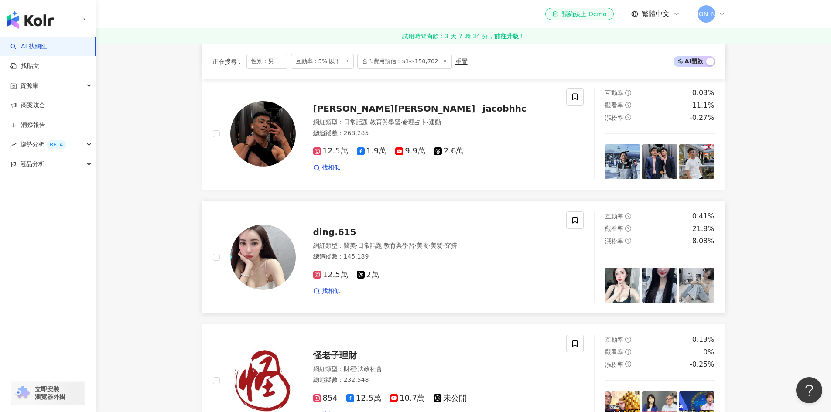
click at [321, 278] on span "12.5萬" at bounding box center [330, 274] width 35 height 9
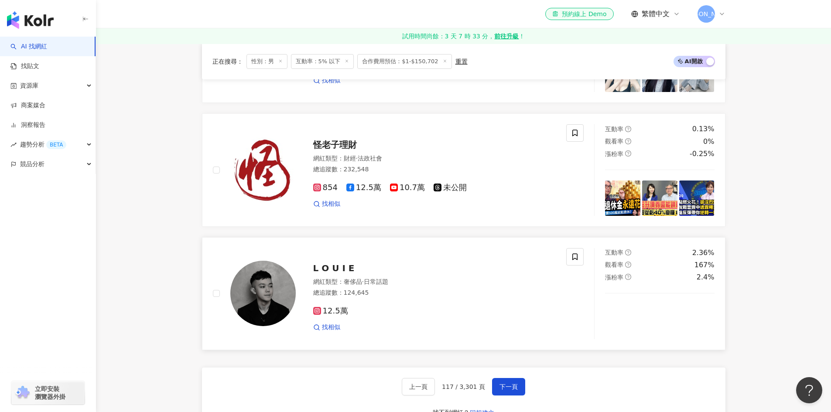
scroll to position [1612, 0]
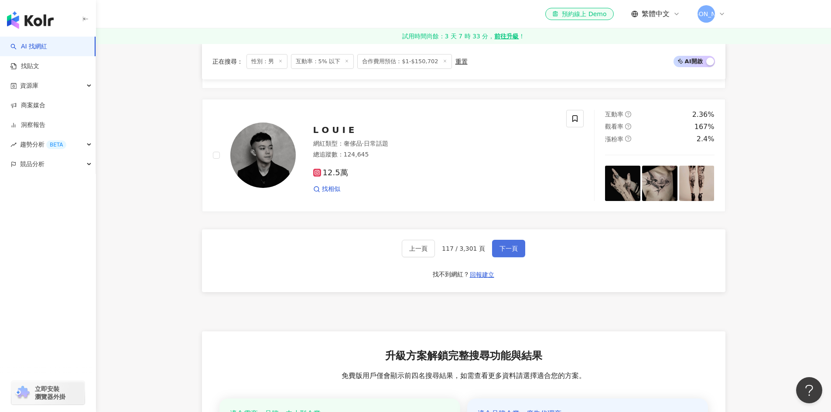
click at [510, 252] on span "下一頁" at bounding box center [508, 248] width 18 height 7
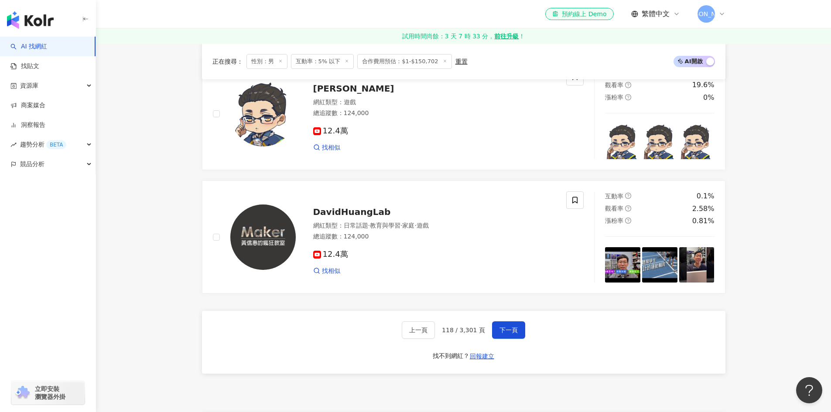
scroll to position [1674, 0]
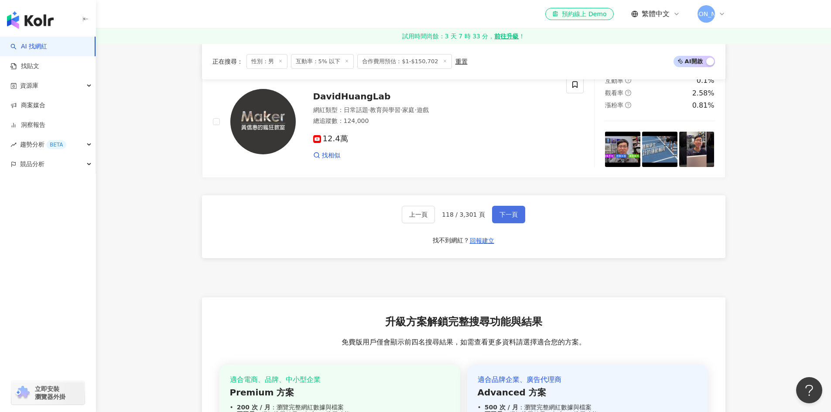
click at [507, 215] on span "下一頁" at bounding box center [508, 214] width 18 height 7
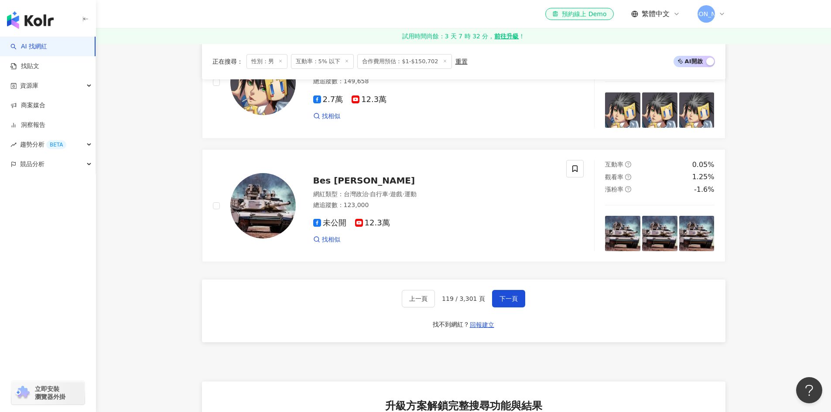
scroll to position [1804, 0]
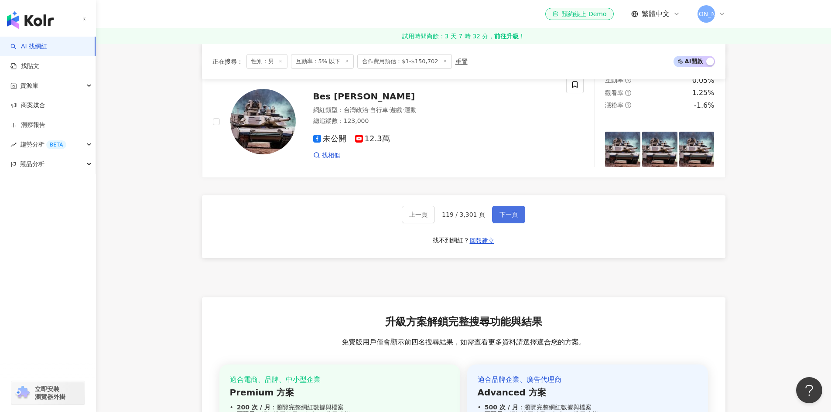
click at [506, 212] on span "下一頁" at bounding box center [508, 214] width 18 height 7
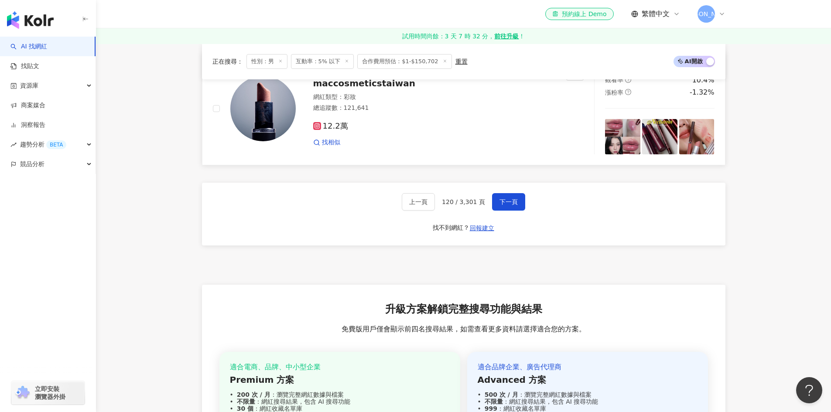
scroll to position [1832, 0]
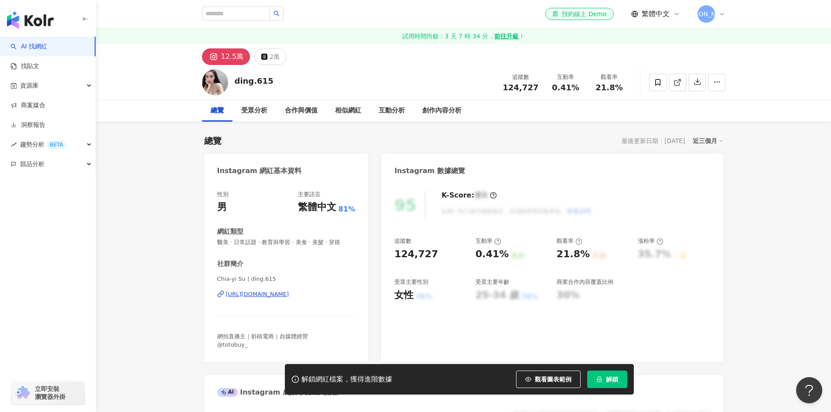
click at [261, 294] on div "[URL][DOMAIN_NAME]" at bounding box center [257, 295] width 63 height 8
